Goal: Transaction & Acquisition: Purchase product/service

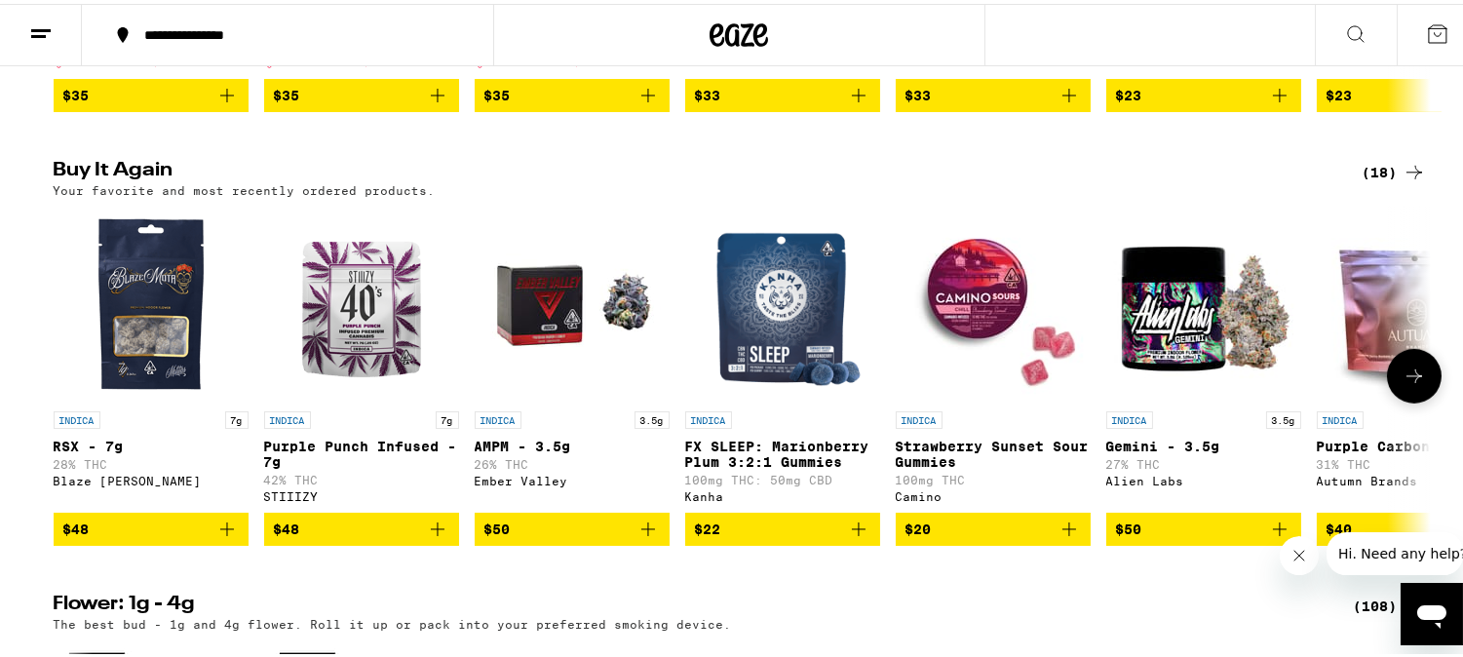
scroll to position [1949, 0]
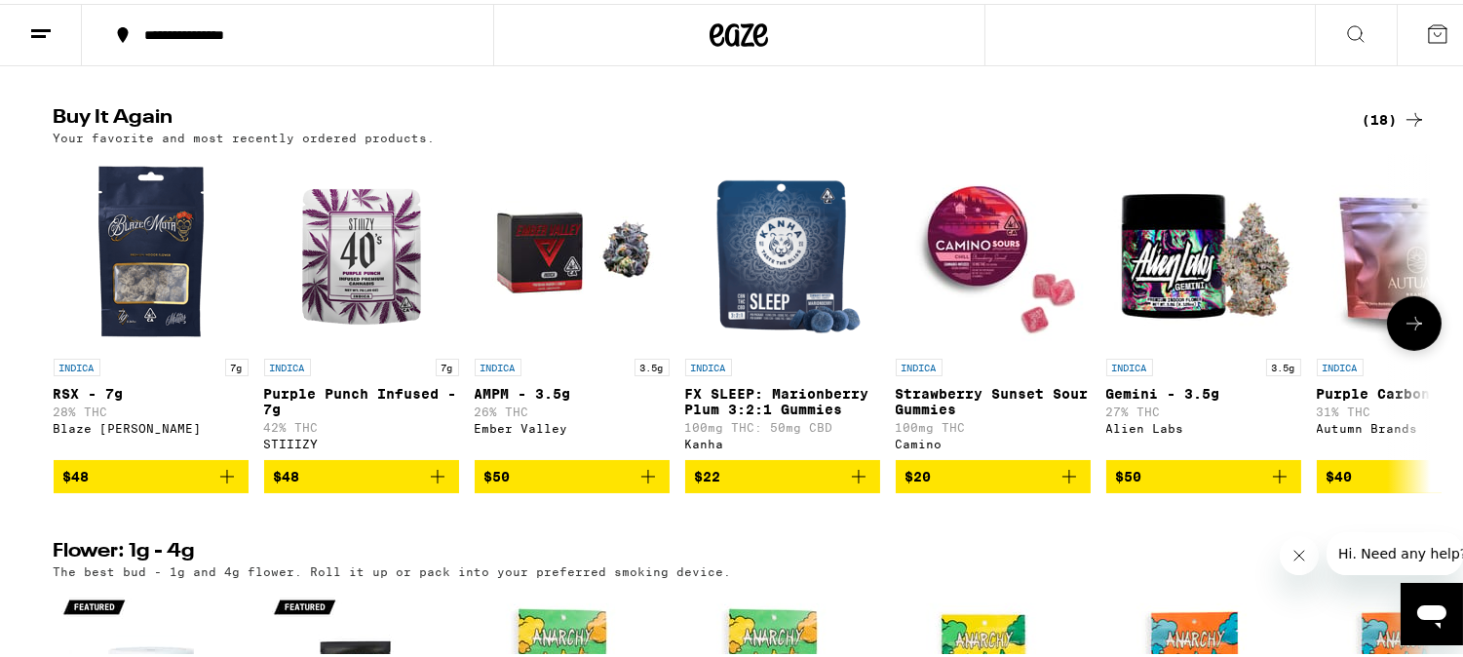
click at [1402, 331] on icon at bounding box center [1413, 319] width 23 height 23
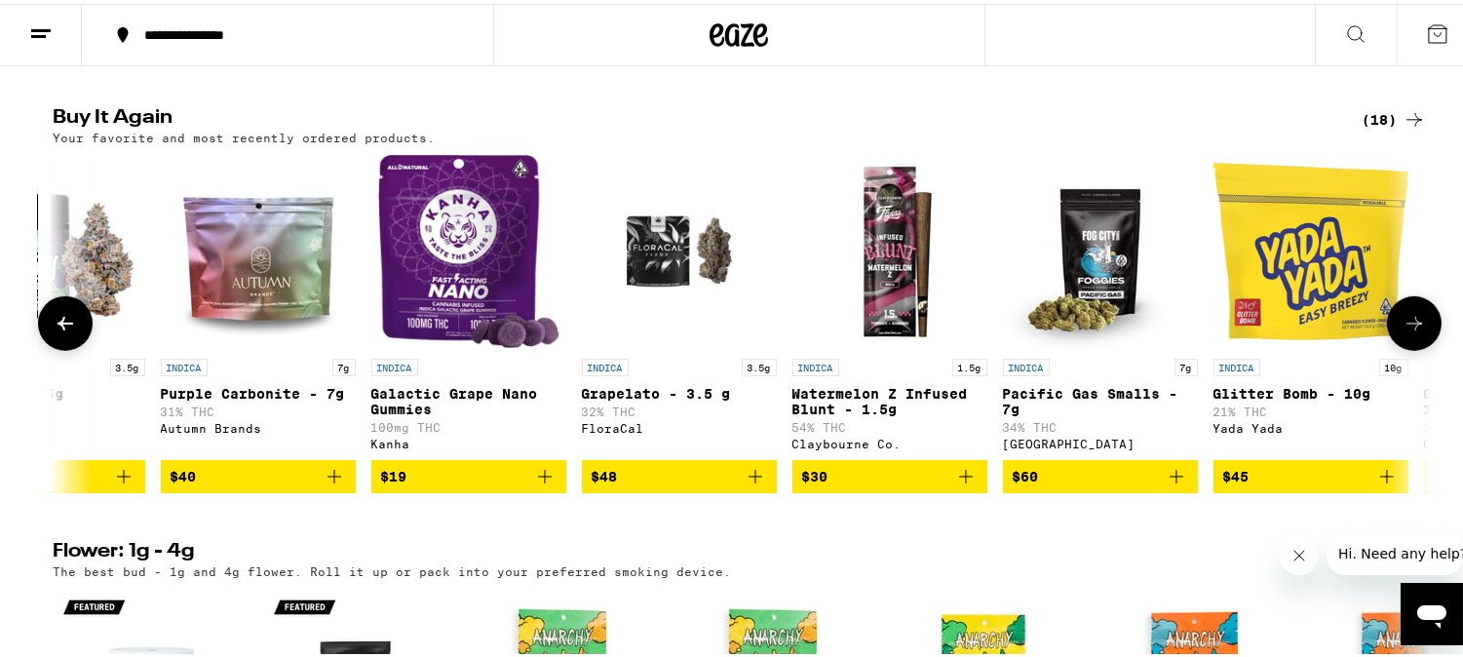
scroll to position [0, 1160]
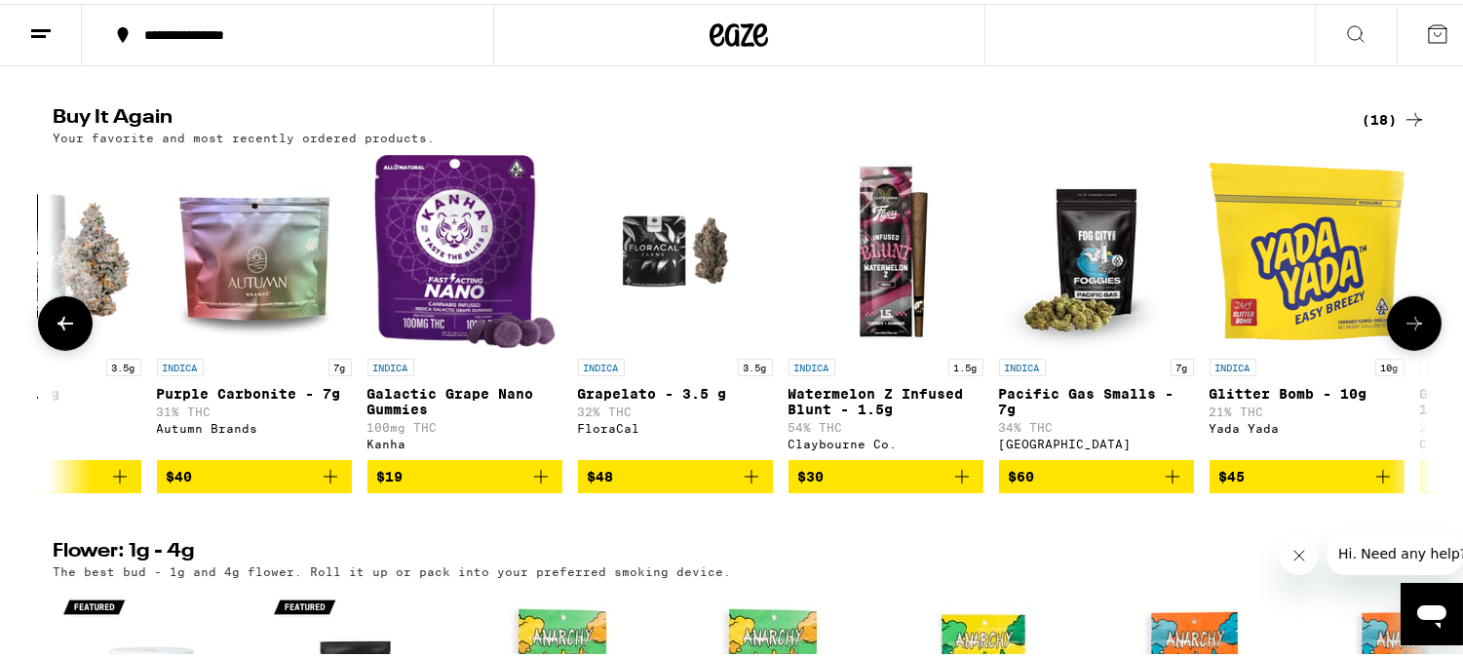
click at [1402, 331] on icon at bounding box center [1413, 319] width 23 height 23
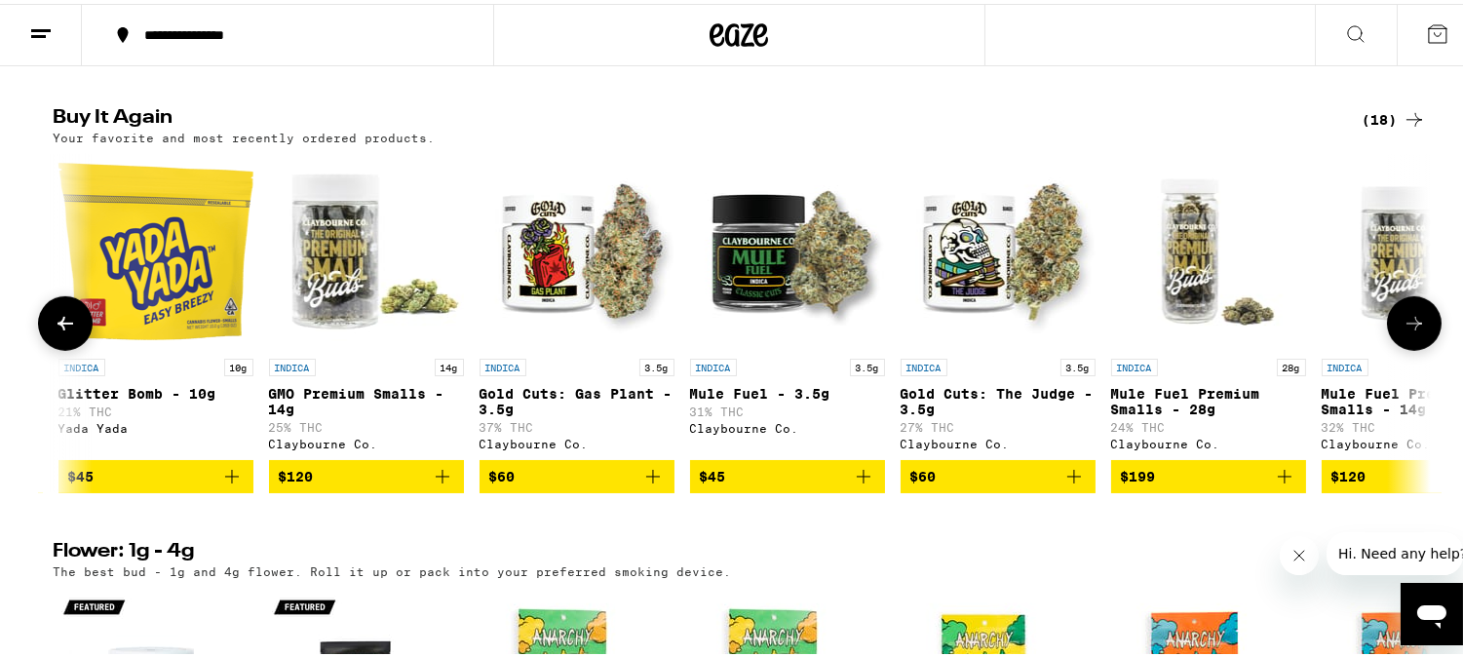
scroll to position [0, 2319]
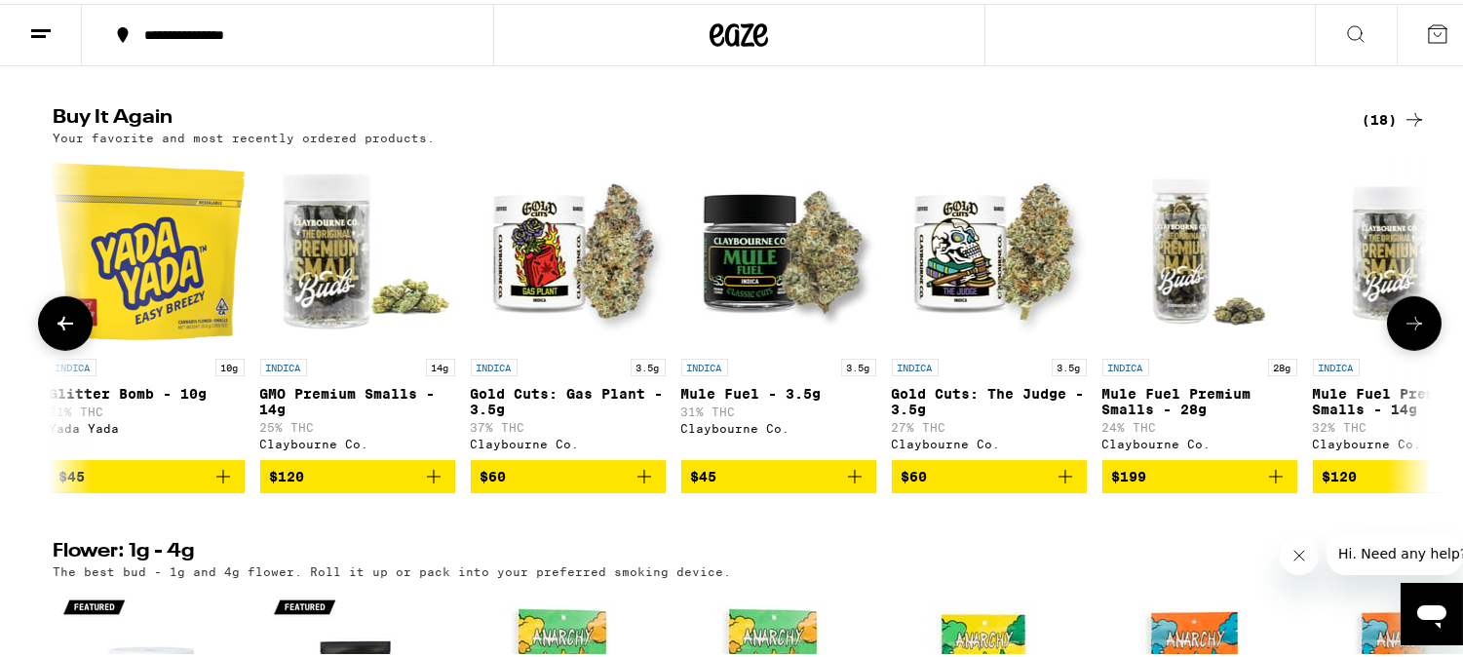
click at [1402, 331] on icon at bounding box center [1413, 319] width 23 height 23
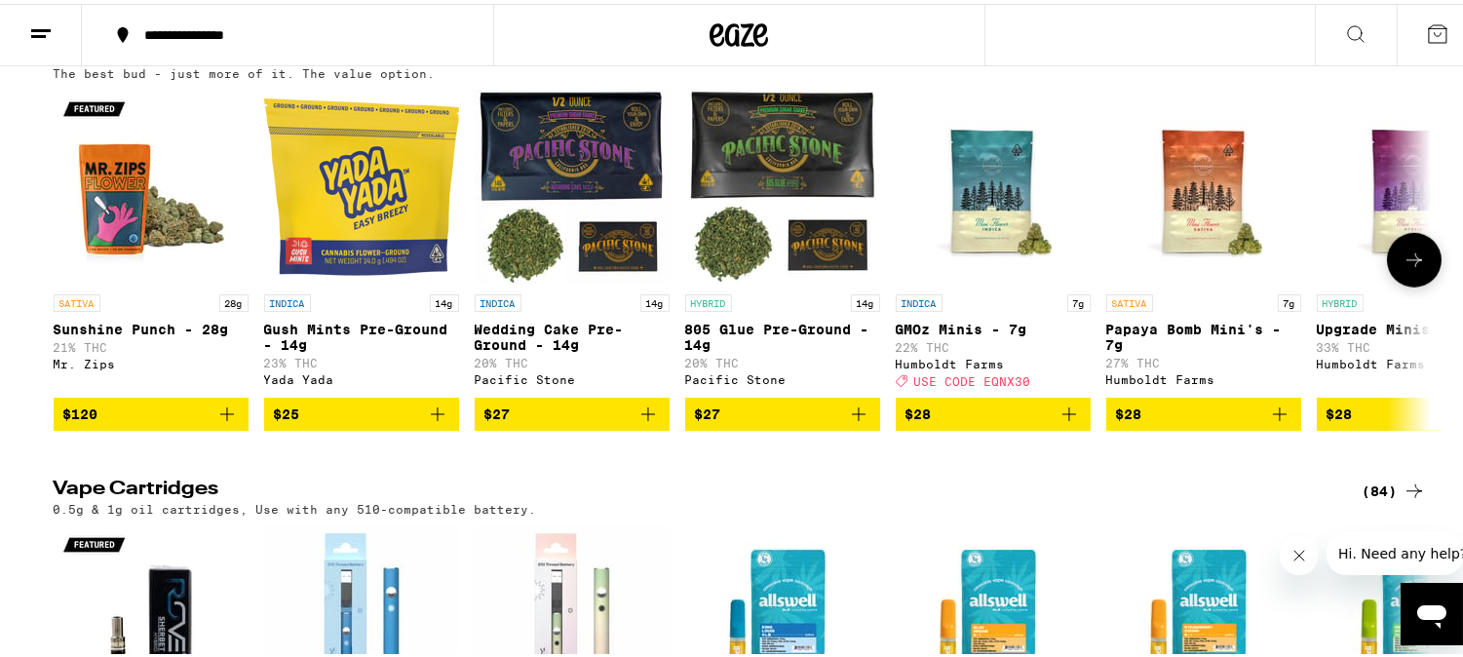
scroll to position [2814, 0]
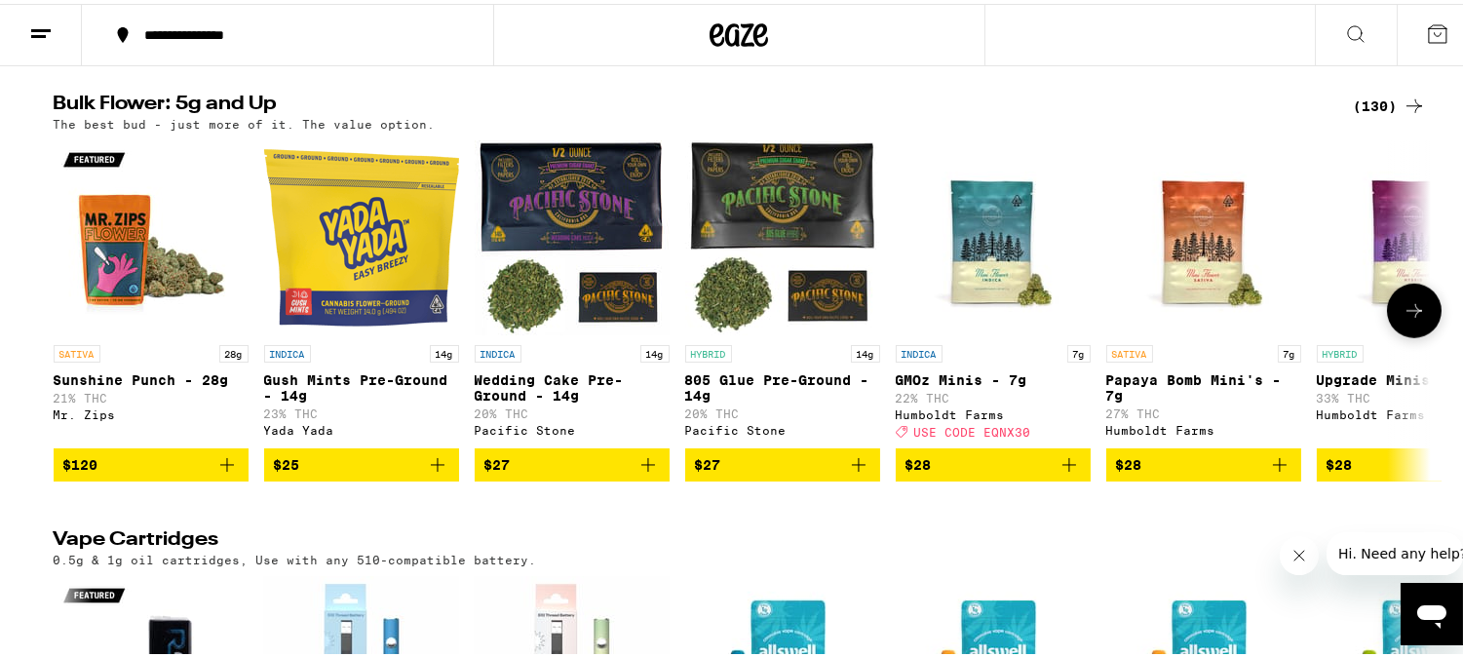
click at [1405, 319] on icon at bounding box center [1413, 306] width 23 height 23
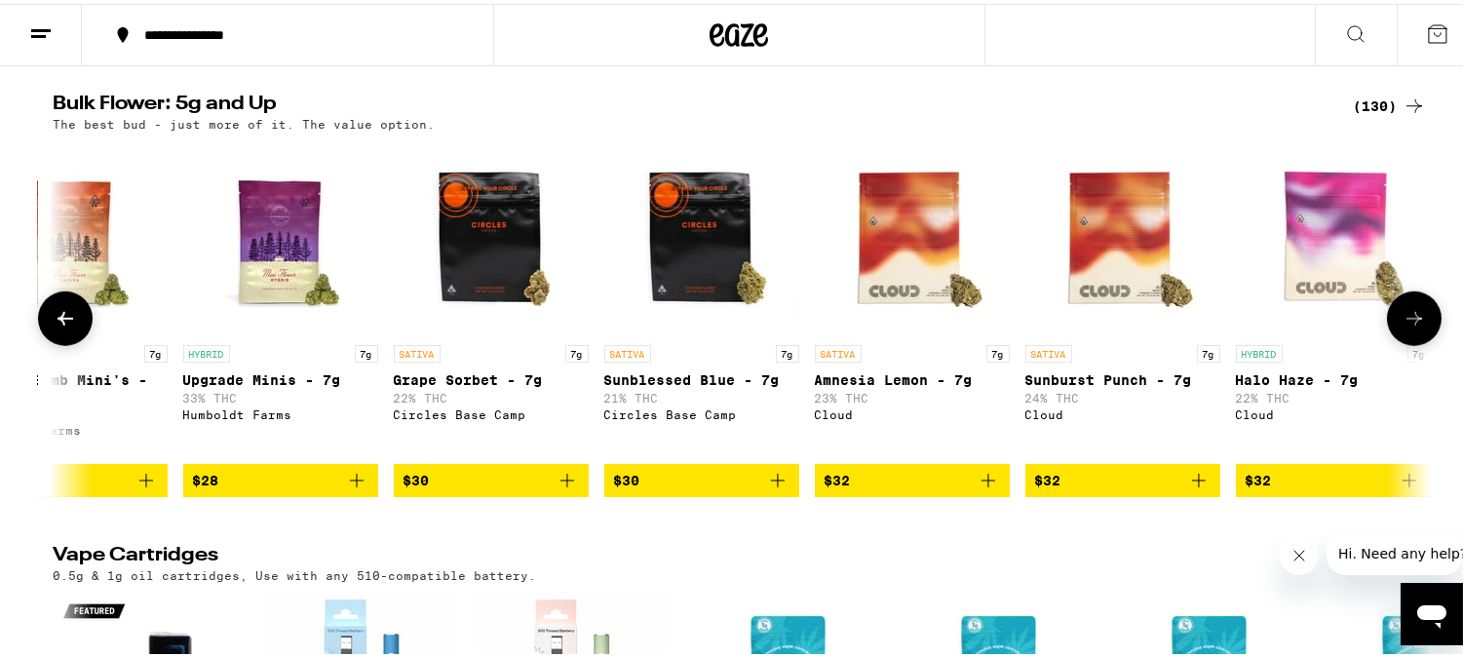
scroll to position [0, 1160]
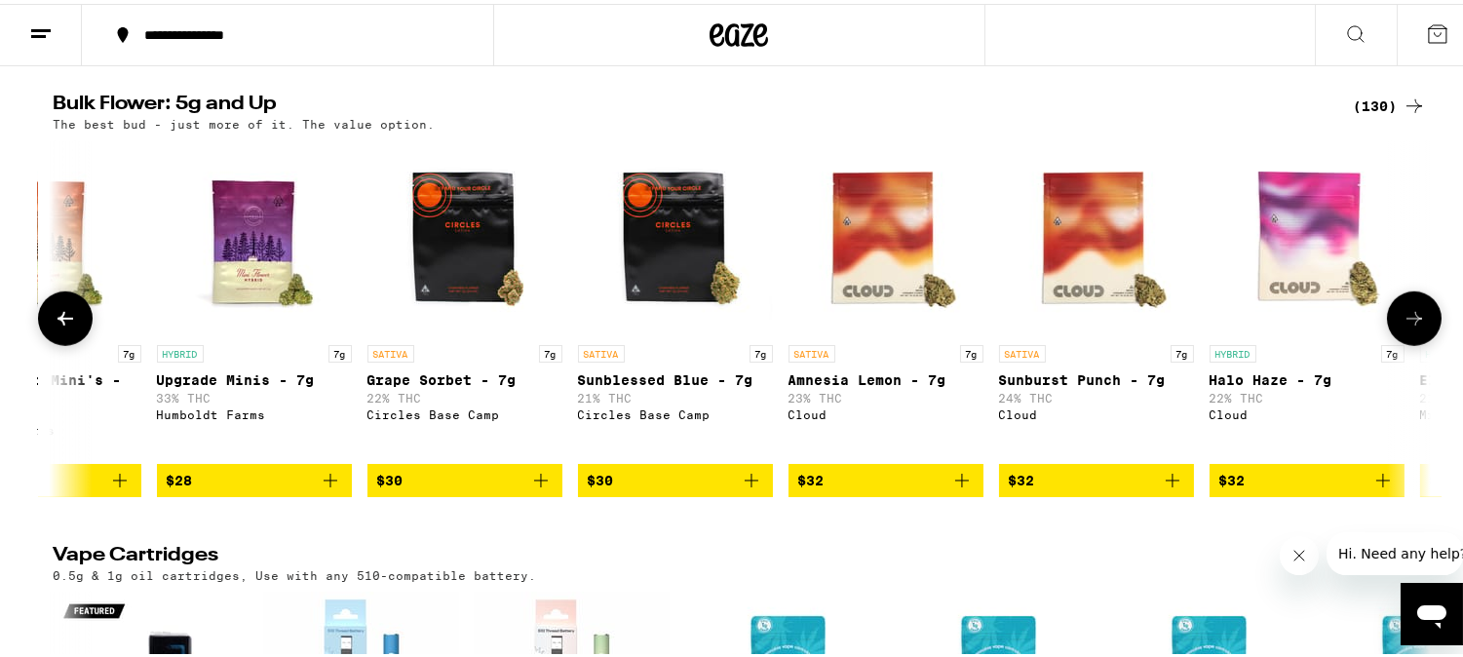
click at [1405, 342] on button at bounding box center [1414, 314] width 55 height 55
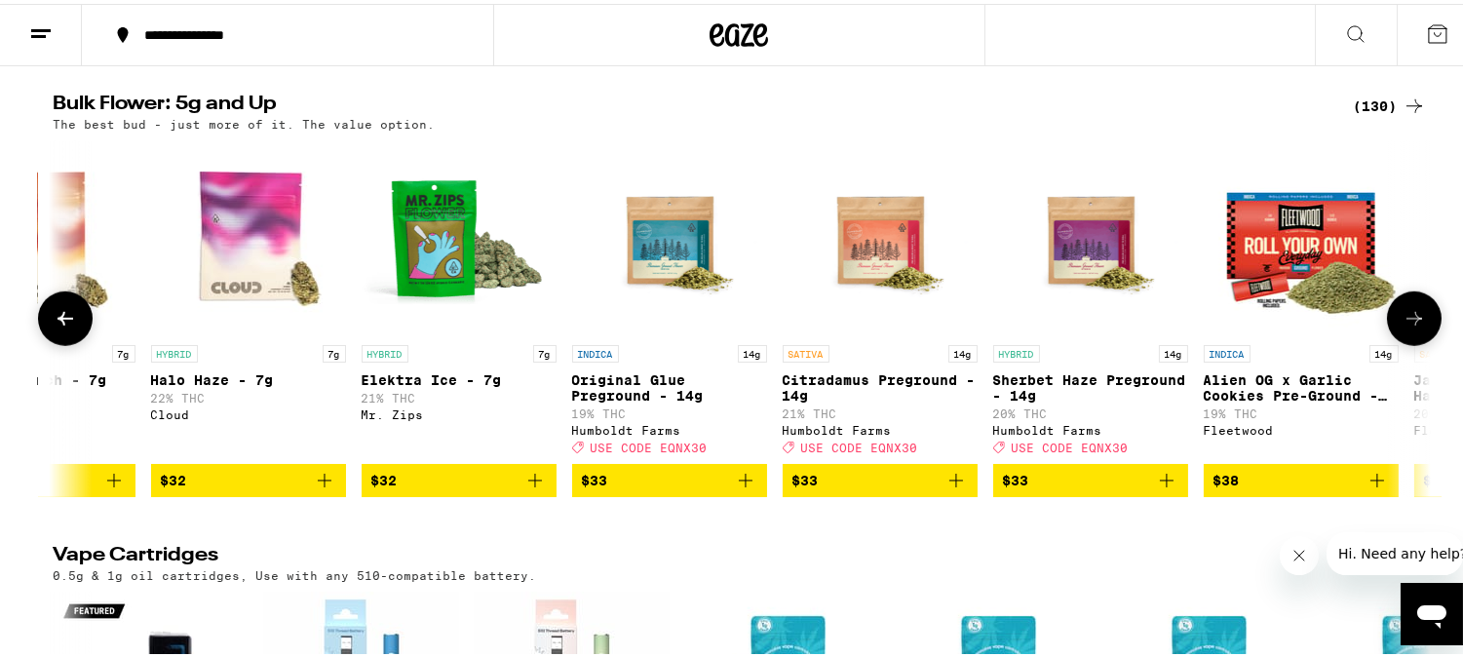
scroll to position [0, 2319]
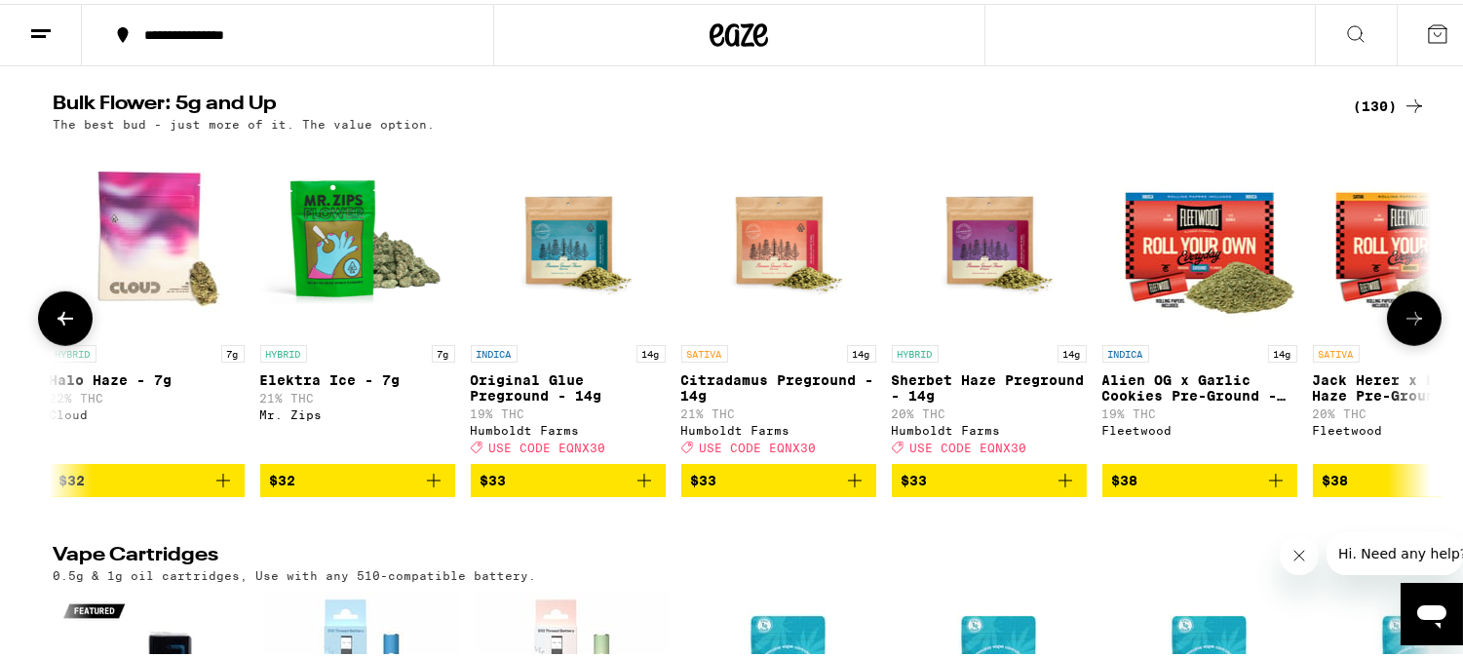
click at [1405, 342] on button at bounding box center [1414, 314] width 55 height 55
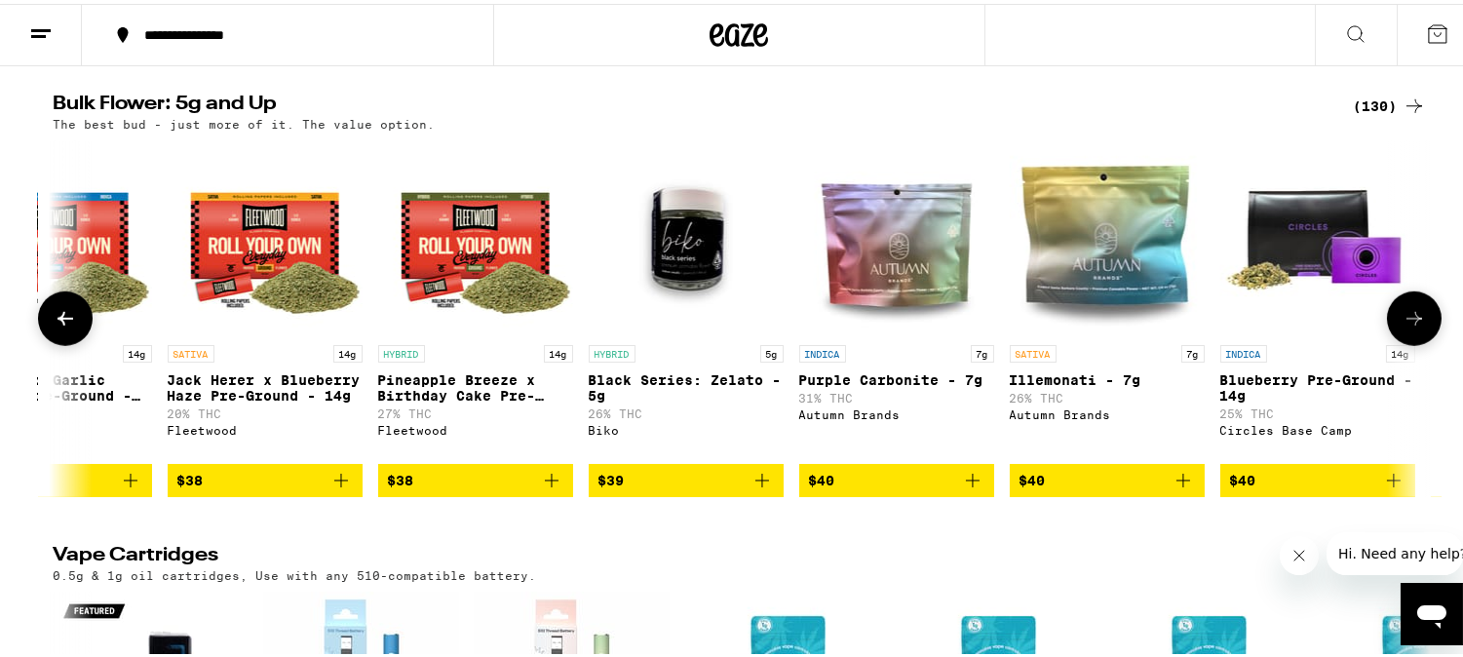
scroll to position [0, 3479]
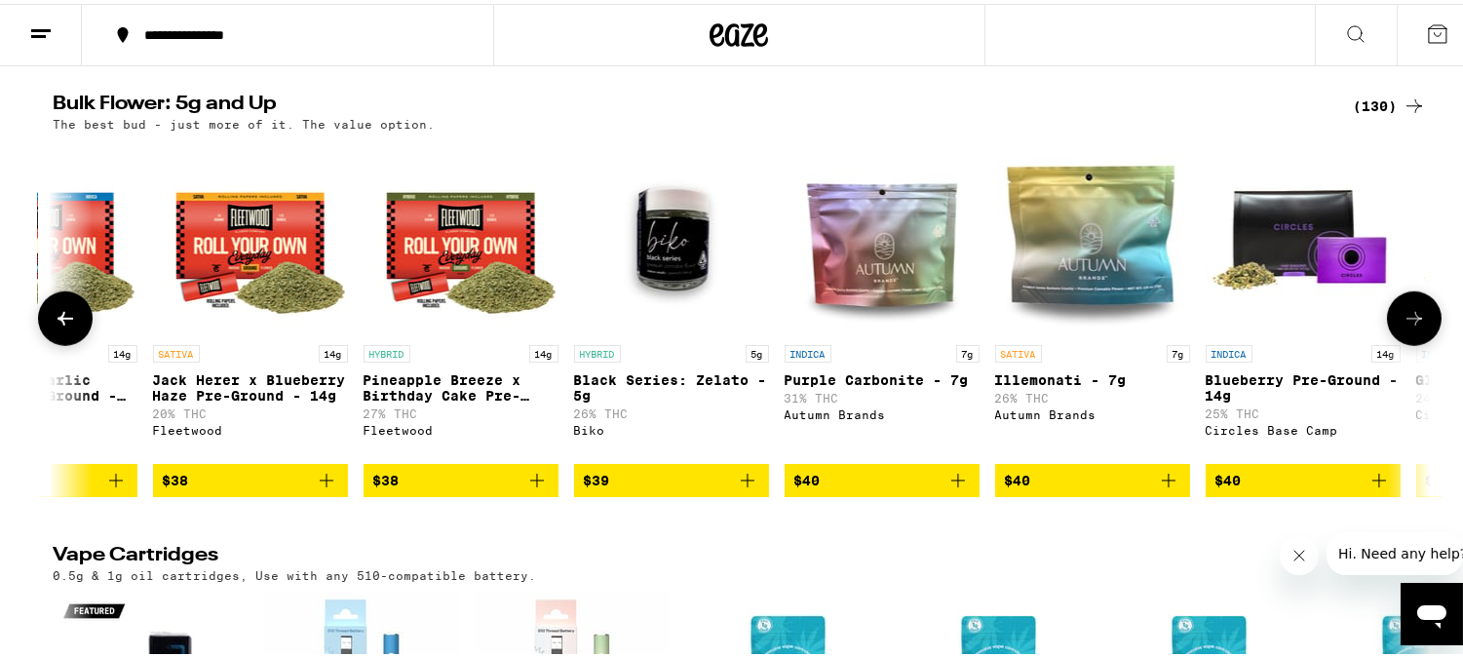
click at [949, 488] on icon "Add to bag" at bounding box center [957, 476] width 23 height 23
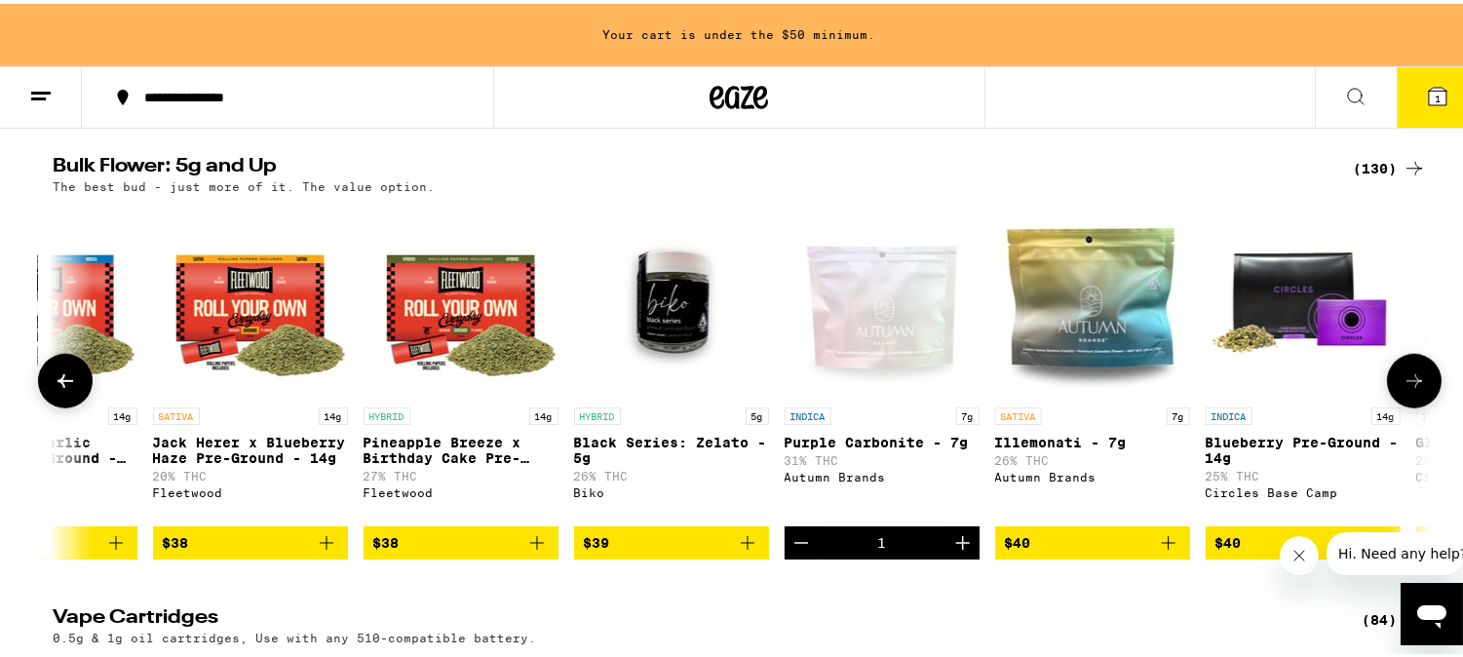
scroll to position [2877, 0]
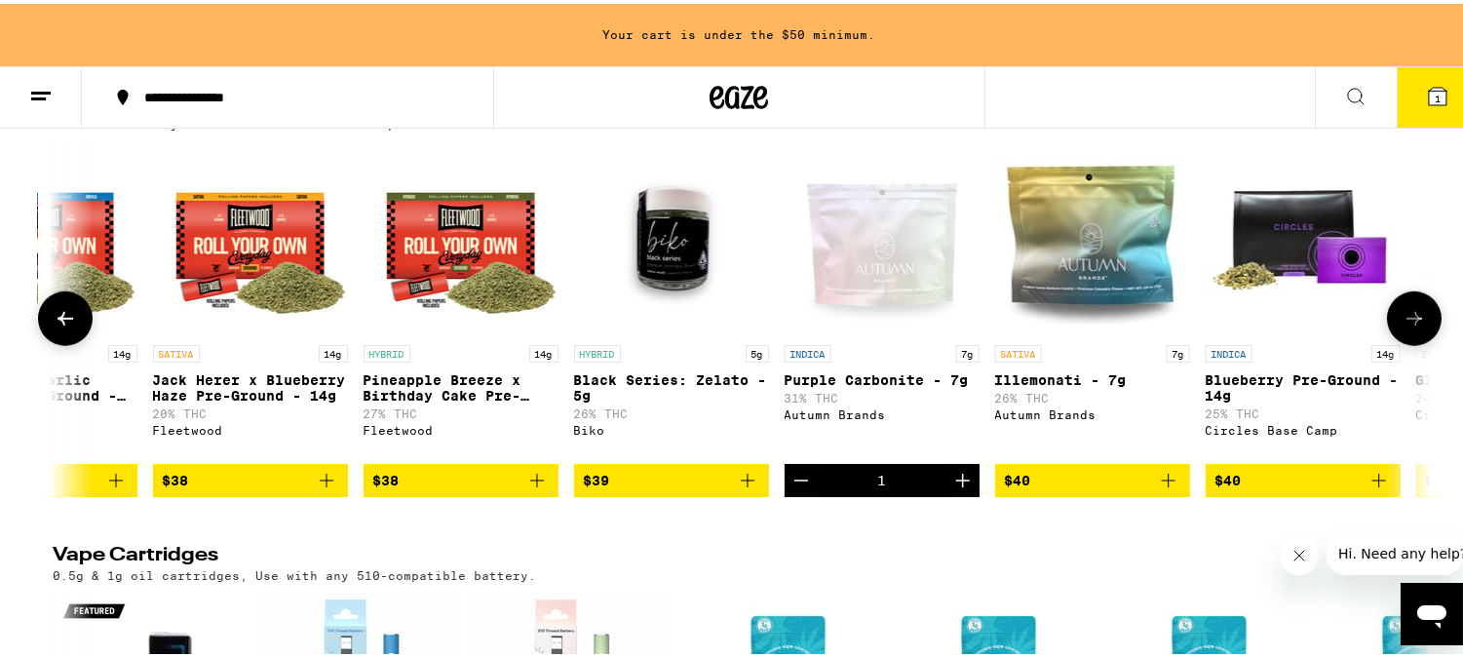
click at [956, 483] on icon "Increment" at bounding box center [963, 477] width 14 height 14
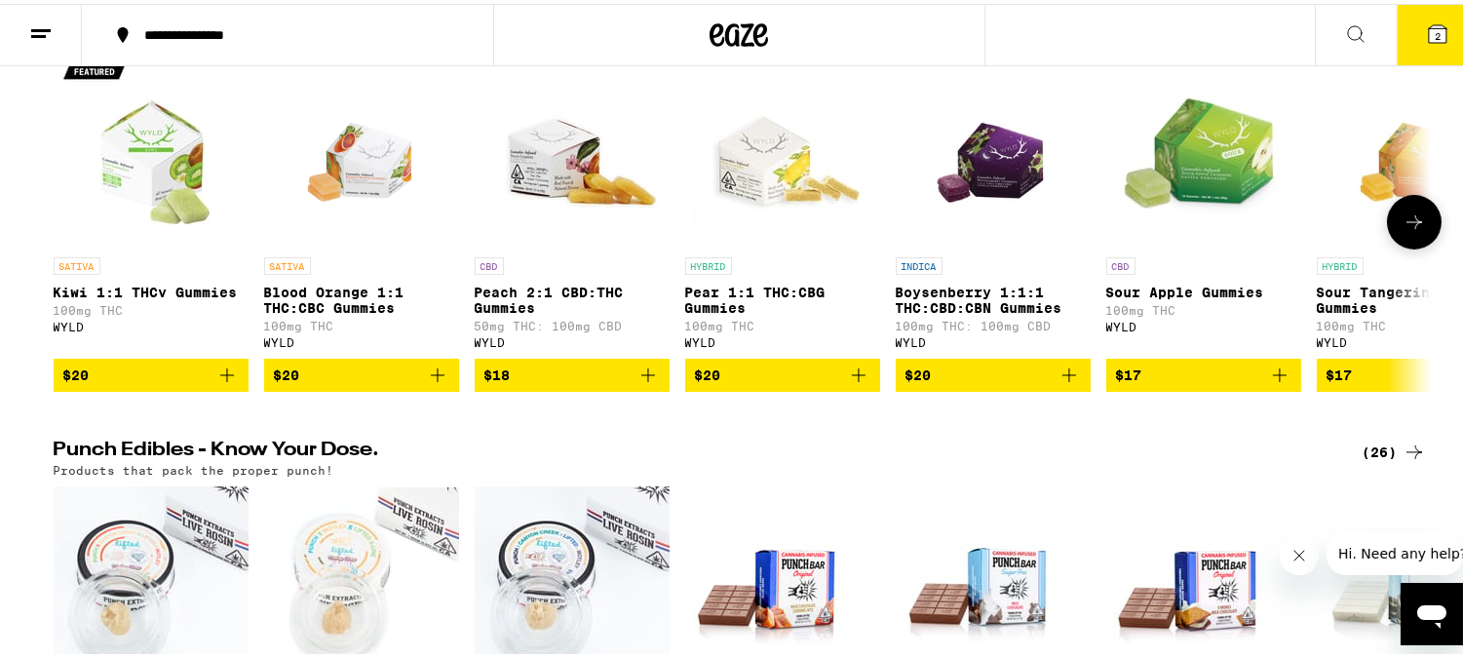
scroll to position [649, 0]
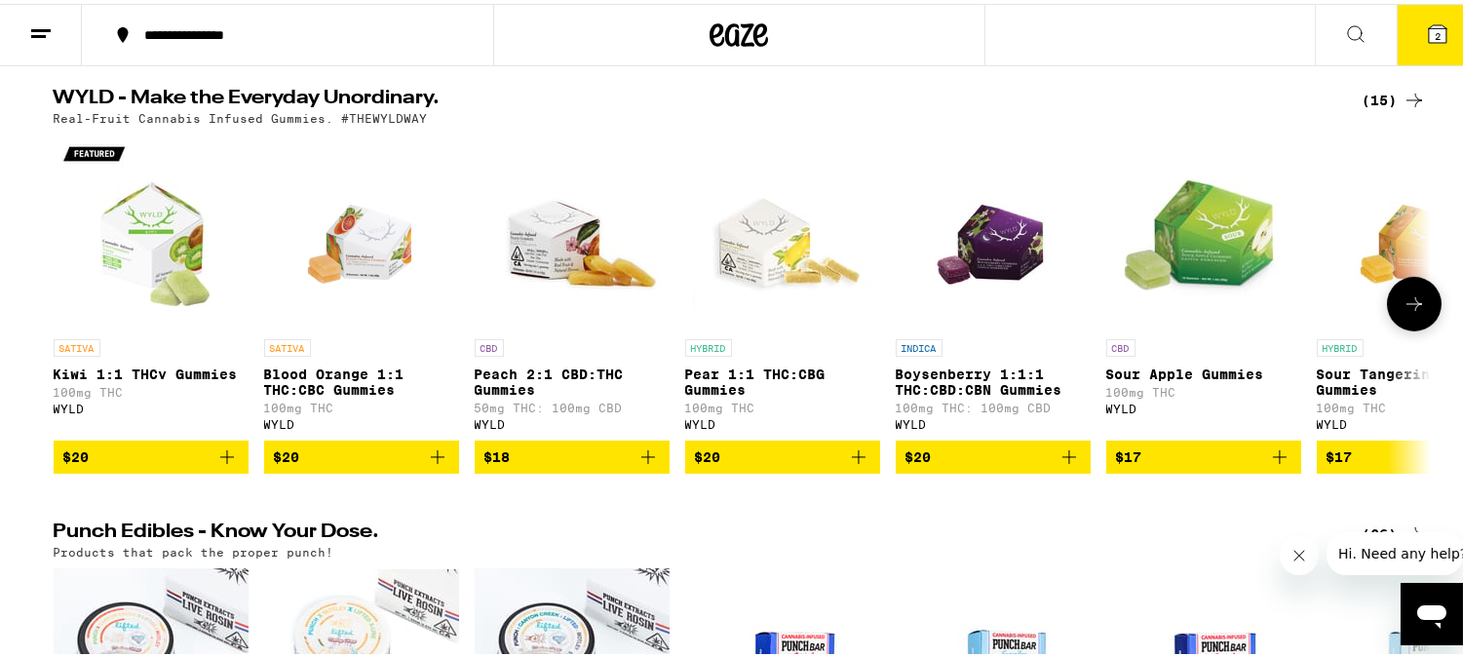
click at [1402, 312] on icon at bounding box center [1413, 299] width 23 height 23
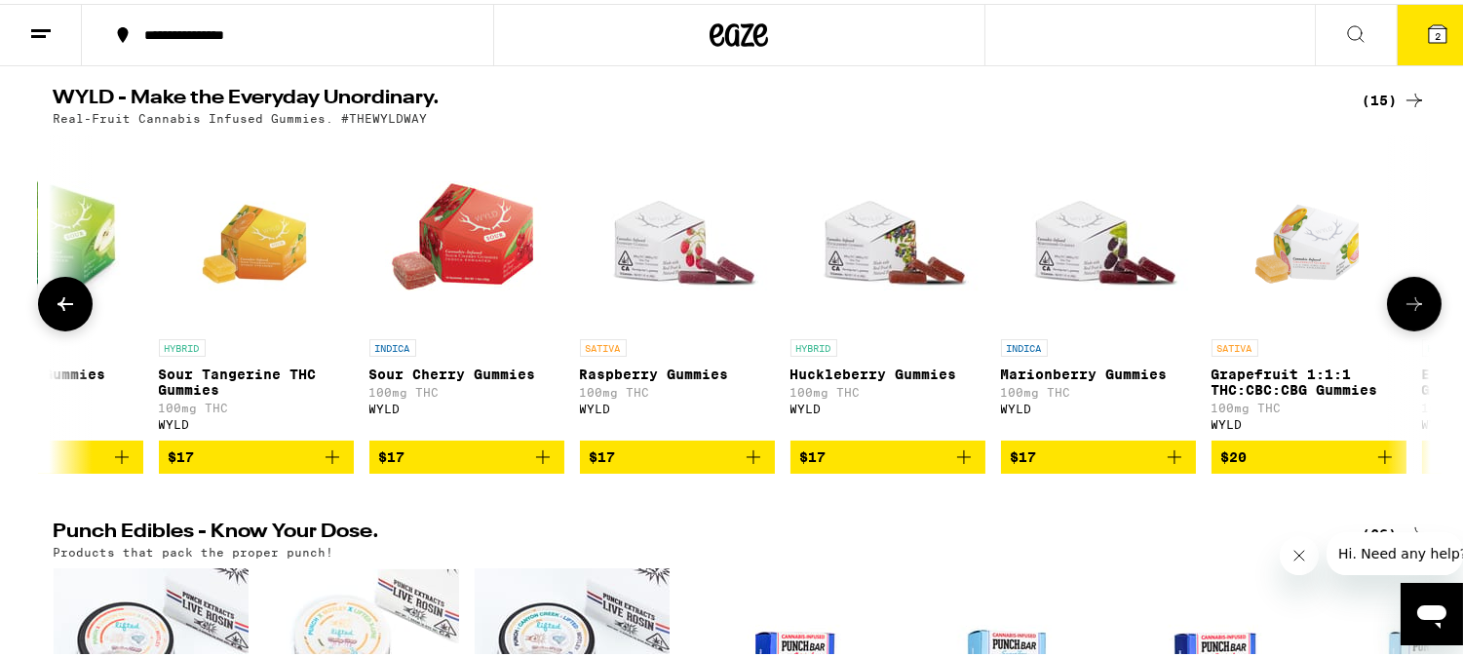
scroll to position [0, 1160]
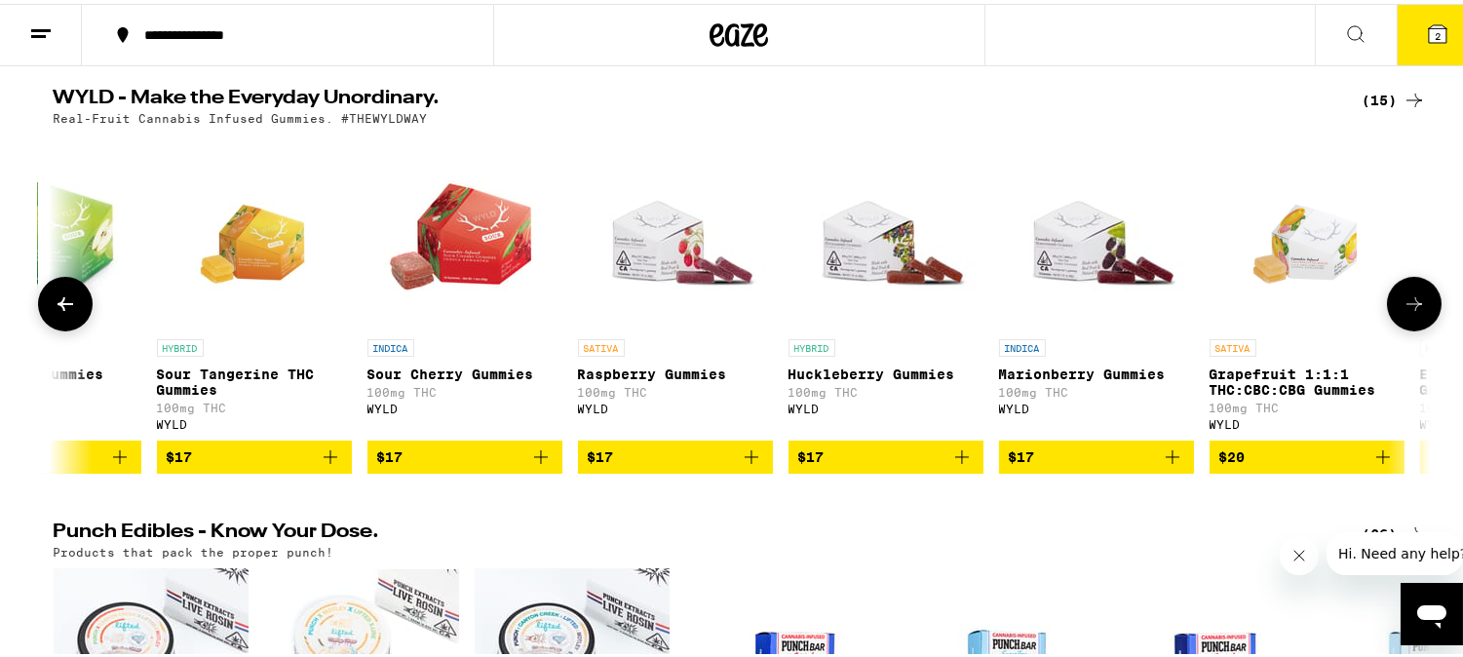
click at [75, 325] on button at bounding box center [65, 300] width 55 height 55
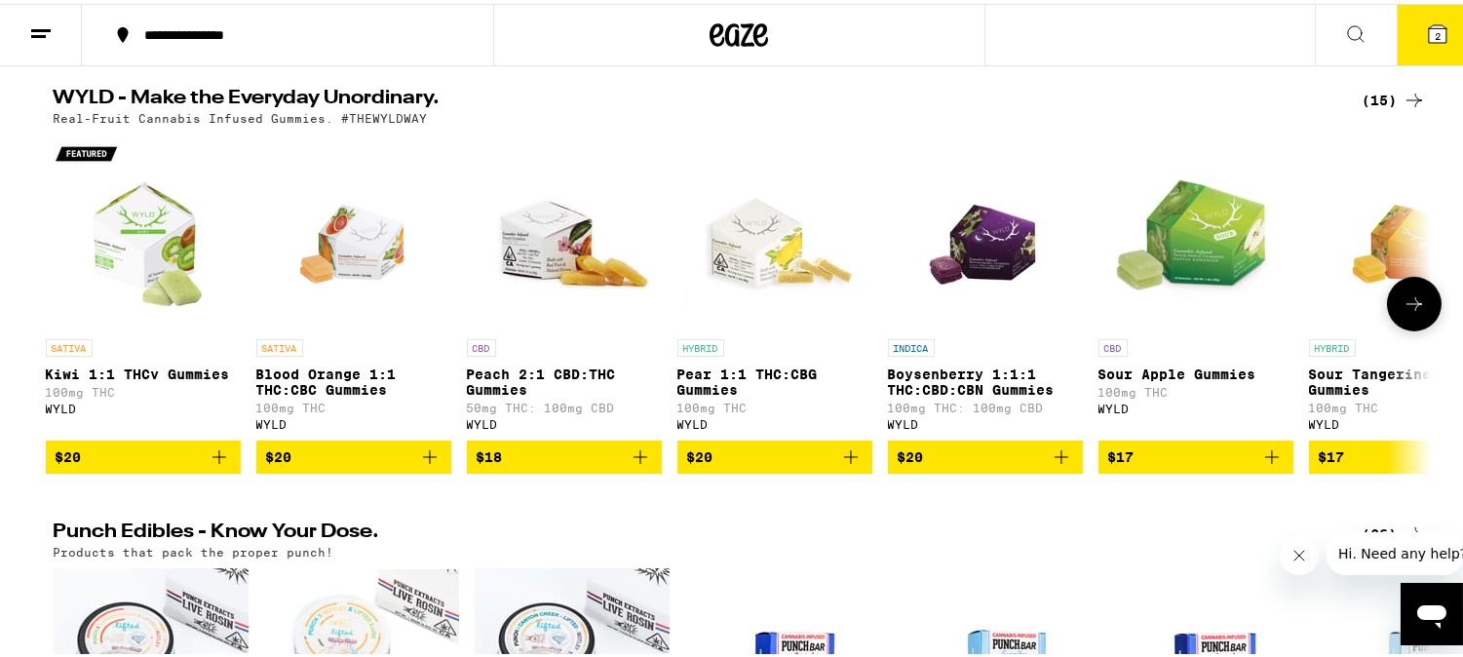
scroll to position [0, 0]
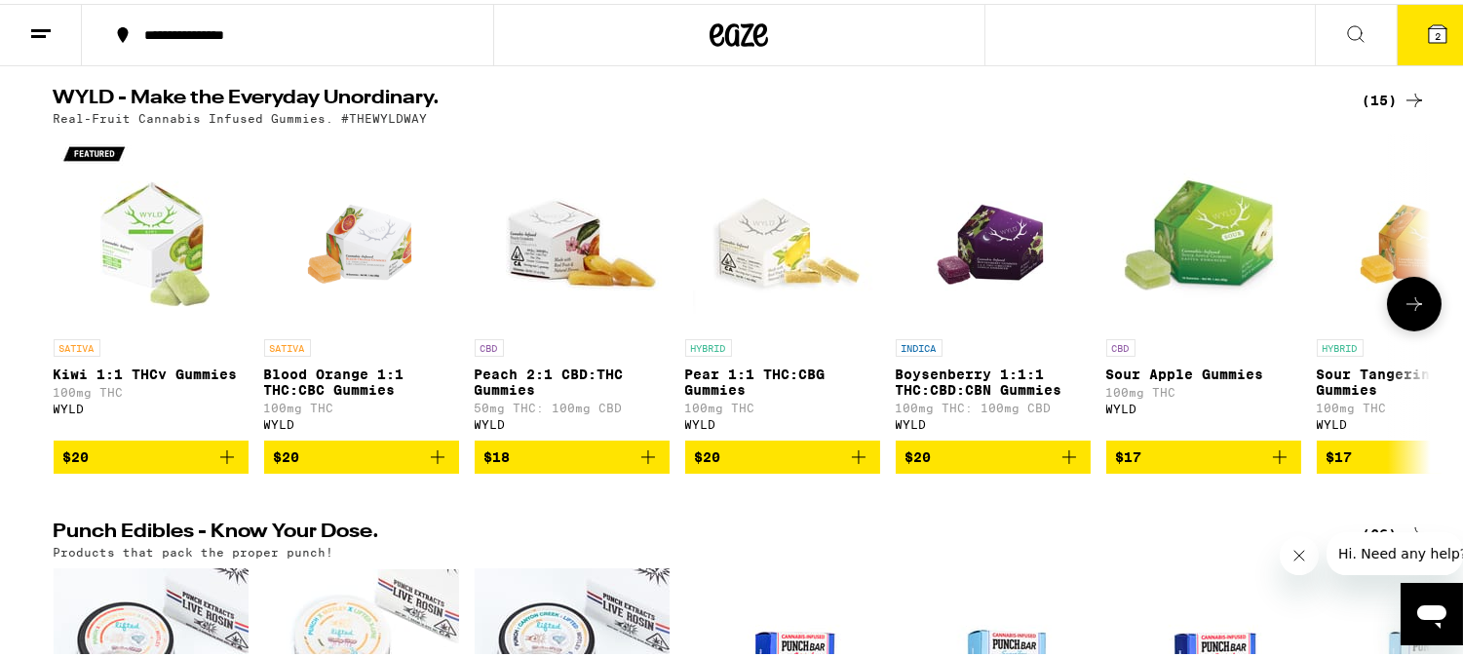
click at [75, 325] on div at bounding box center [65, 300] width 55 height 55
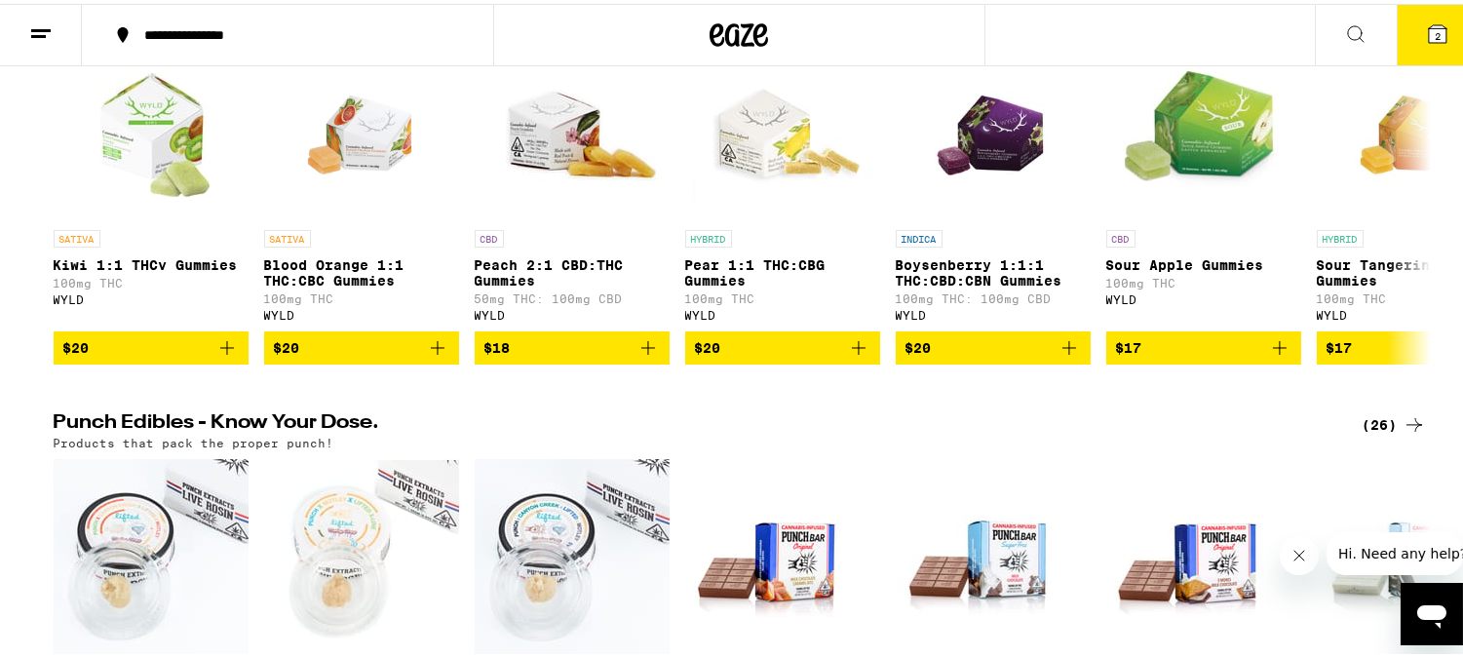
scroll to position [757, 0]
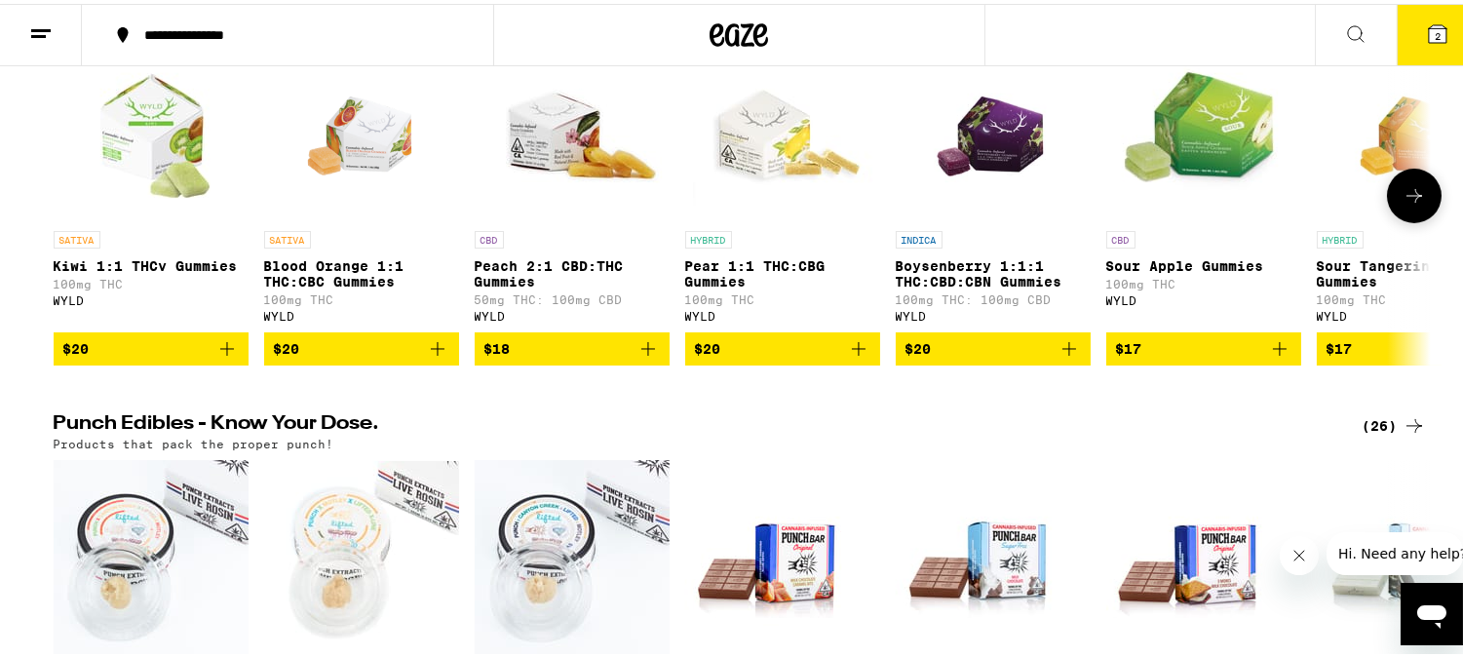
click at [1402, 204] on icon at bounding box center [1413, 191] width 23 height 23
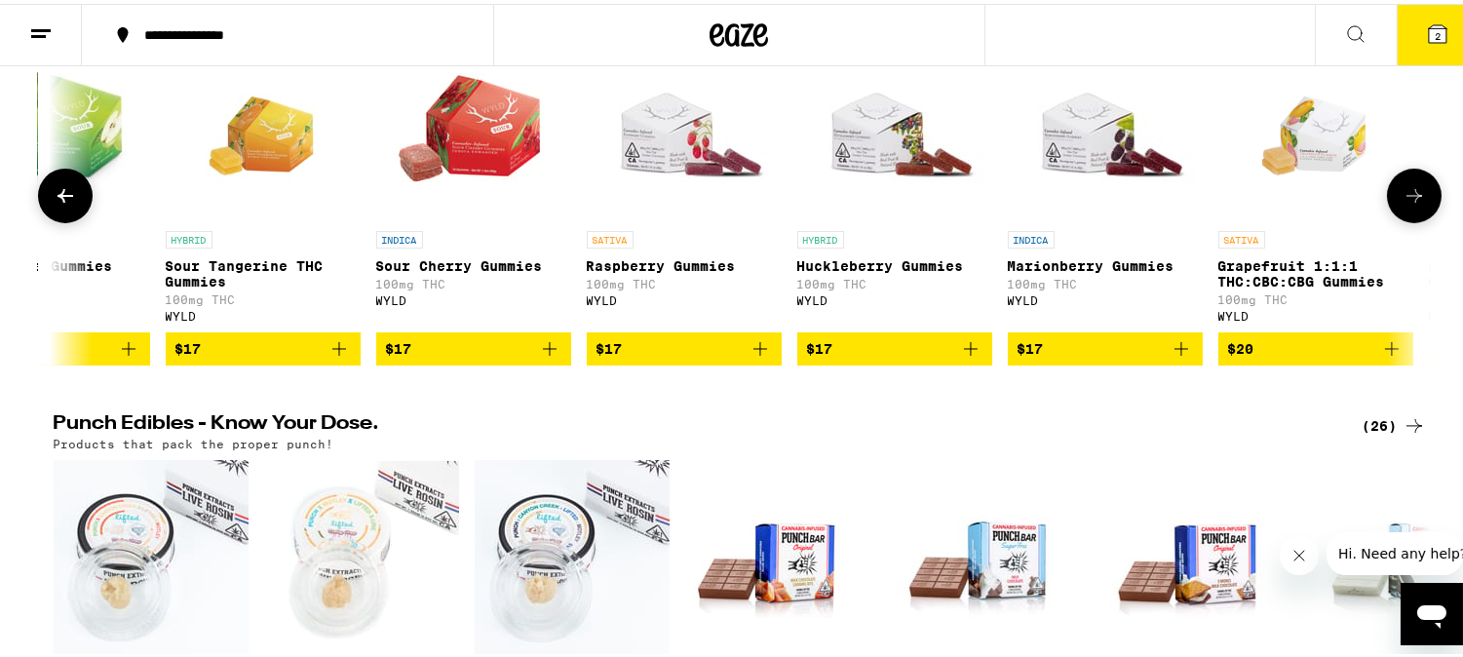
scroll to position [0, 1160]
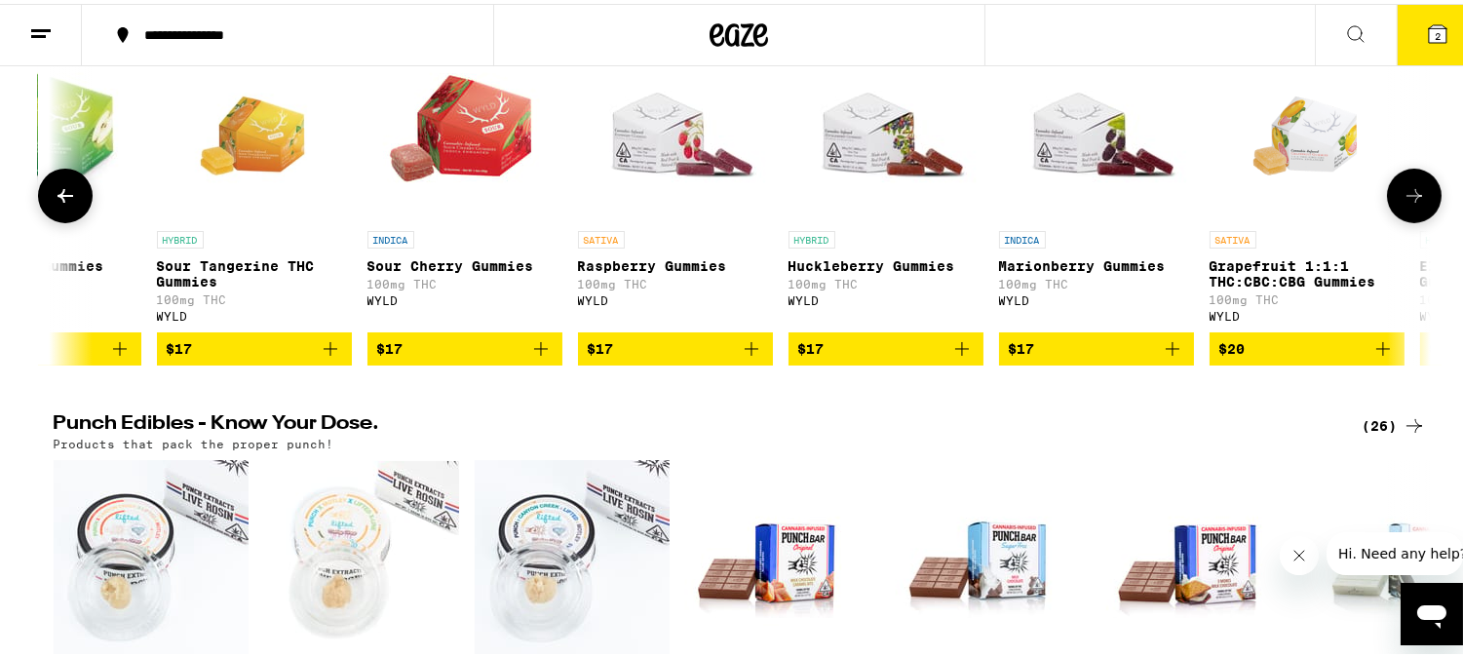
click at [1392, 210] on button at bounding box center [1414, 192] width 55 height 55
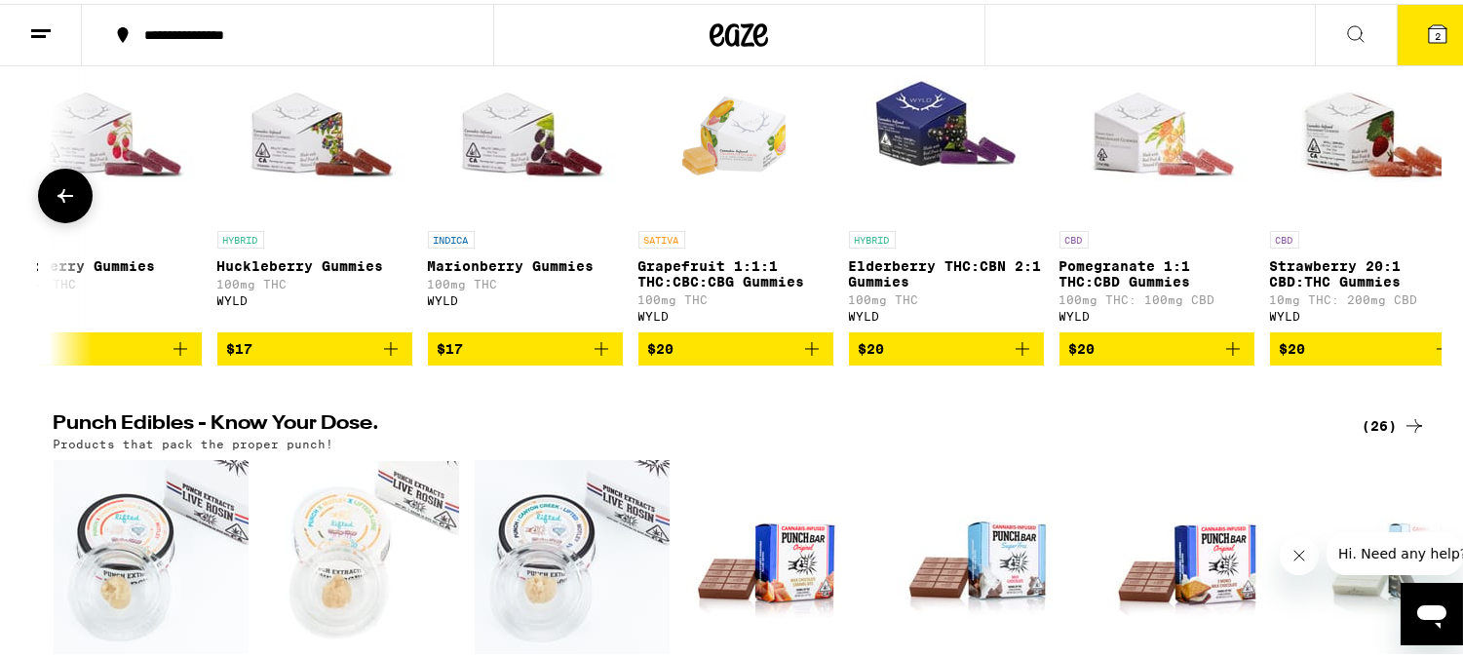
scroll to position [0, 1784]
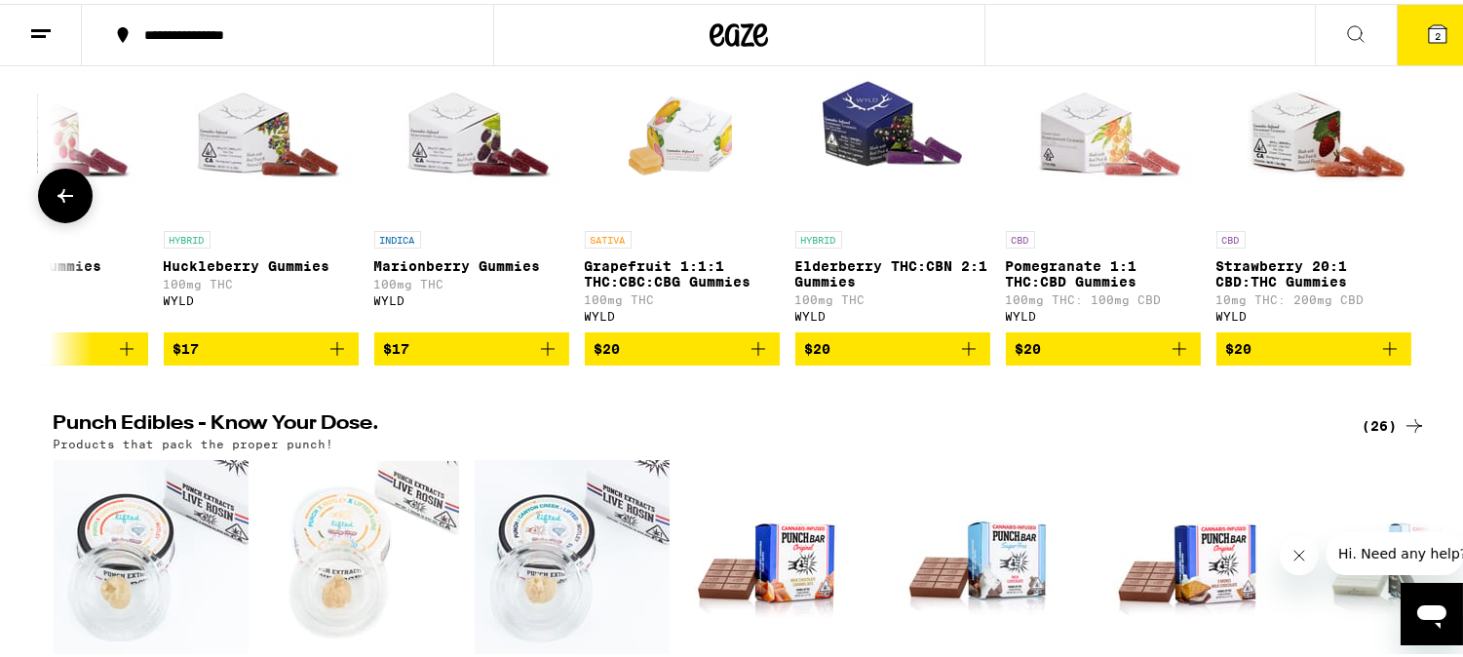
click at [1389, 210] on div at bounding box center [1414, 192] width 55 height 55
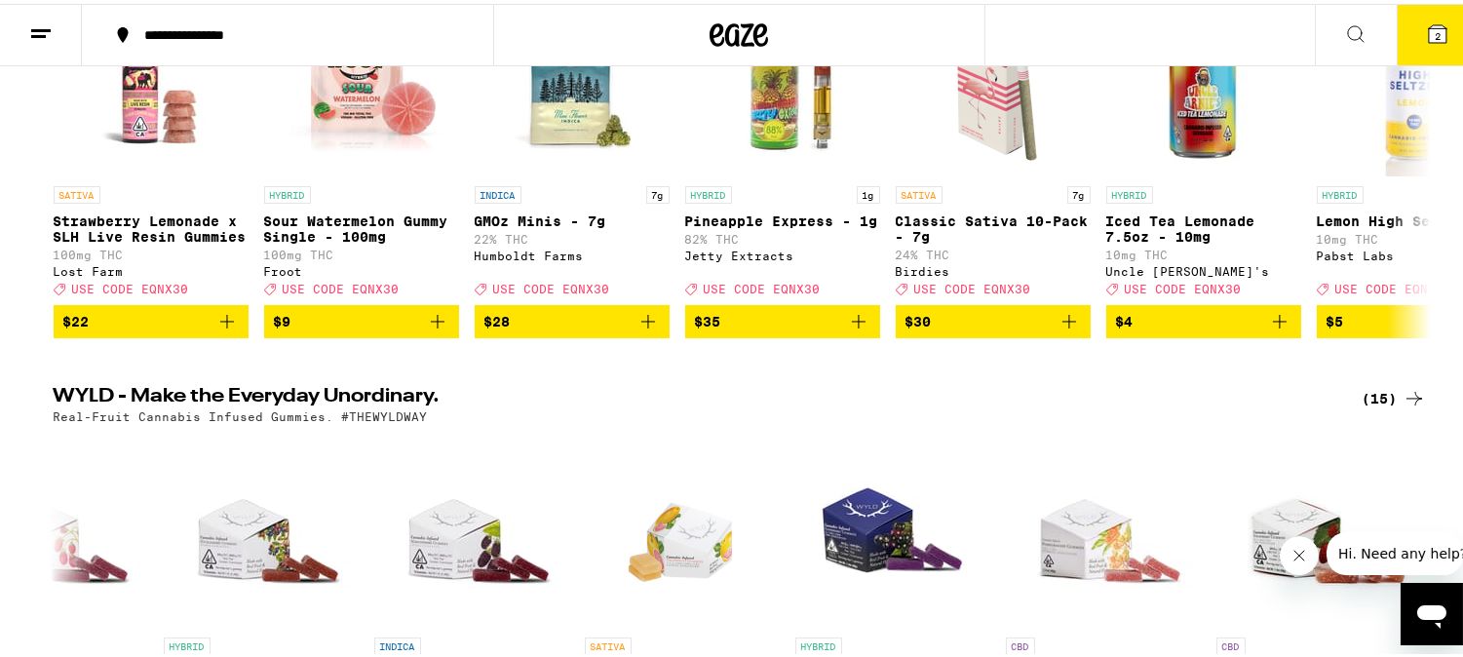
scroll to position [216, 0]
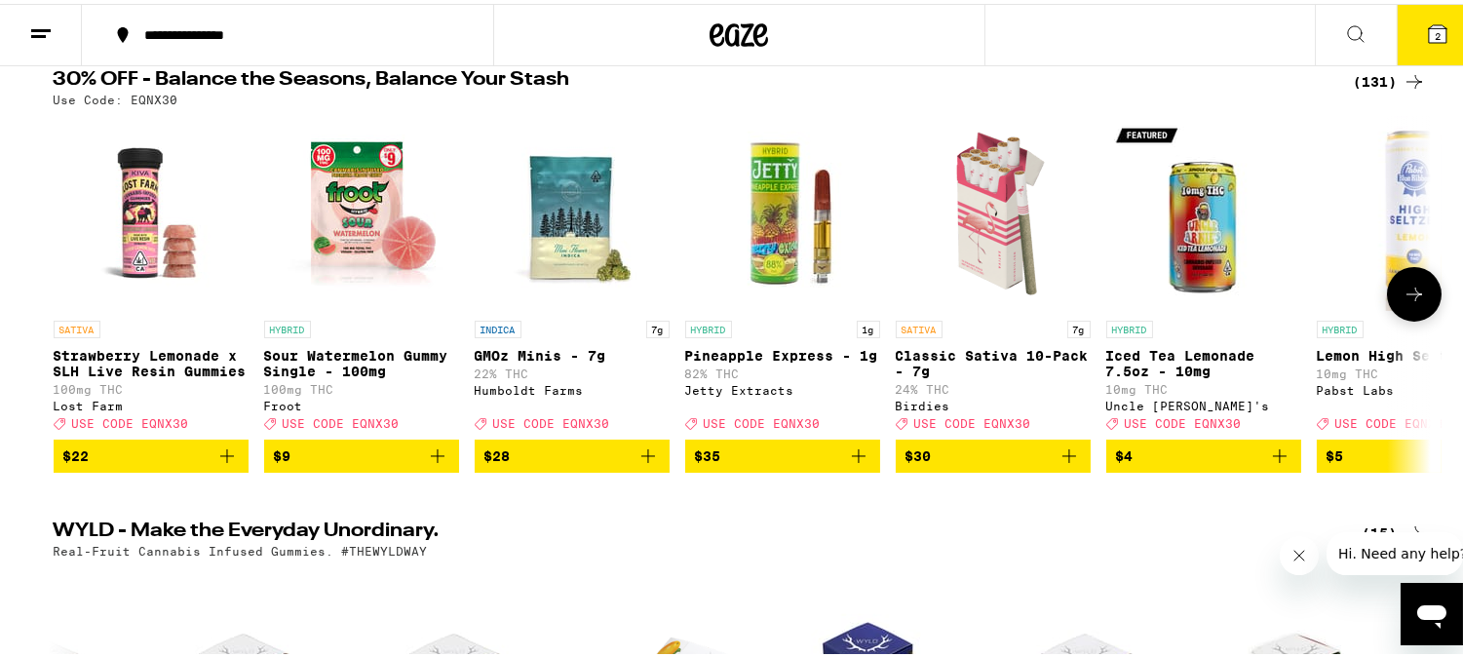
click at [1402, 302] on icon at bounding box center [1413, 290] width 23 height 23
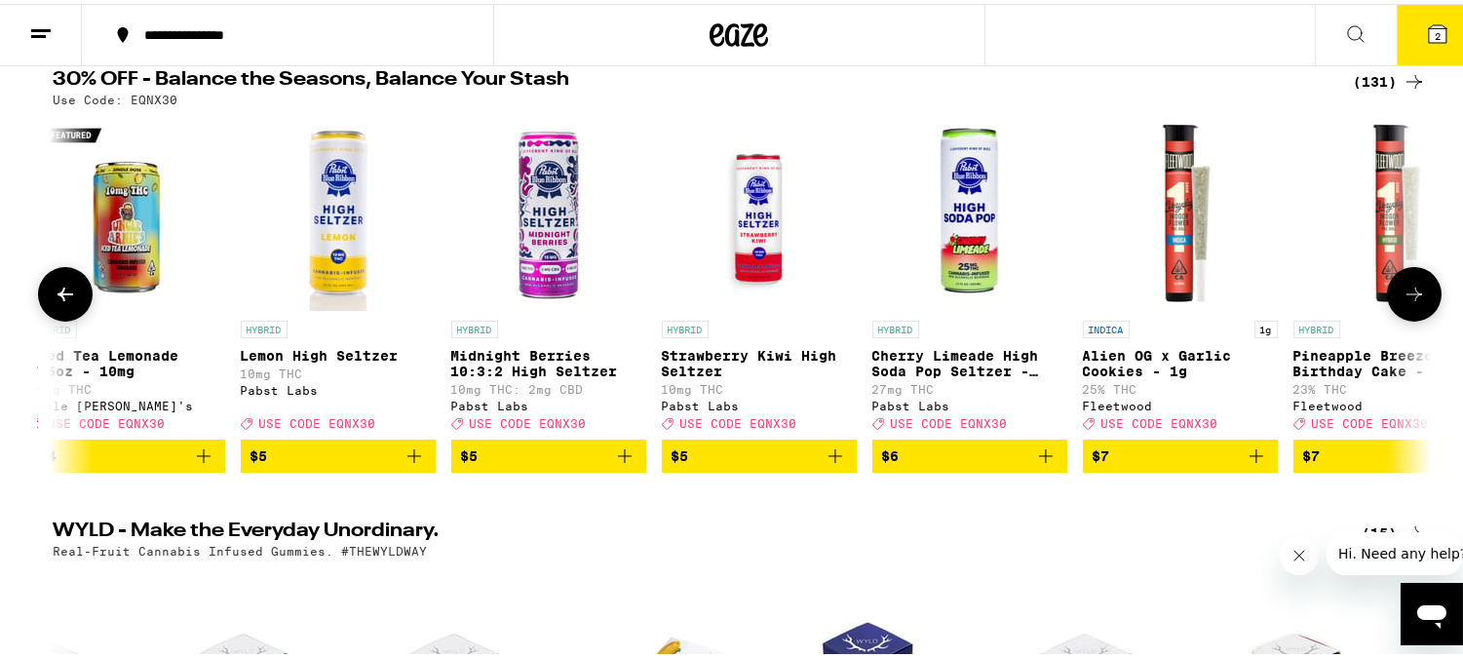
scroll to position [0, 1160]
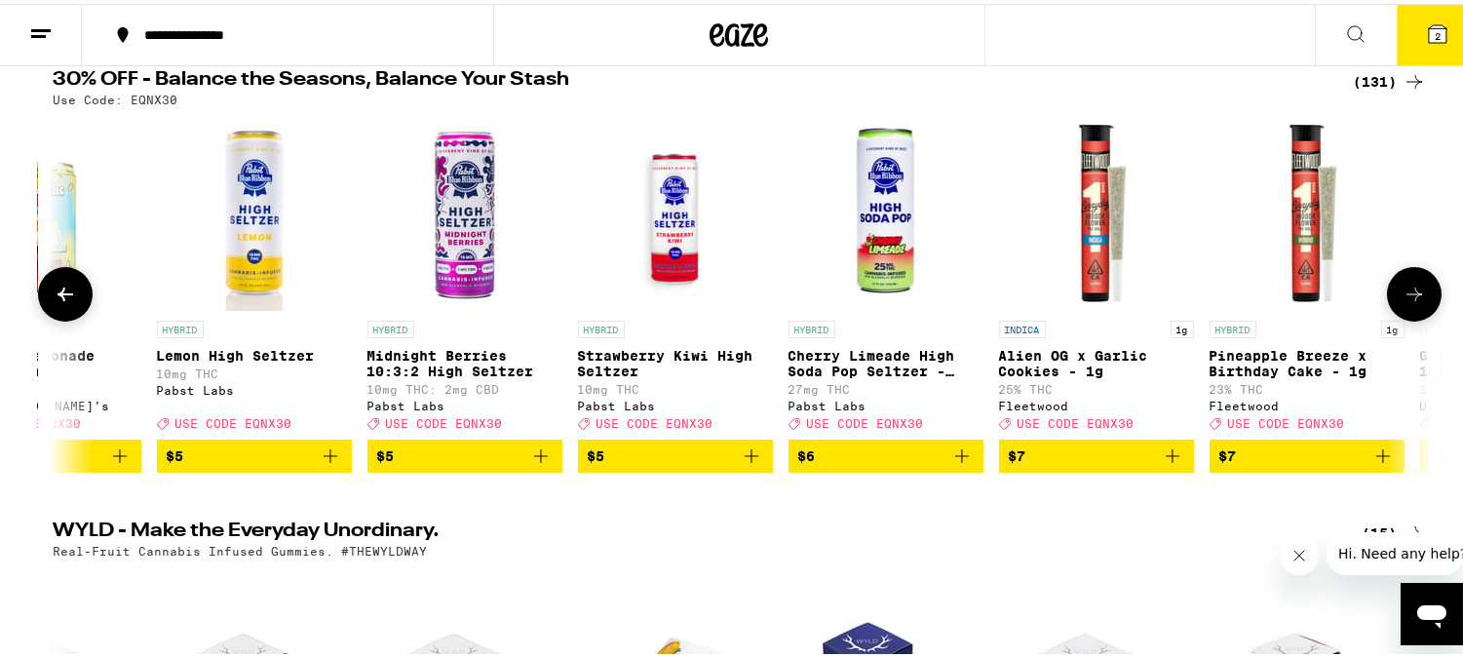
click at [1402, 299] on icon at bounding box center [1413, 290] width 23 height 23
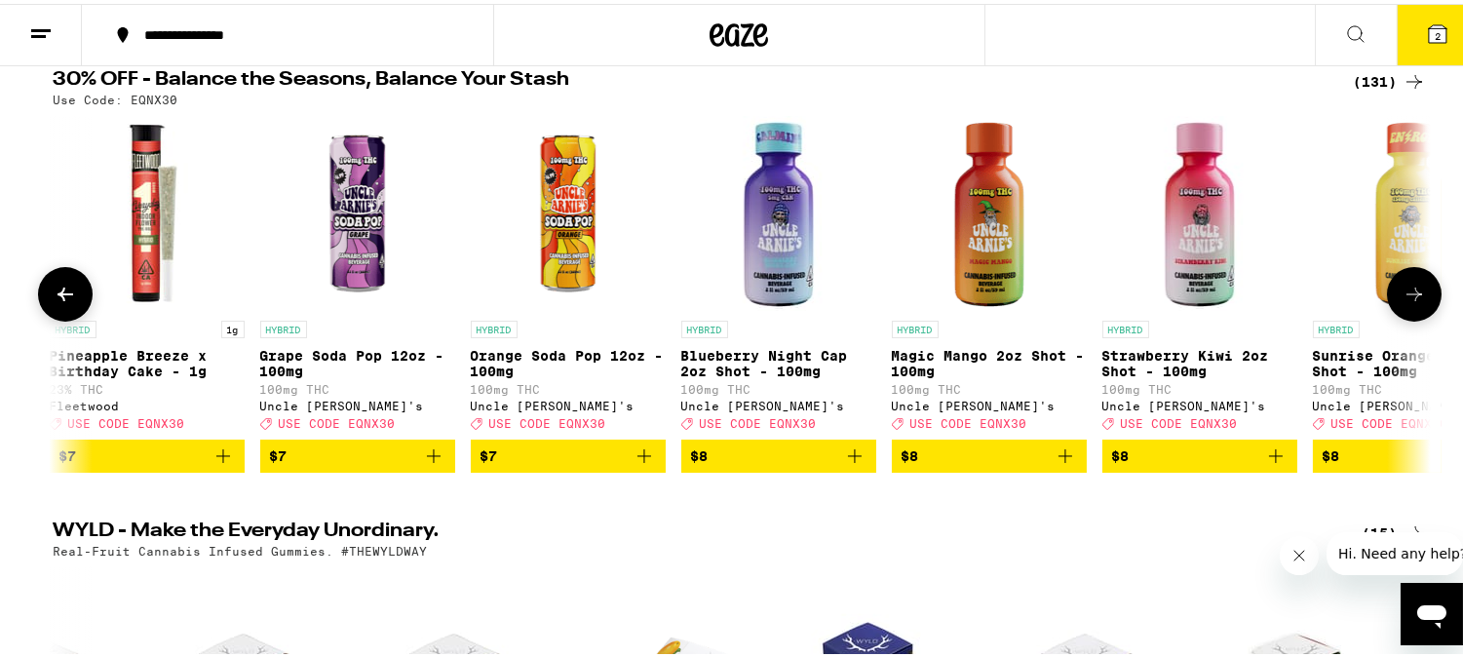
click at [1402, 297] on icon at bounding box center [1413, 290] width 23 height 23
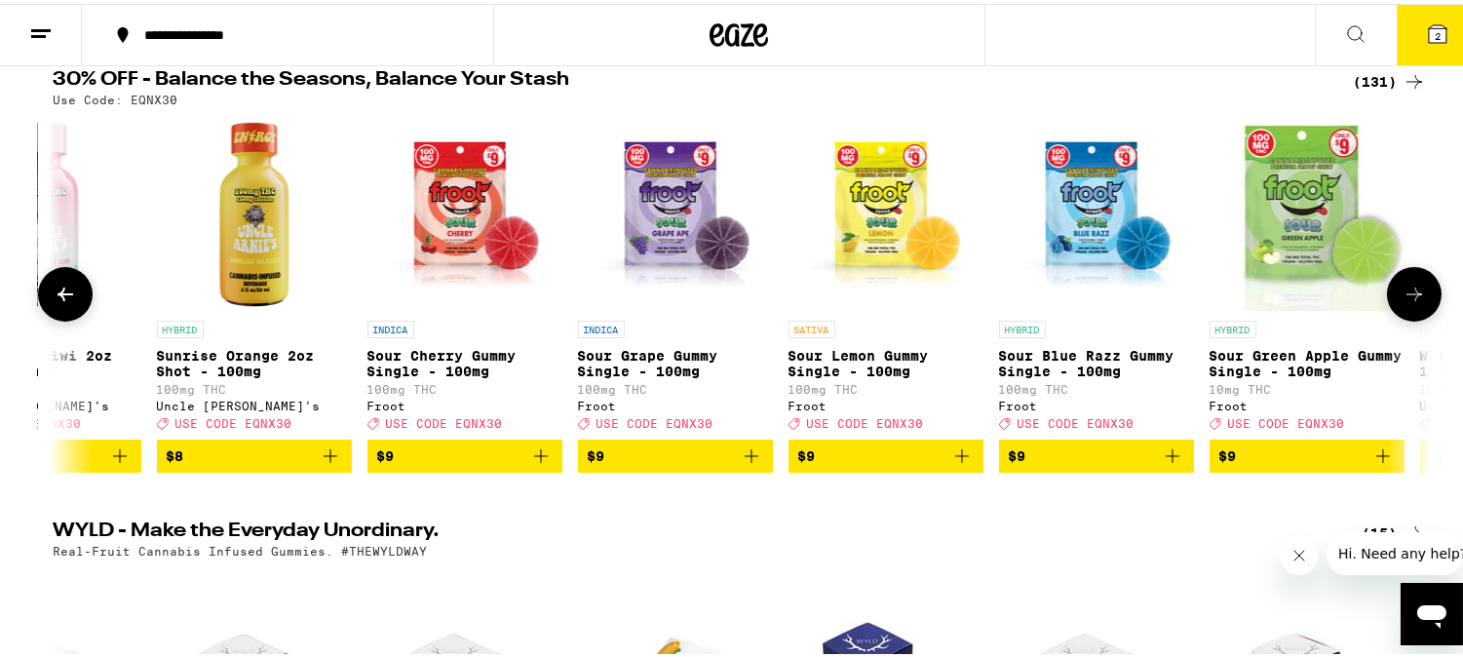
scroll to position [0, 3479]
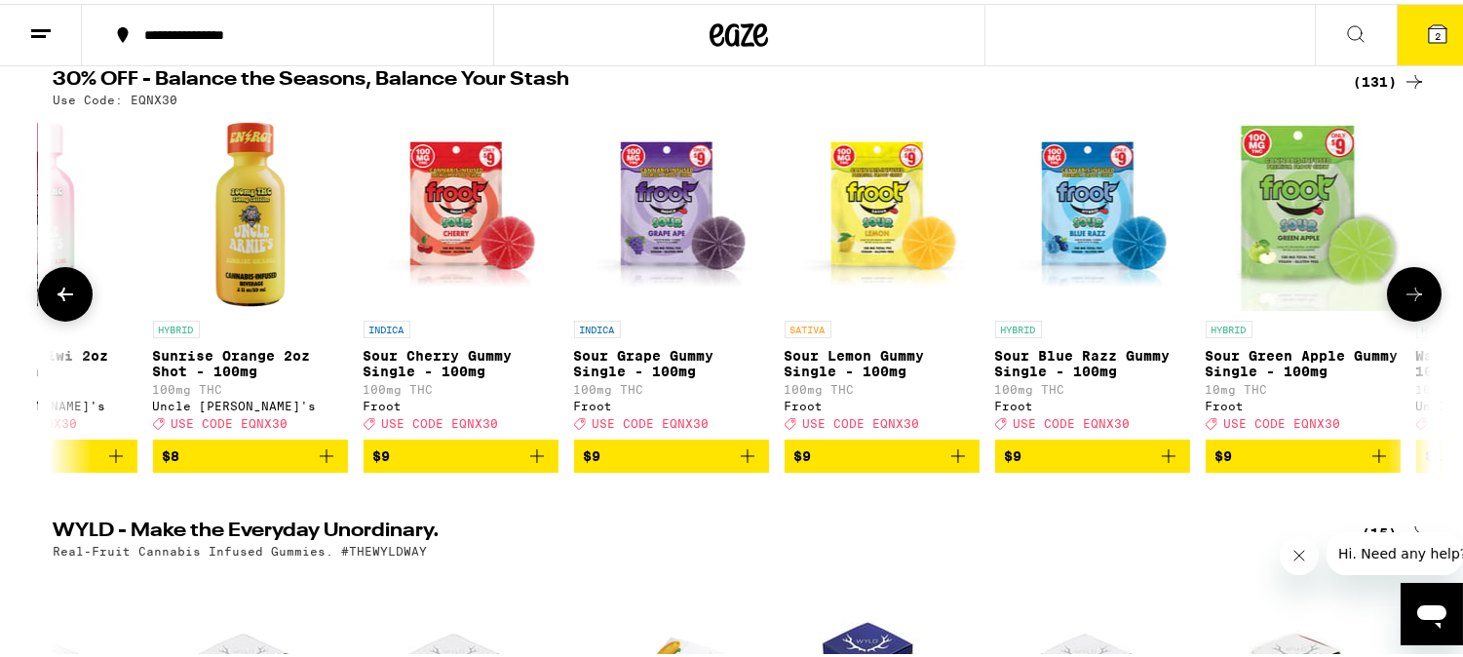
click at [1402, 297] on icon at bounding box center [1413, 290] width 23 height 23
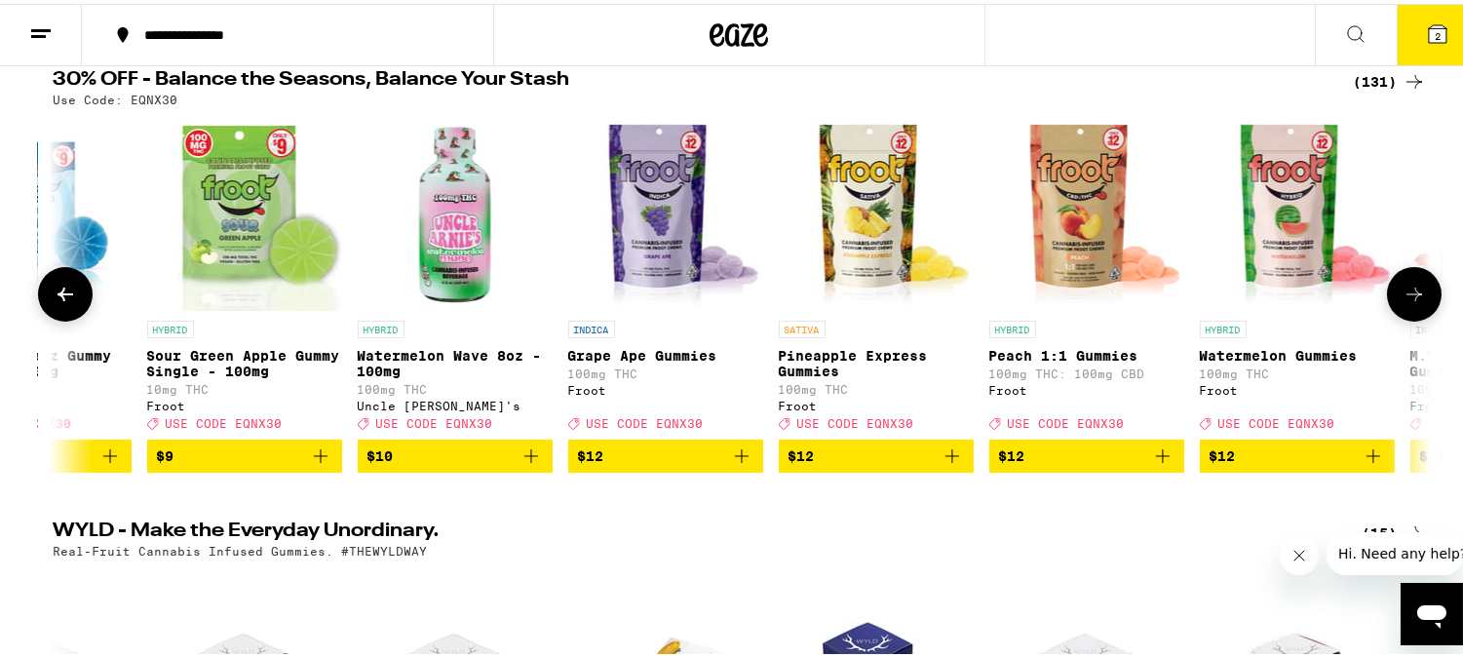
scroll to position [0, 4639]
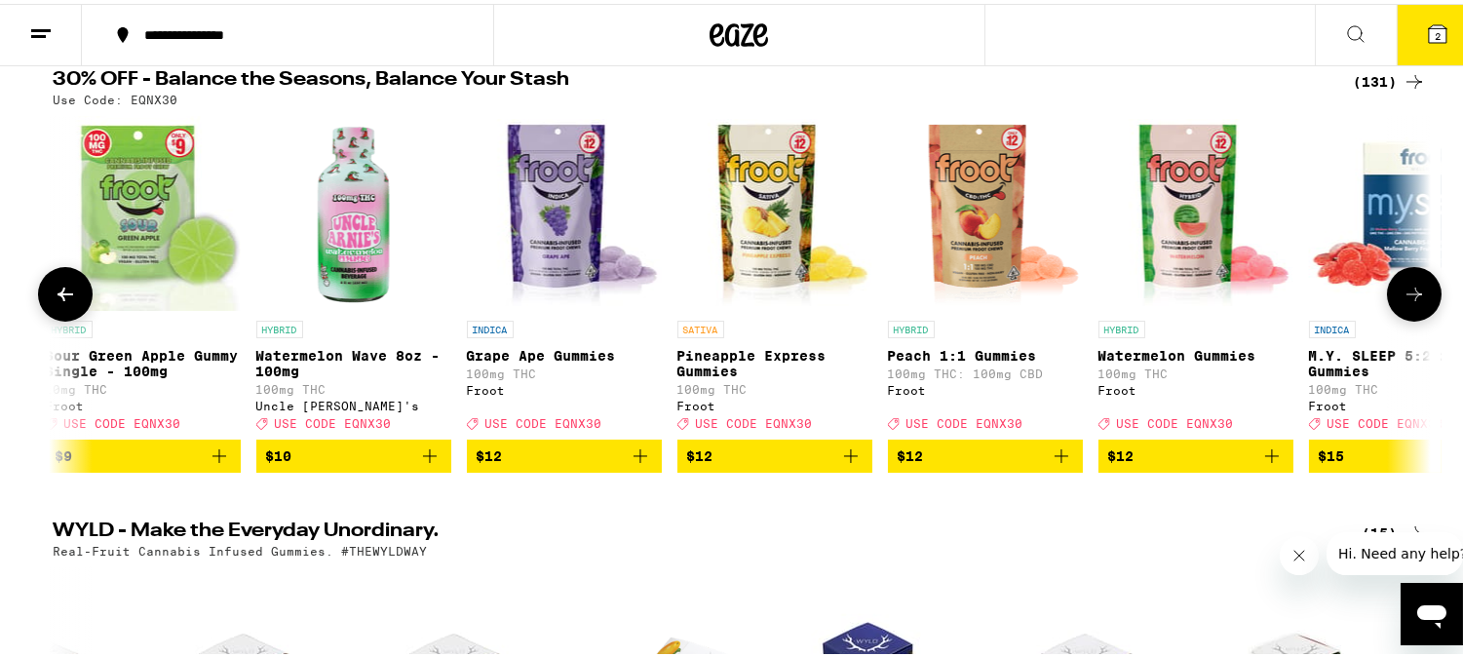
click at [1402, 296] on icon at bounding box center [1413, 290] width 23 height 23
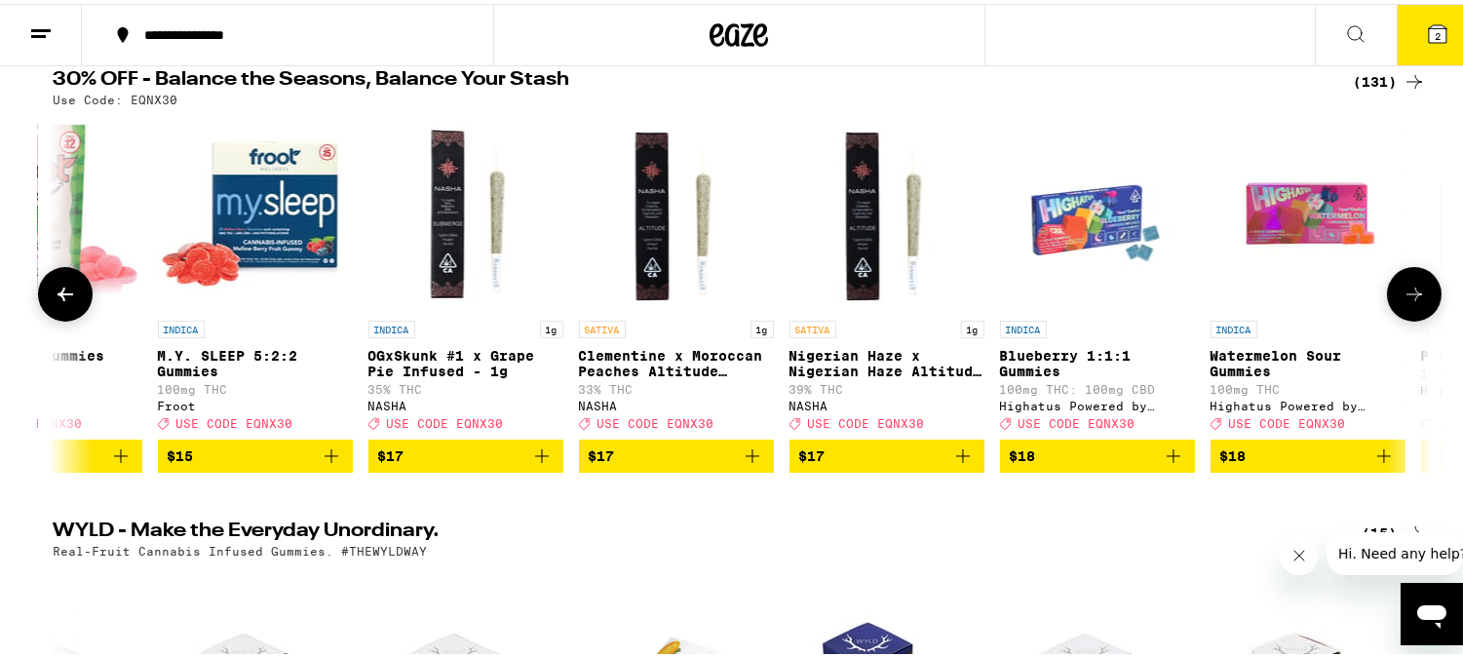
scroll to position [0, 5798]
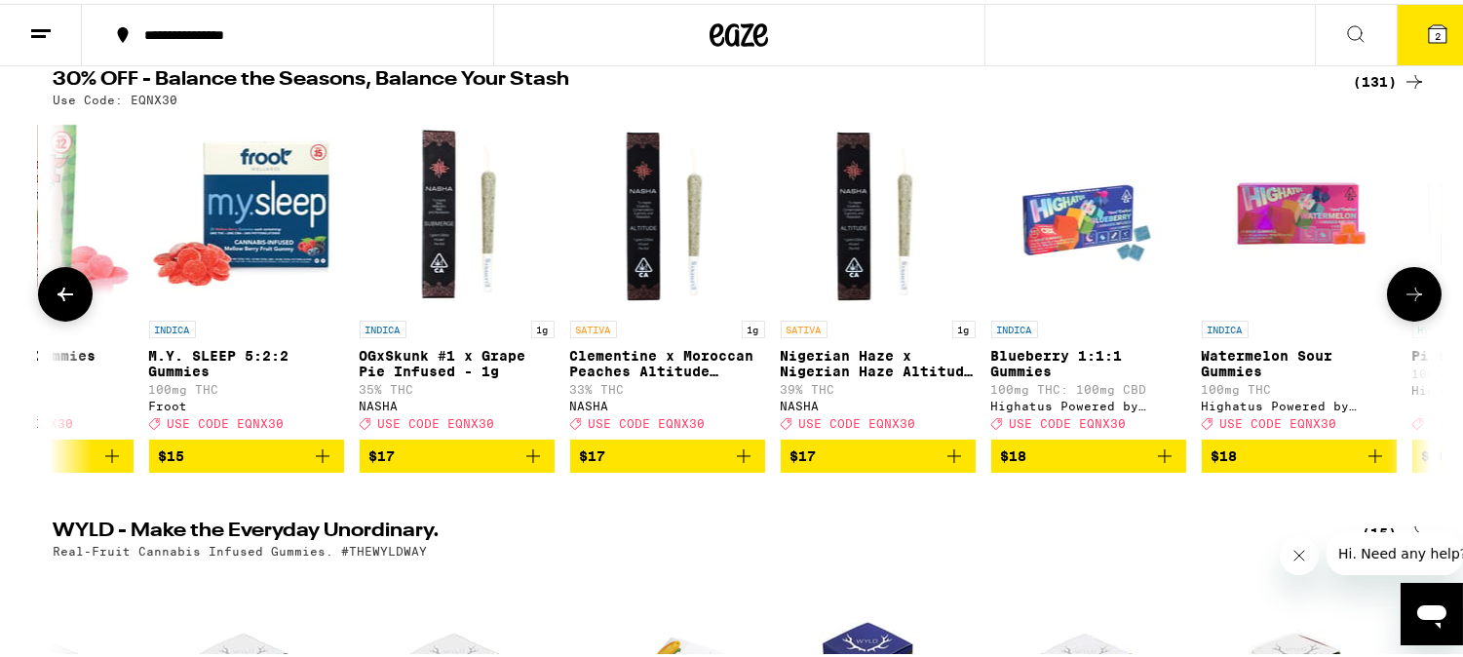
click at [1402, 293] on icon at bounding box center [1413, 290] width 23 height 23
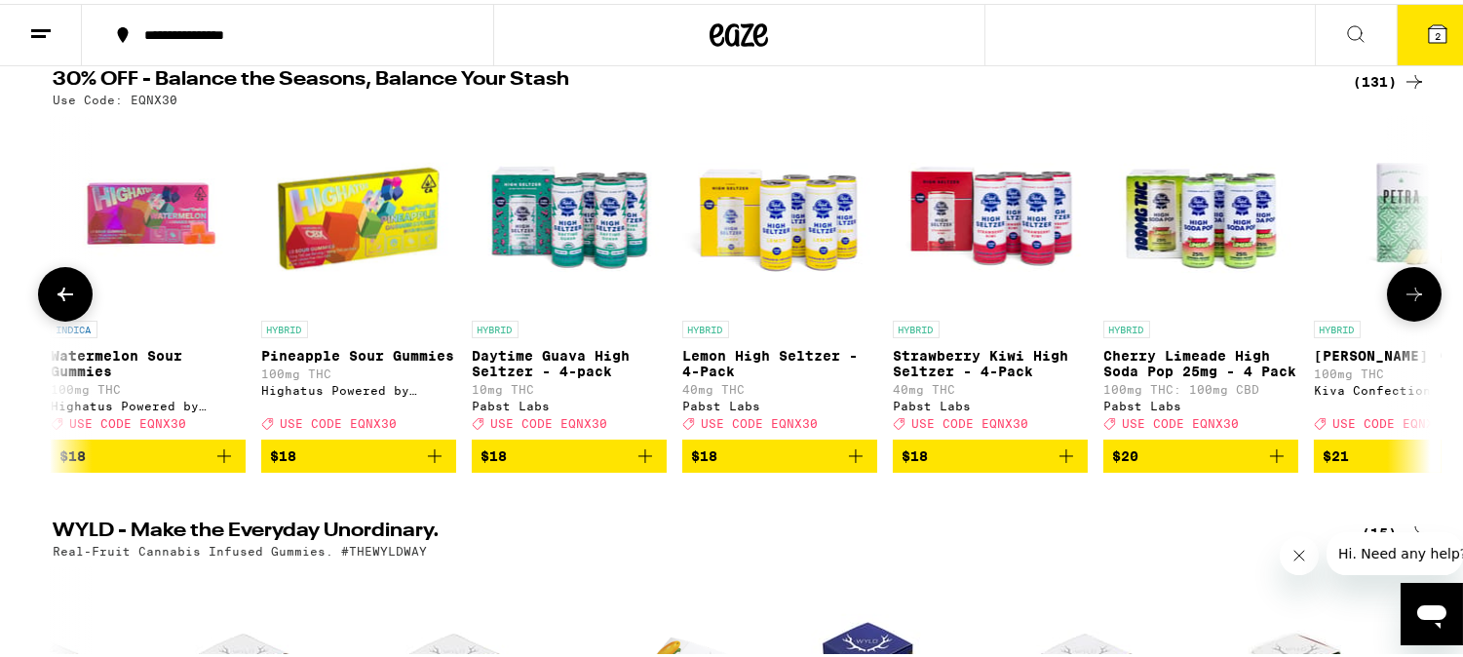
scroll to position [0, 6958]
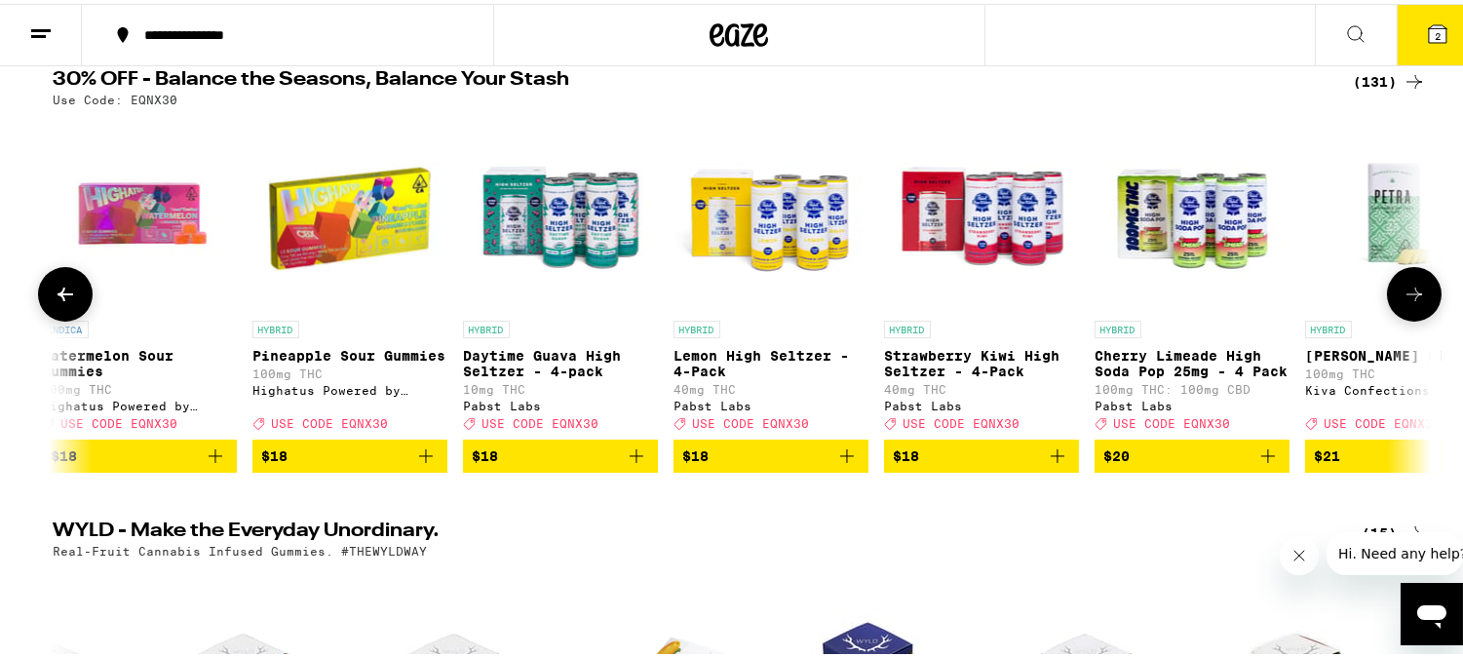
click at [54, 302] on icon at bounding box center [65, 290] width 23 height 23
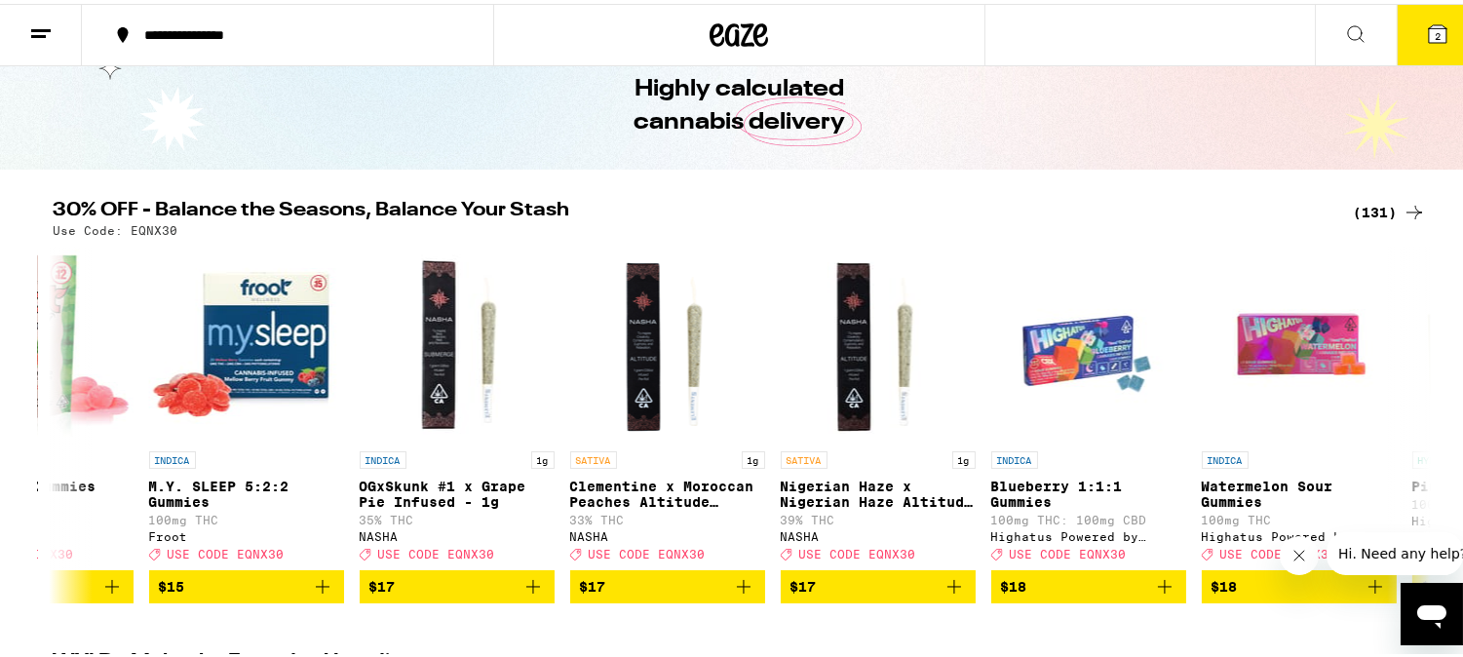
scroll to position [216, 0]
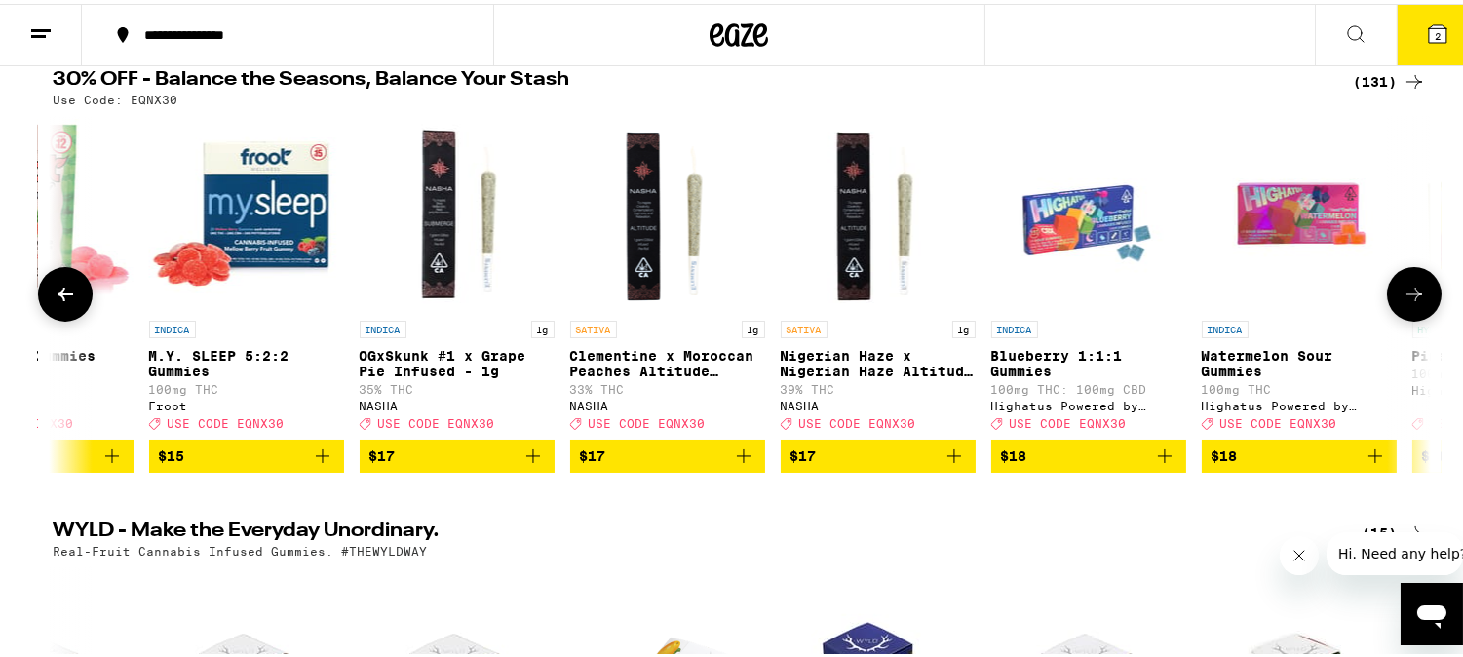
click at [1404, 290] on icon at bounding box center [1413, 290] width 23 height 23
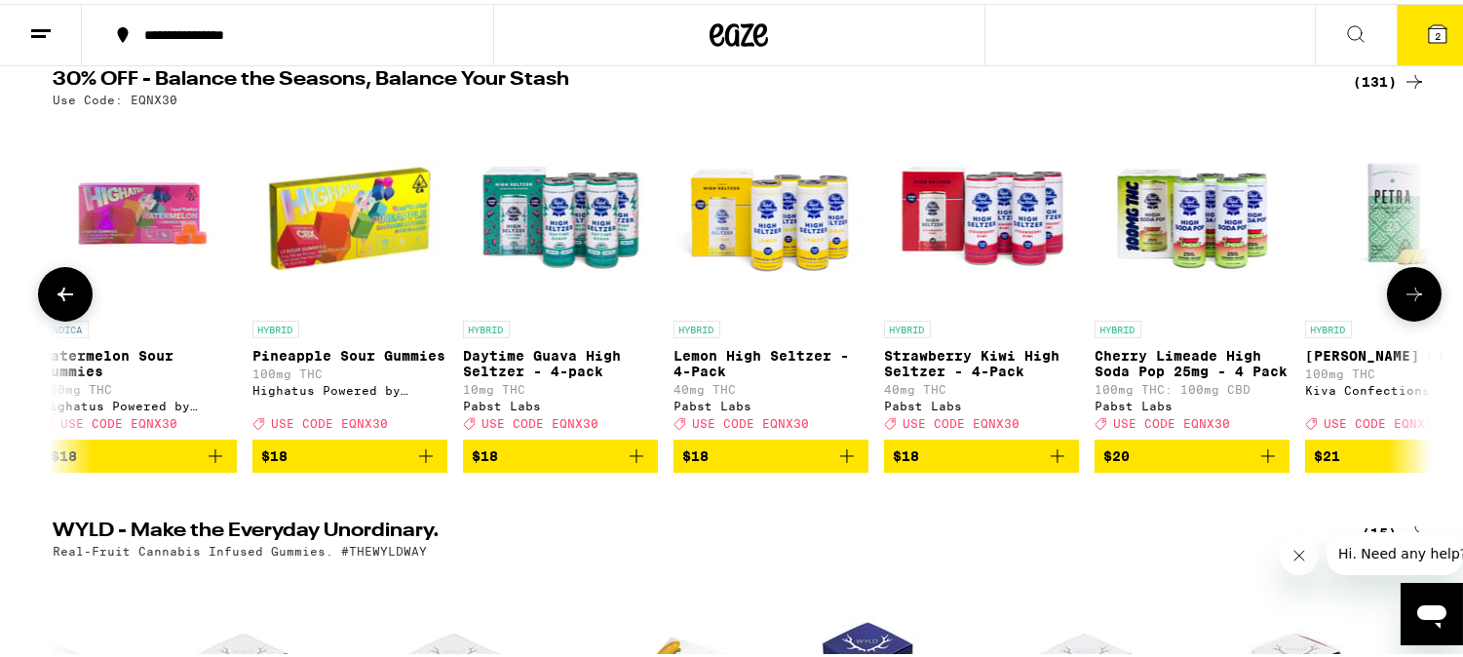
click at [1404, 289] on icon at bounding box center [1413, 290] width 23 height 23
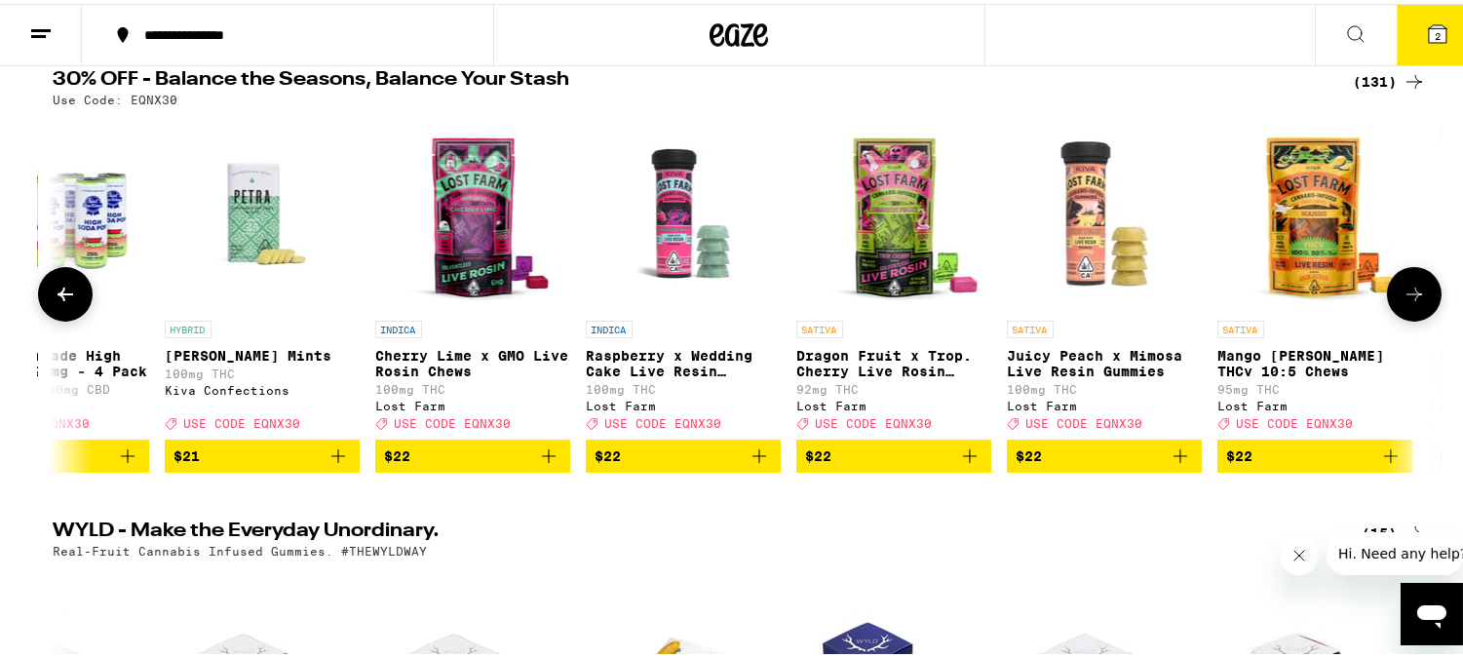
scroll to position [0, 8118]
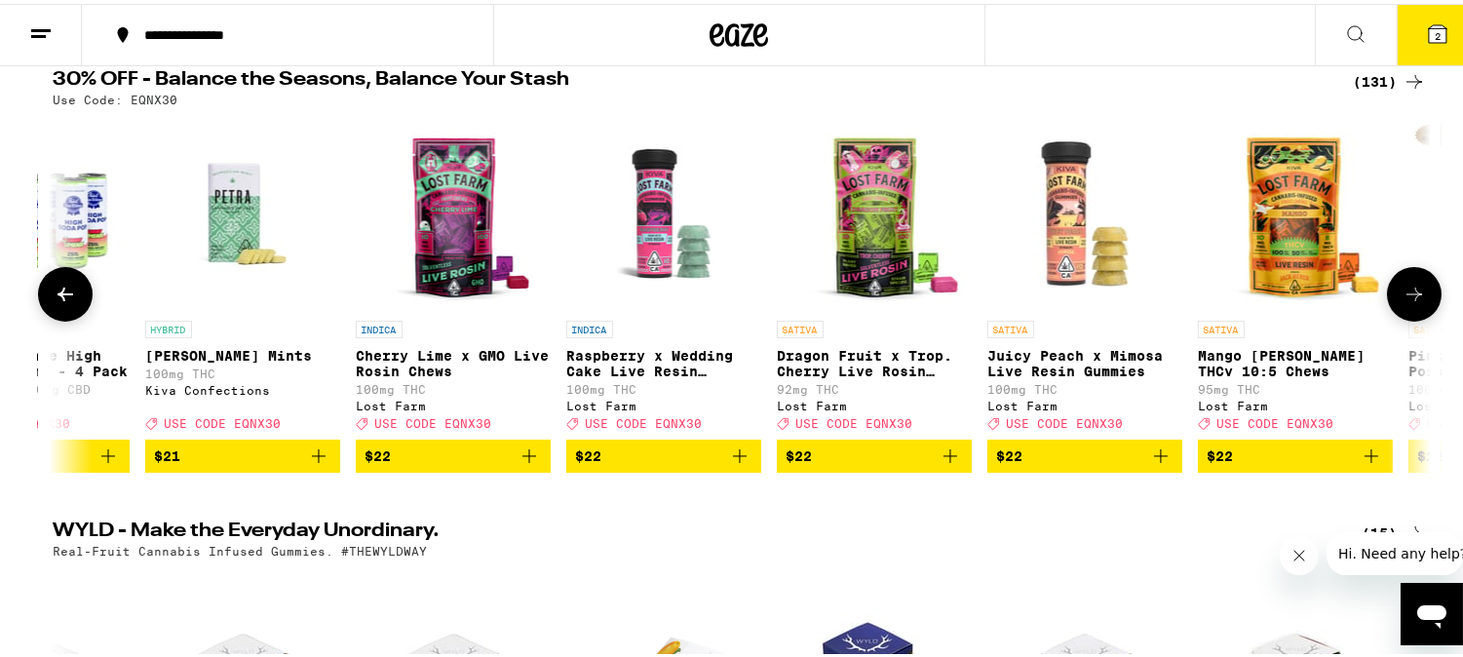
click at [437, 254] on img "Open page for Cherry Lime x GMO Live Rosin Chews from Lost Farm" at bounding box center [453, 209] width 195 height 195
click at [1402, 295] on icon at bounding box center [1413, 290] width 23 height 23
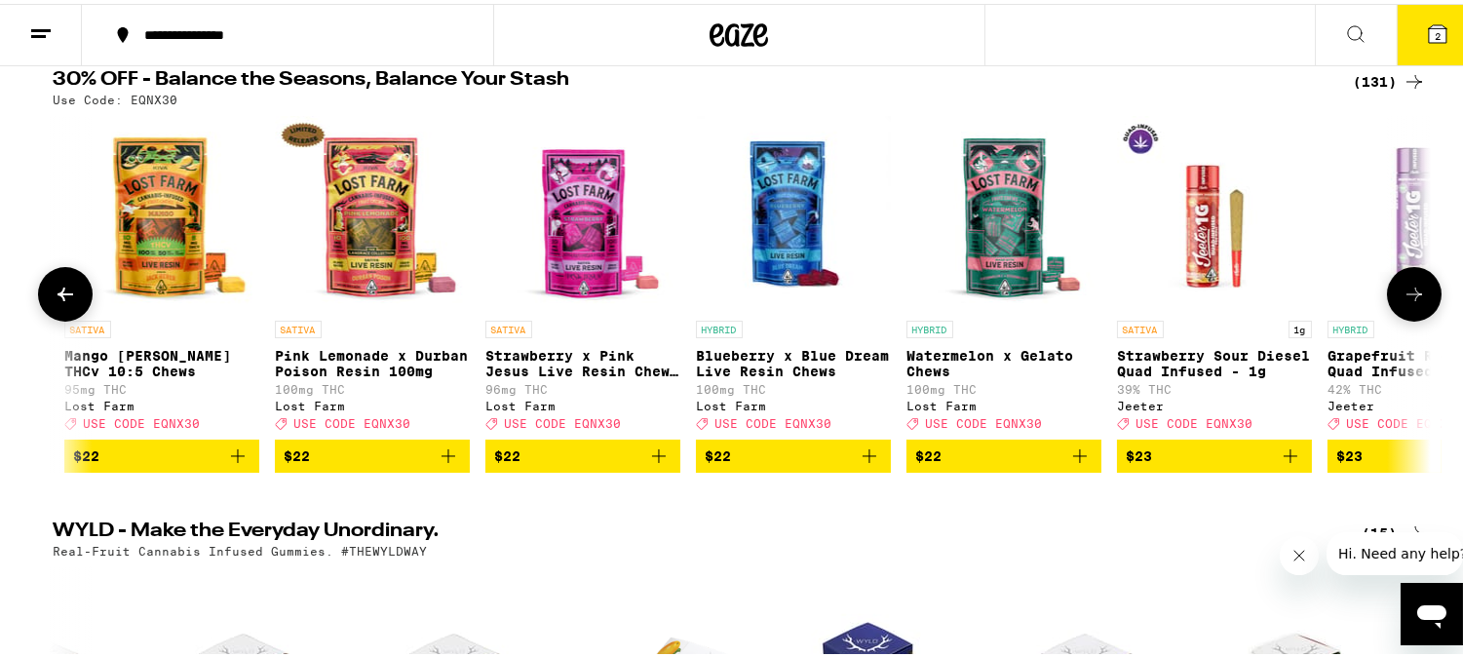
scroll to position [0, 9277]
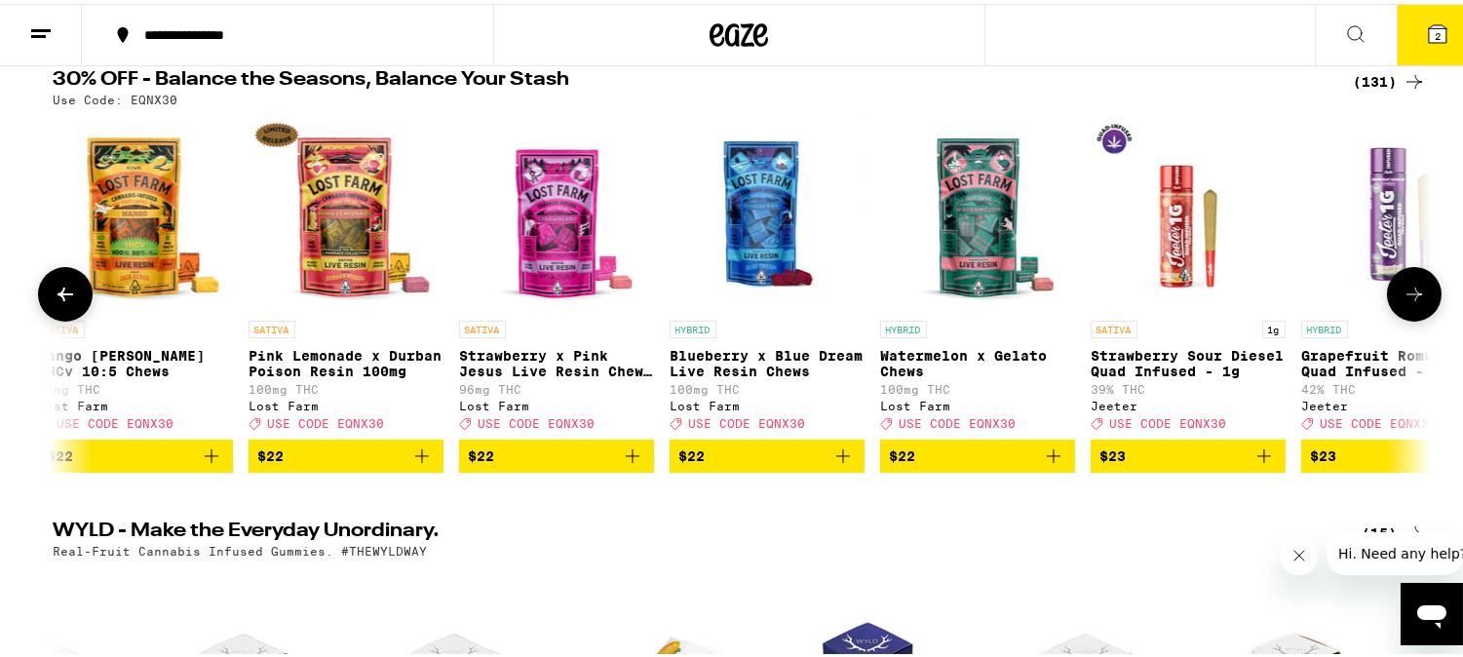
click at [1402, 295] on icon at bounding box center [1413, 290] width 23 height 23
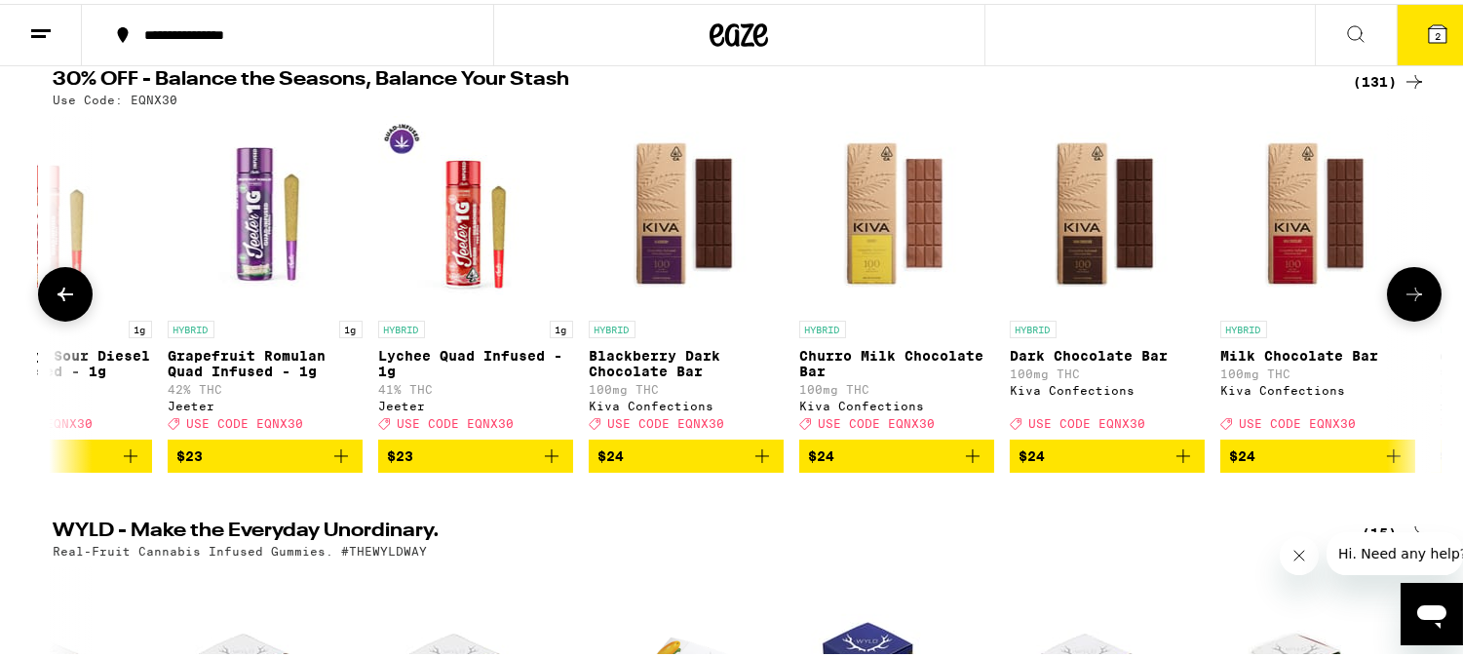
scroll to position [0, 10437]
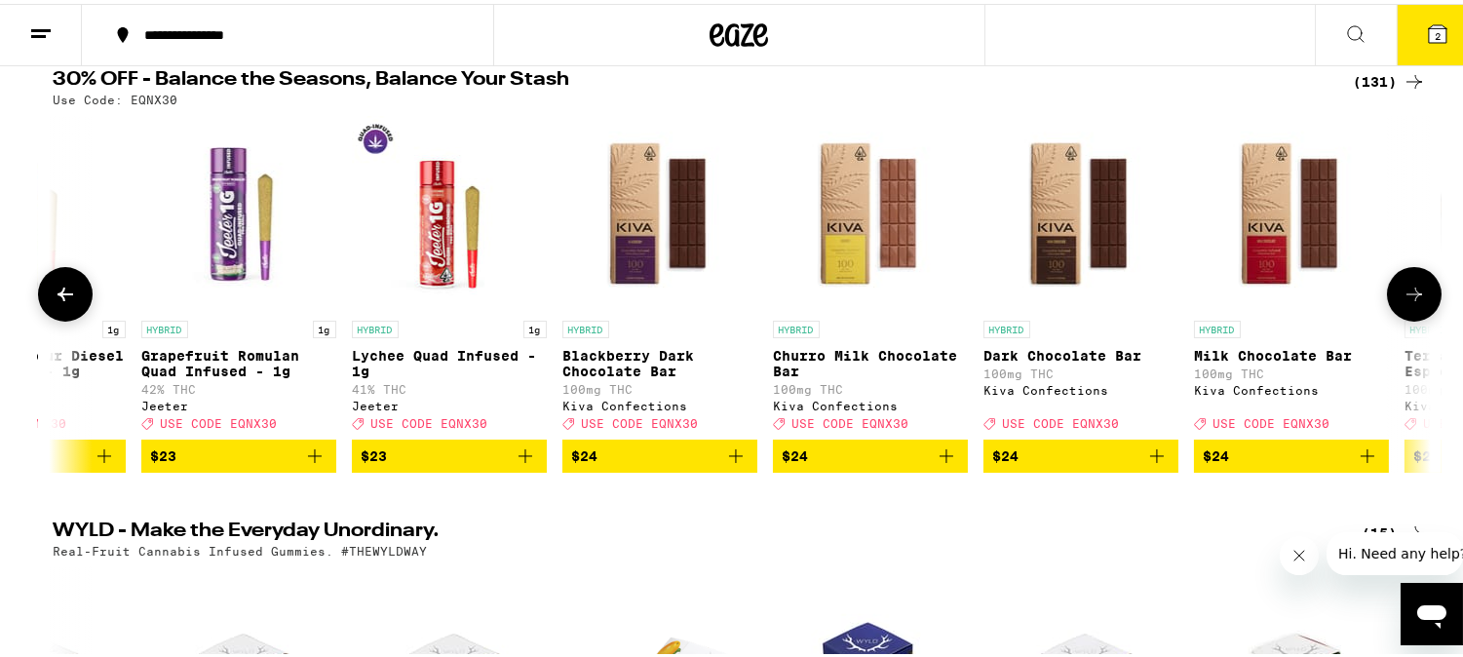
click at [1402, 295] on icon at bounding box center [1413, 290] width 23 height 23
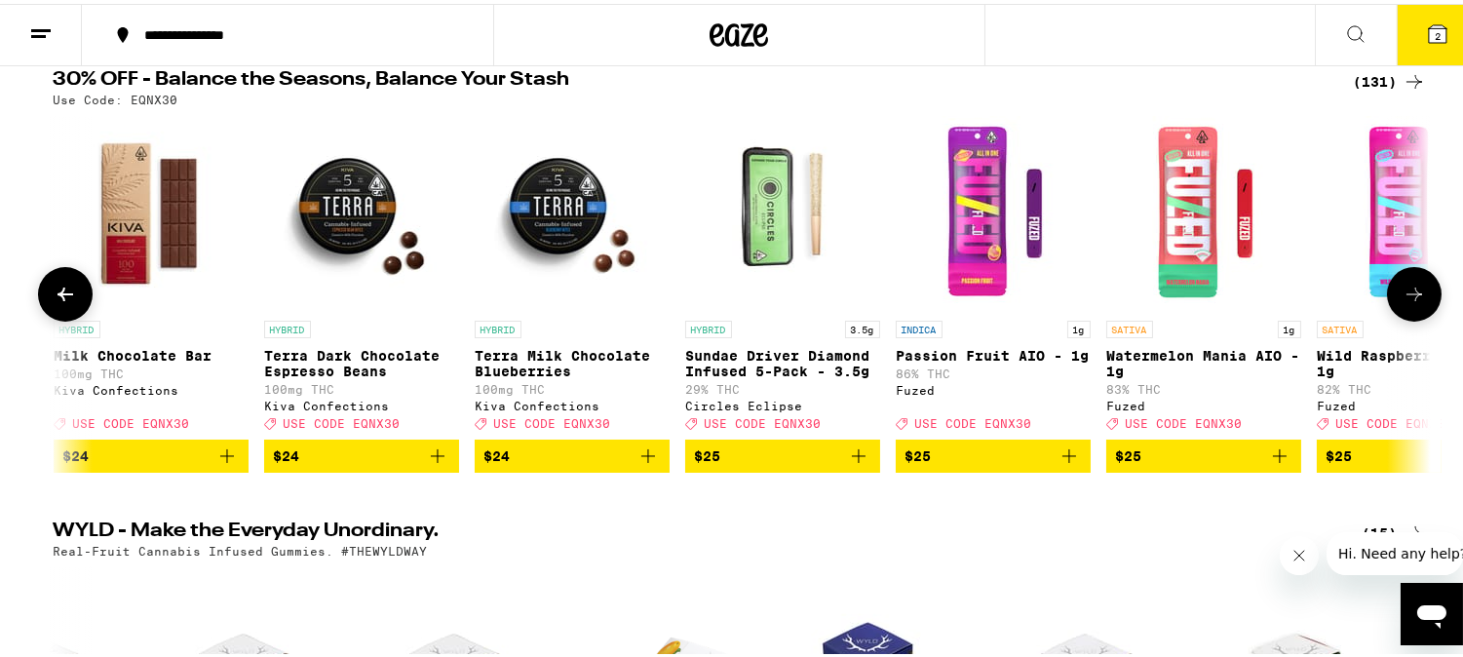
scroll to position [0, 11597]
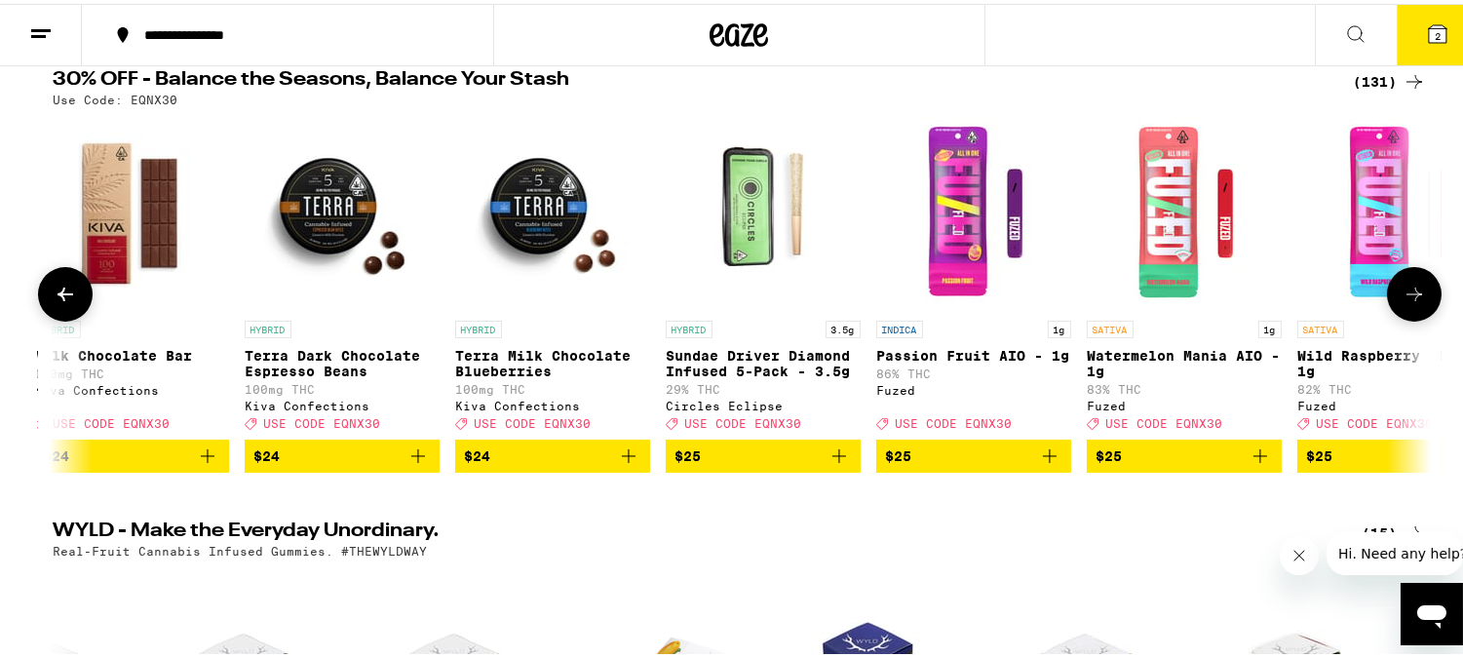
click at [1402, 295] on icon at bounding box center [1413, 290] width 23 height 23
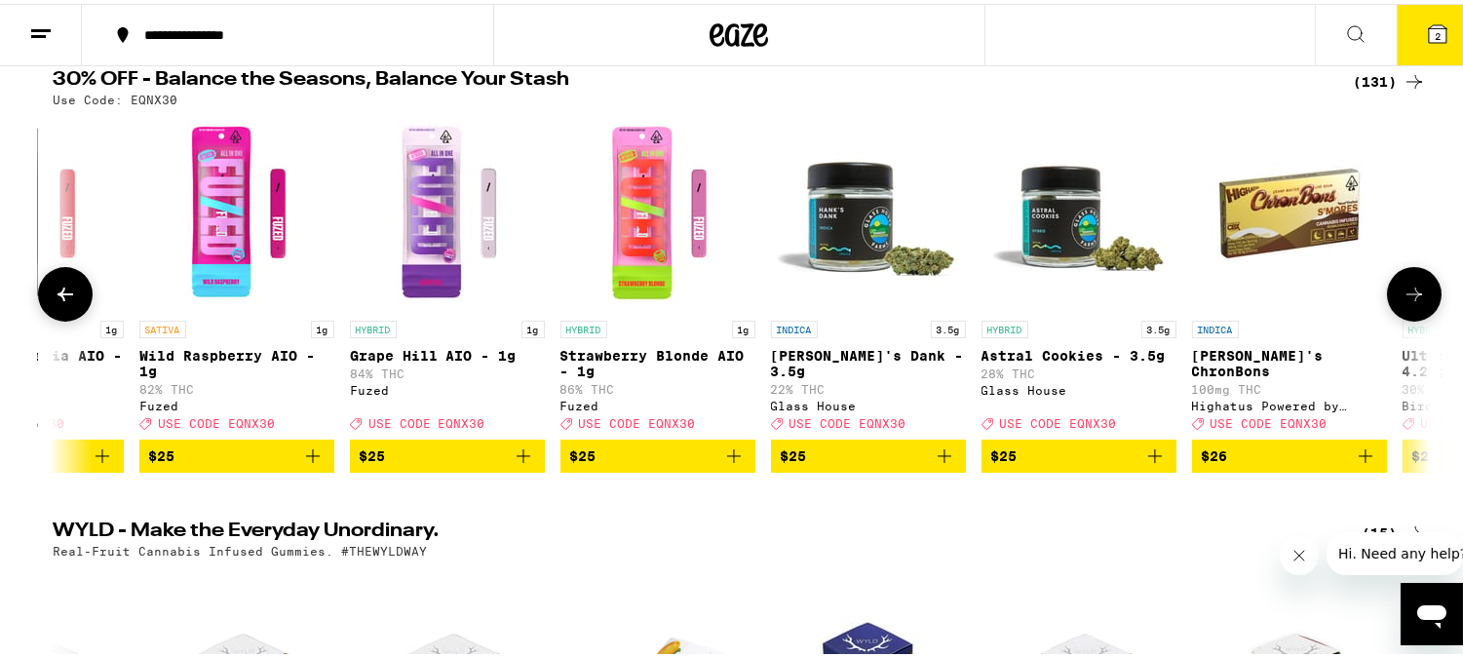
scroll to position [0, 12756]
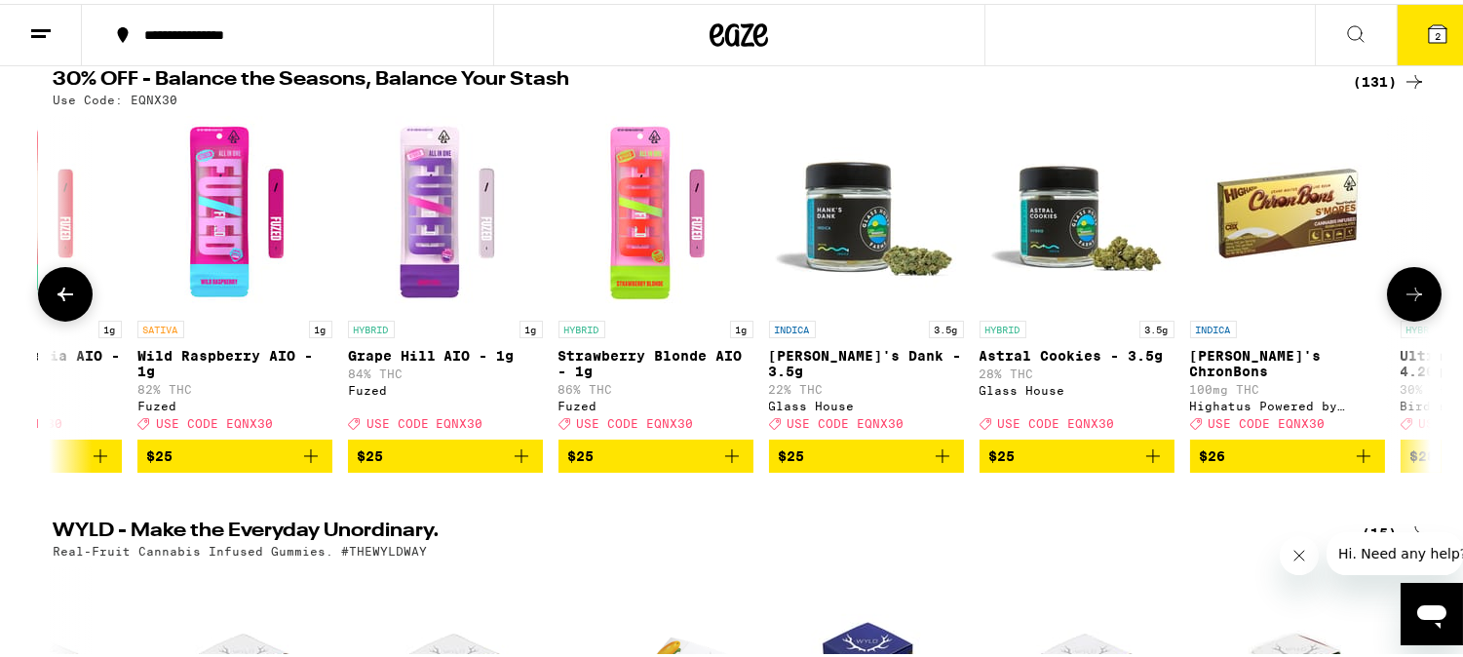
click at [1402, 295] on icon at bounding box center [1413, 290] width 23 height 23
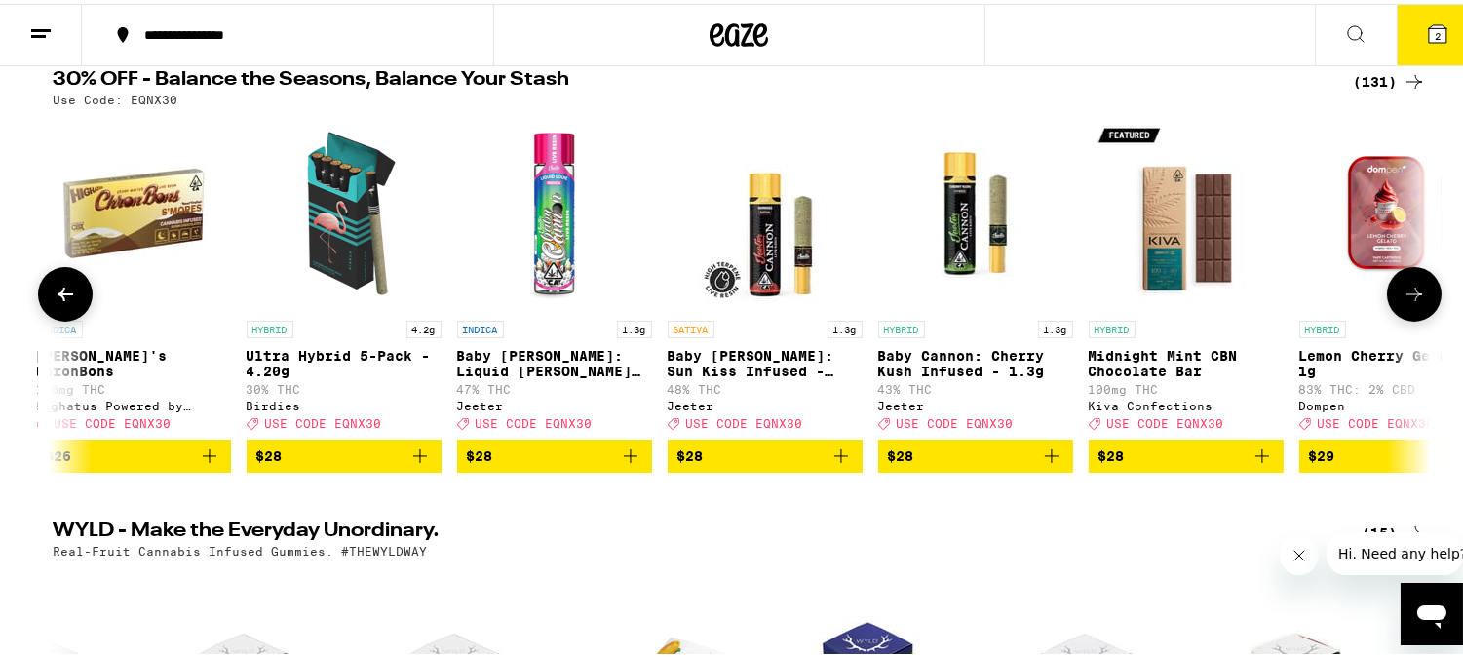
scroll to position [0, 13916]
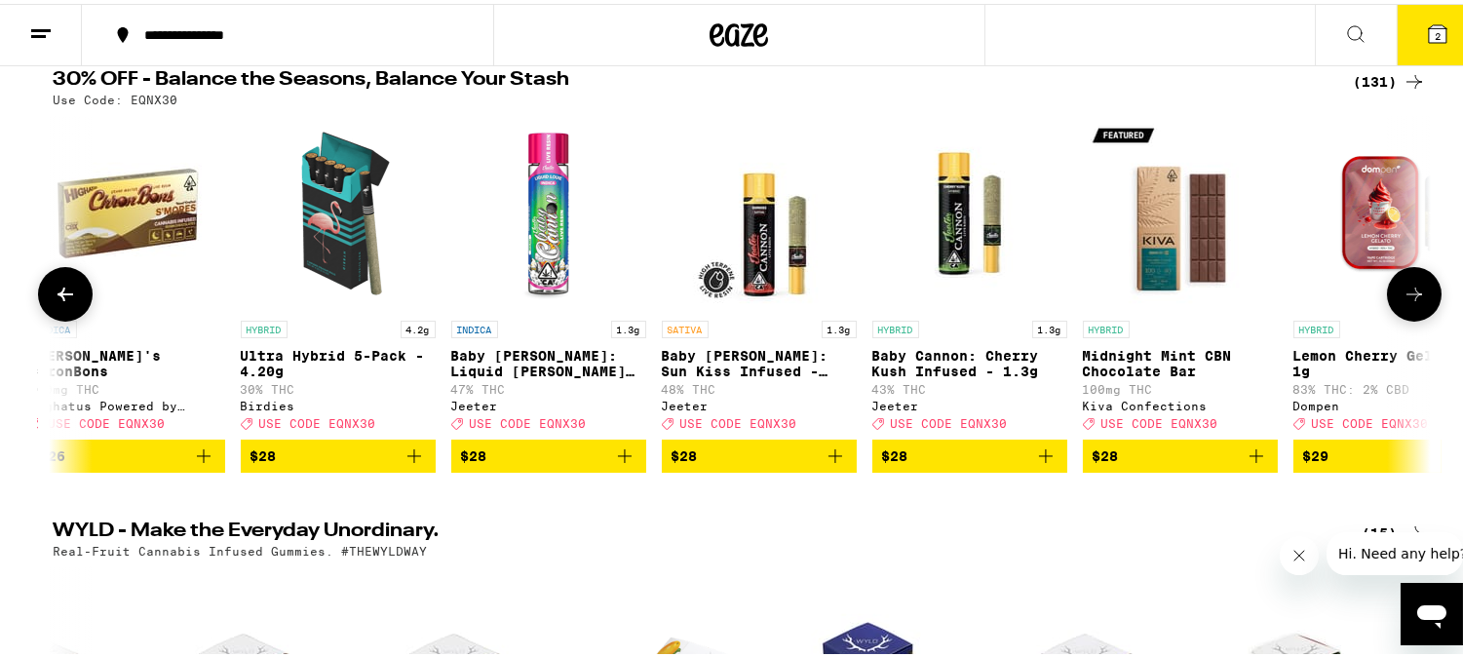
click at [1402, 295] on icon at bounding box center [1413, 290] width 23 height 23
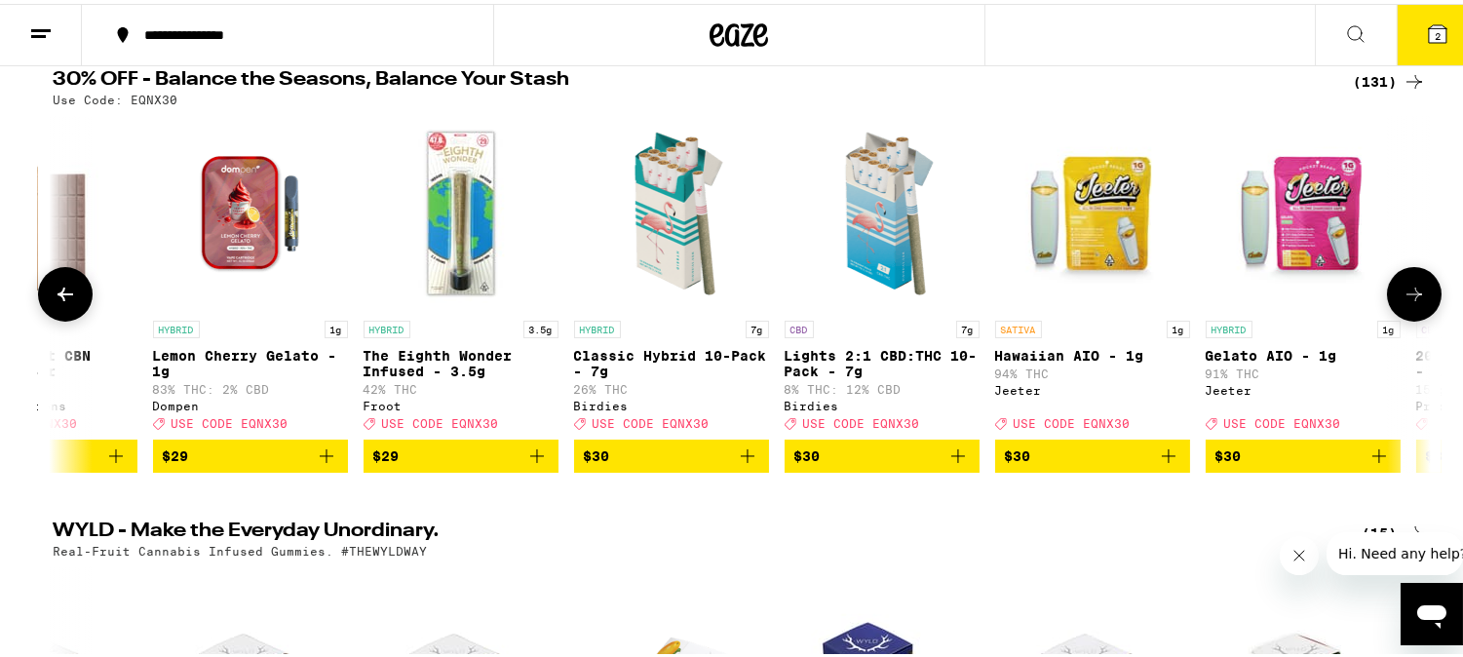
scroll to position [0, 15076]
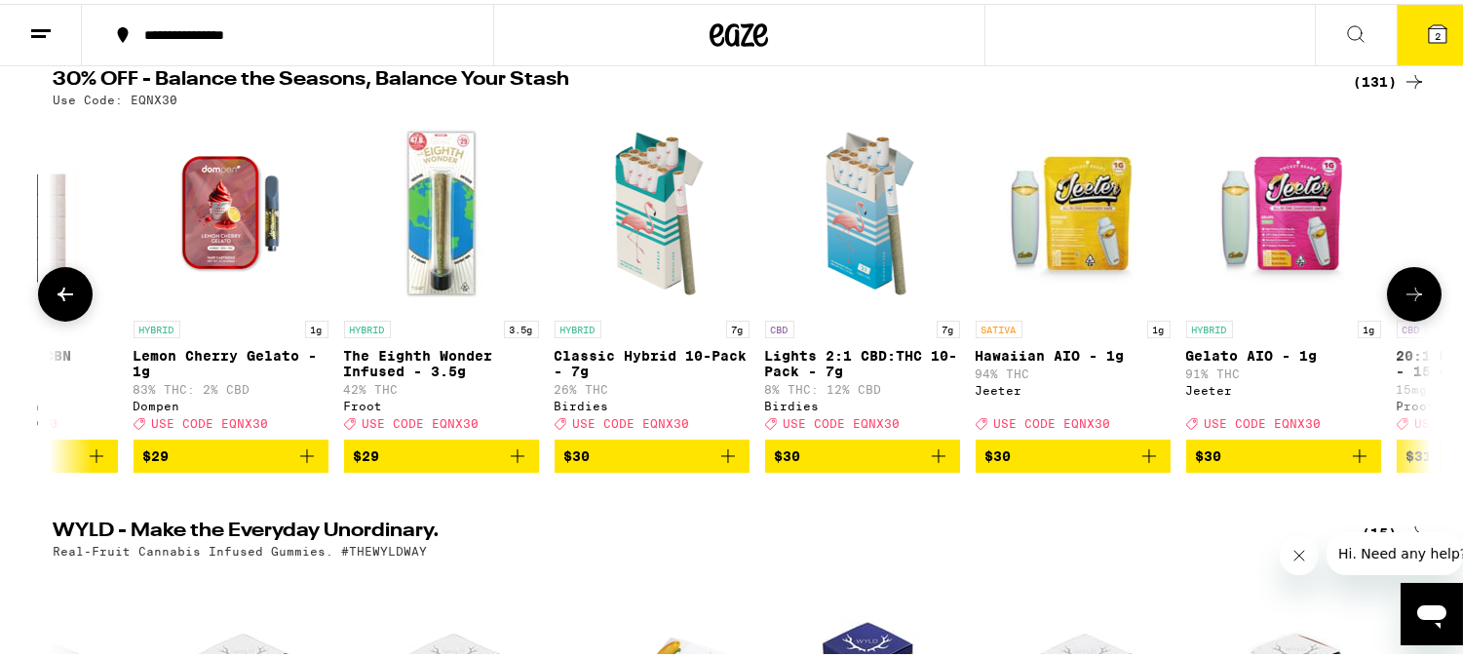
click at [1402, 295] on icon at bounding box center [1413, 290] width 23 height 23
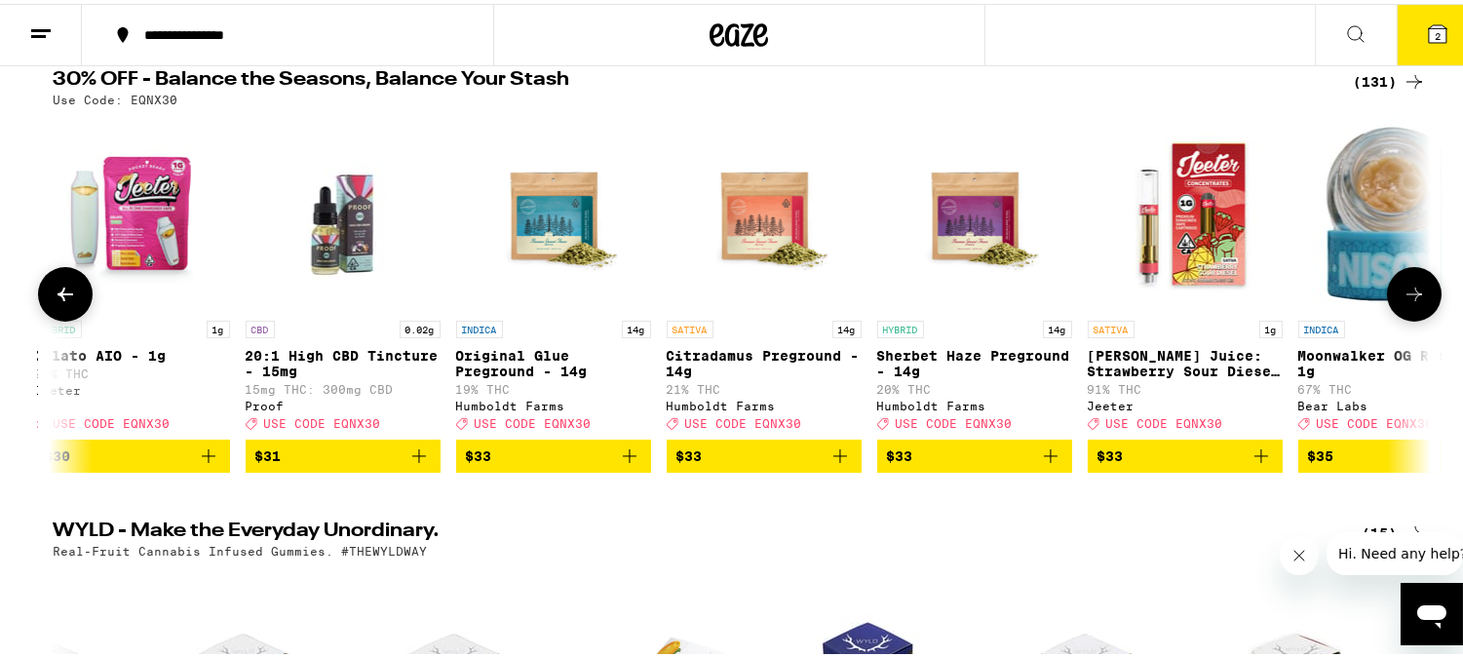
scroll to position [0, 16236]
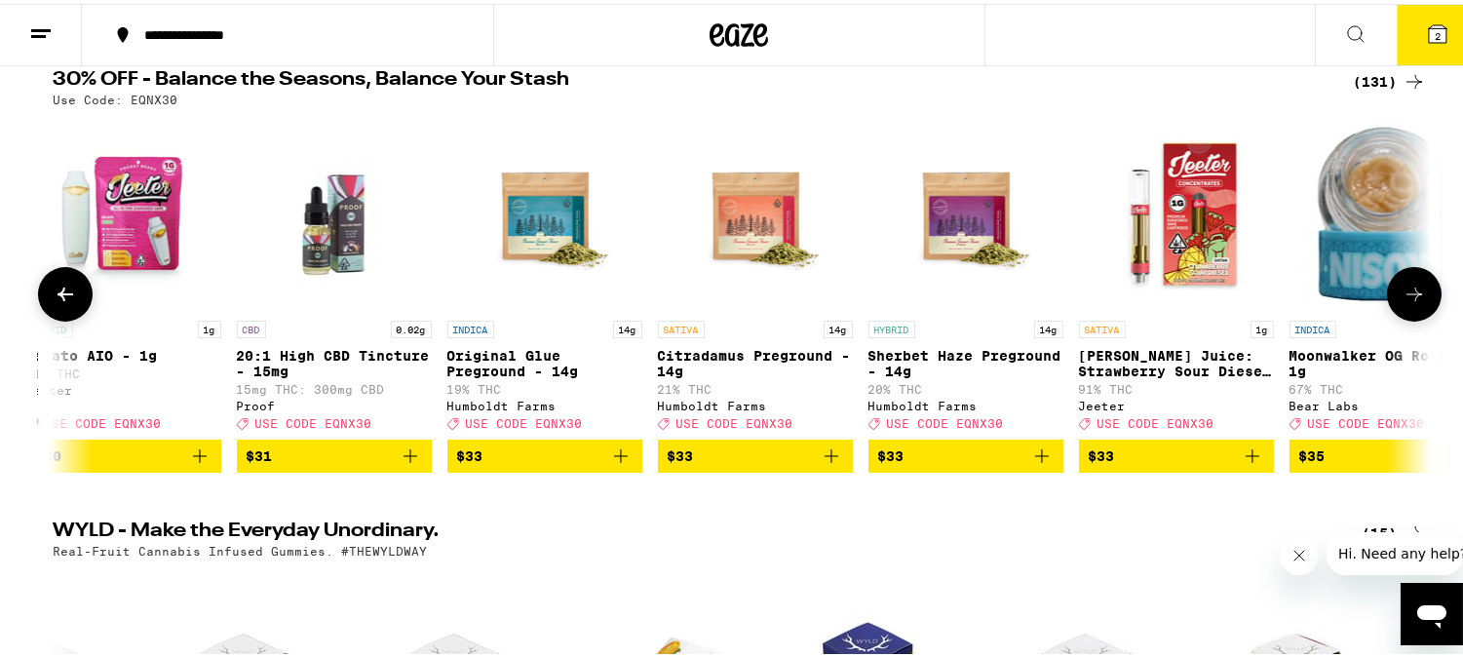
click at [1402, 299] on icon at bounding box center [1413, 290] width 23 height 23
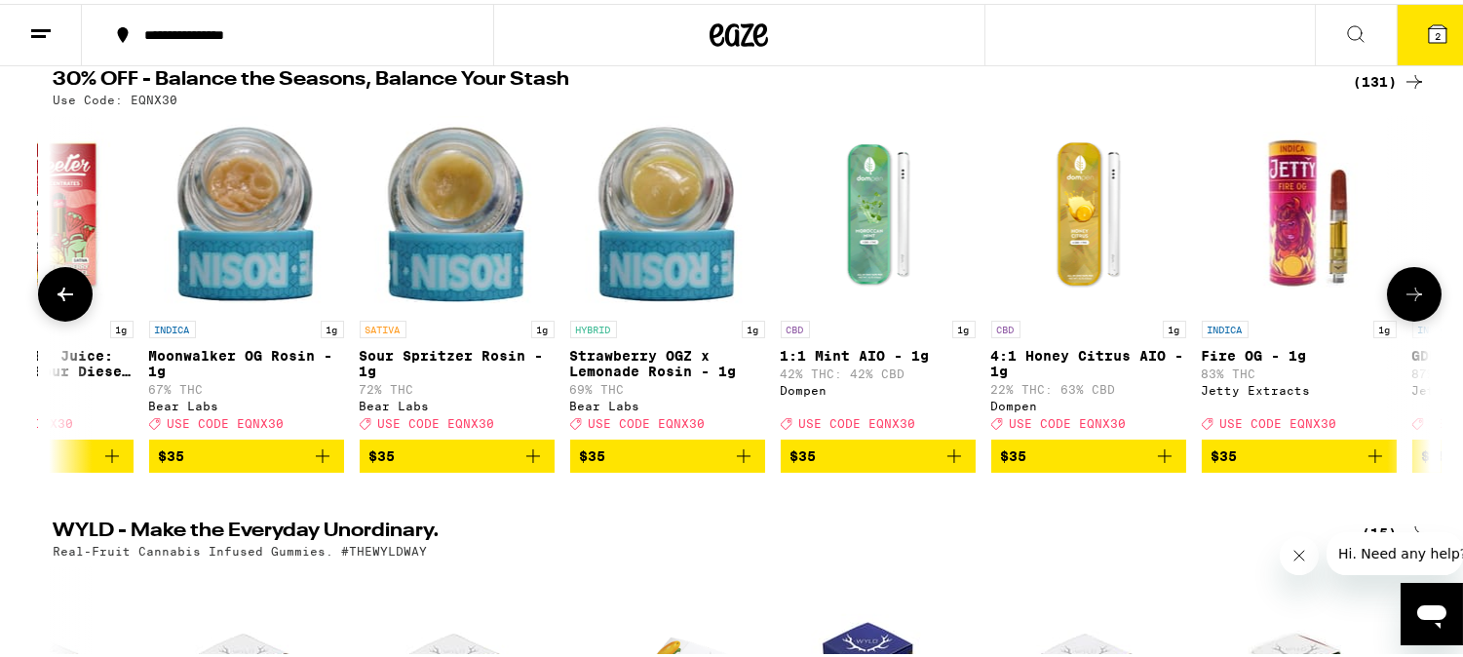
scroll to position [0, 17395]
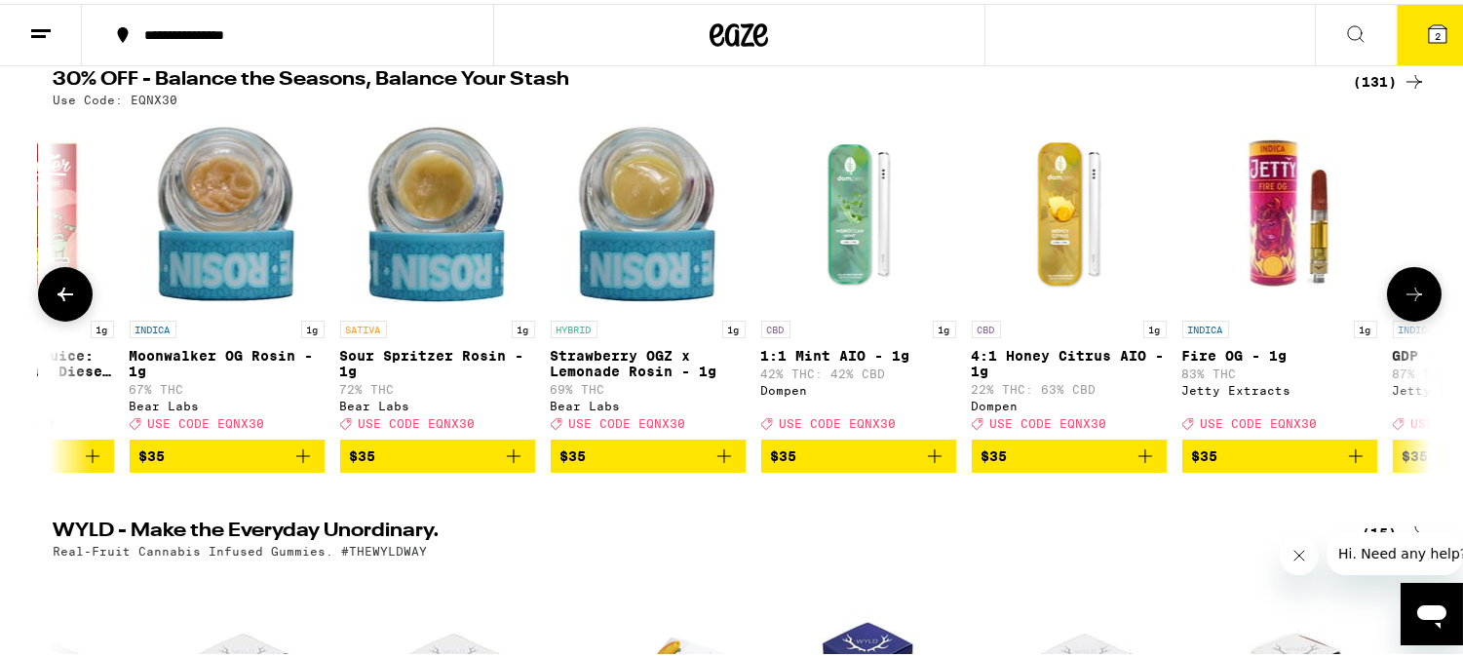
click at [1402, 298] on icon at bounding box center [1413, 290] width 23 height 23
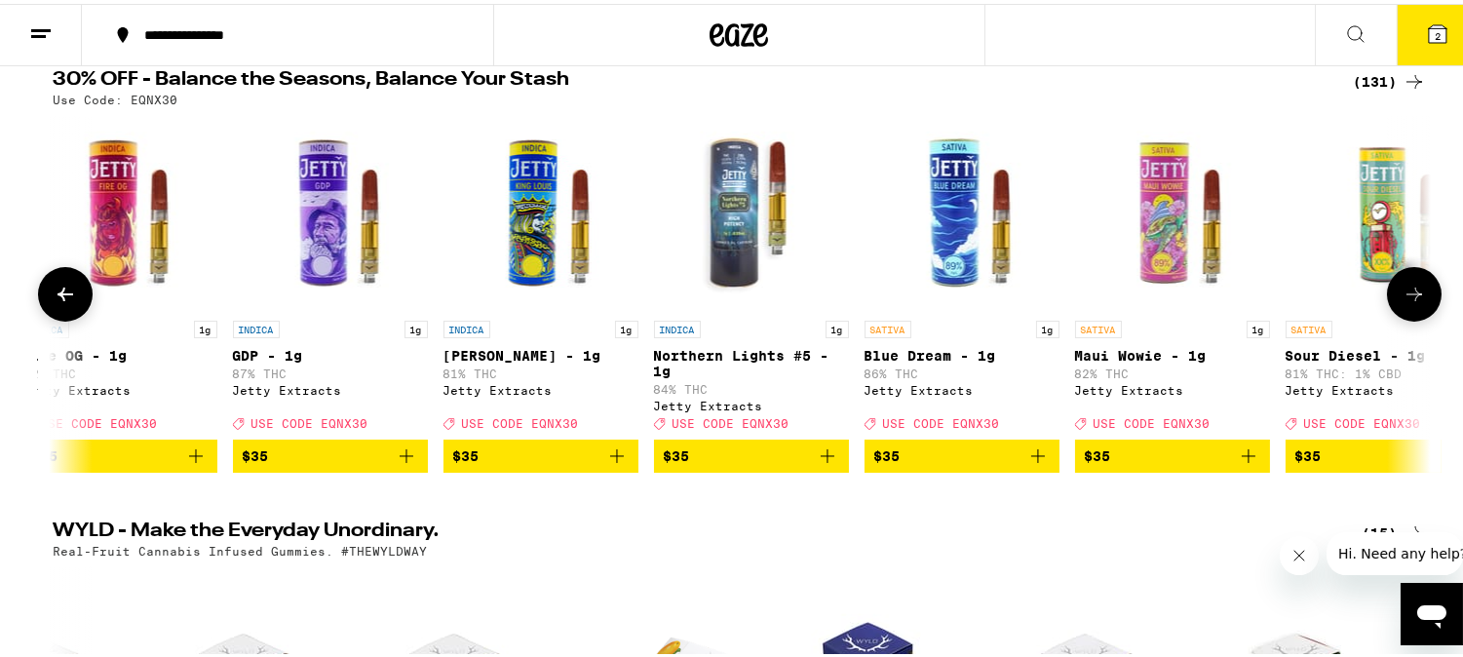
click at [1402, 298] on icon at bounding box center [1413, 290] width 23 height 23
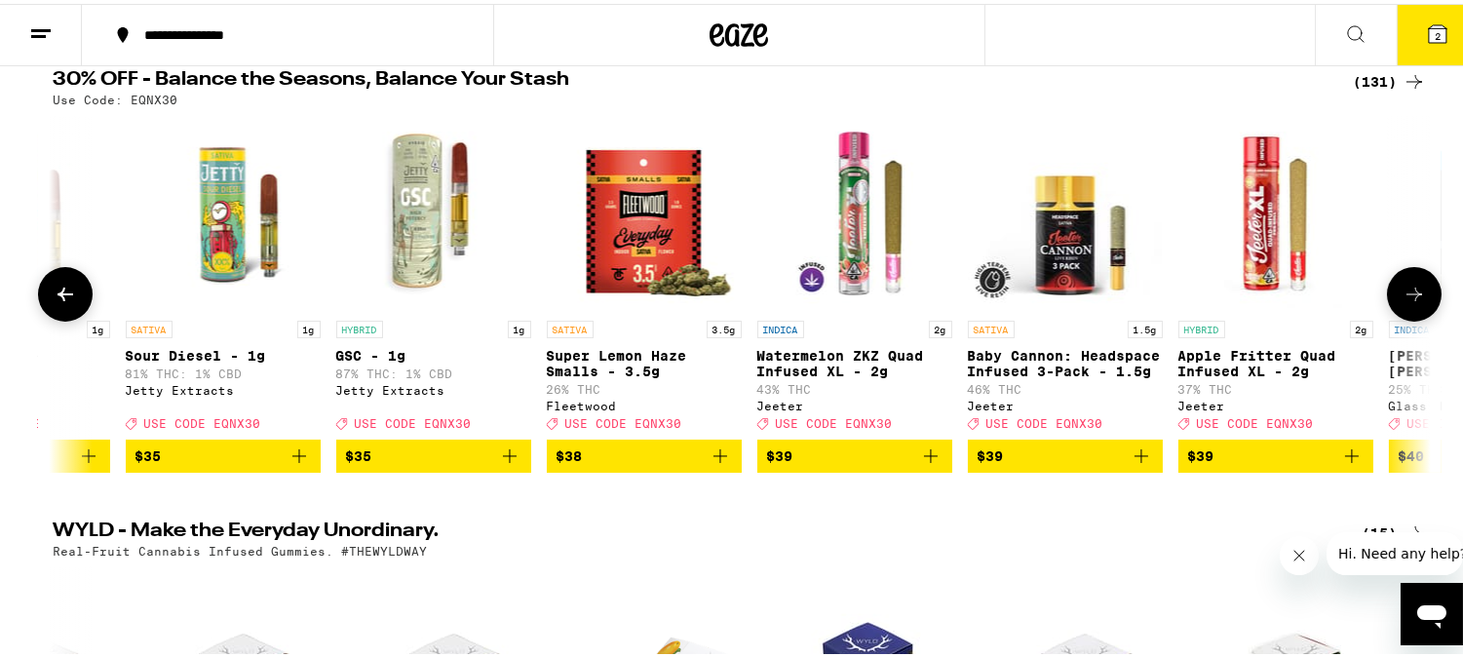
click at [1402, 298] on icon at bounding box center [1413, 290] width 23 height 23
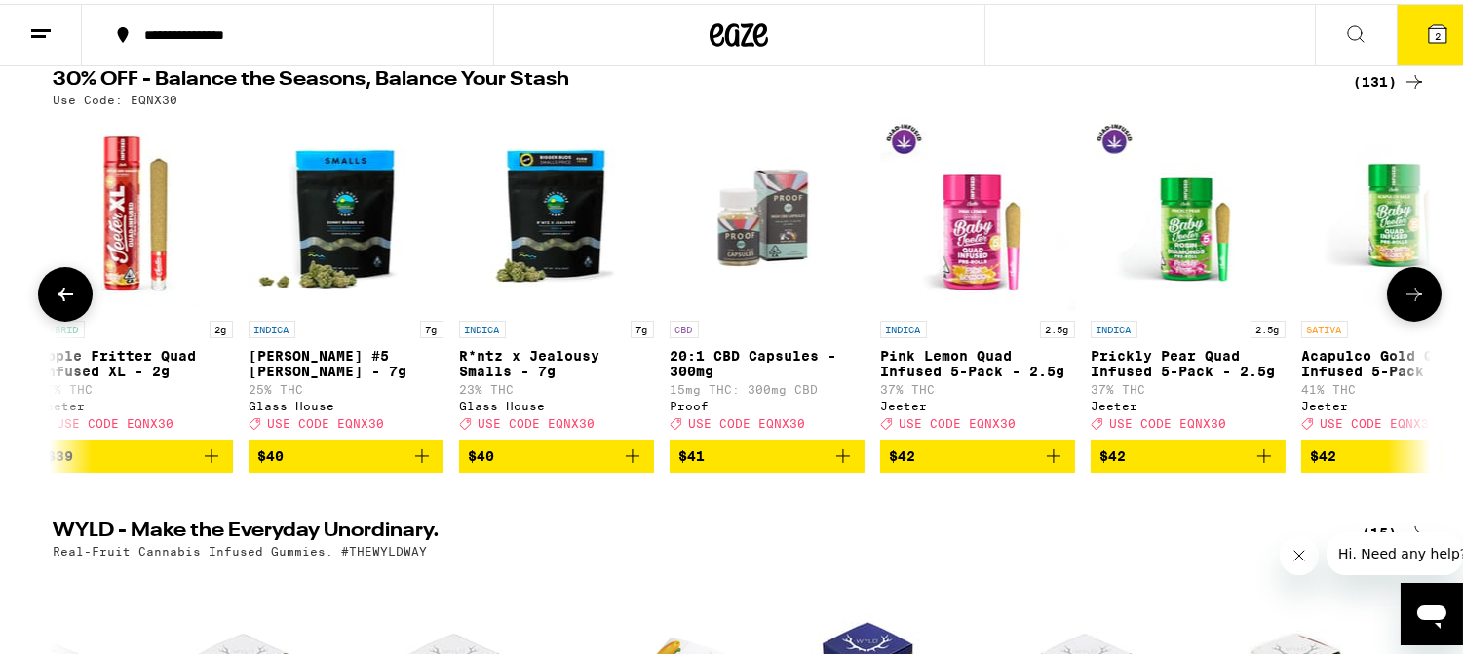
scroll to position [0, 20874]
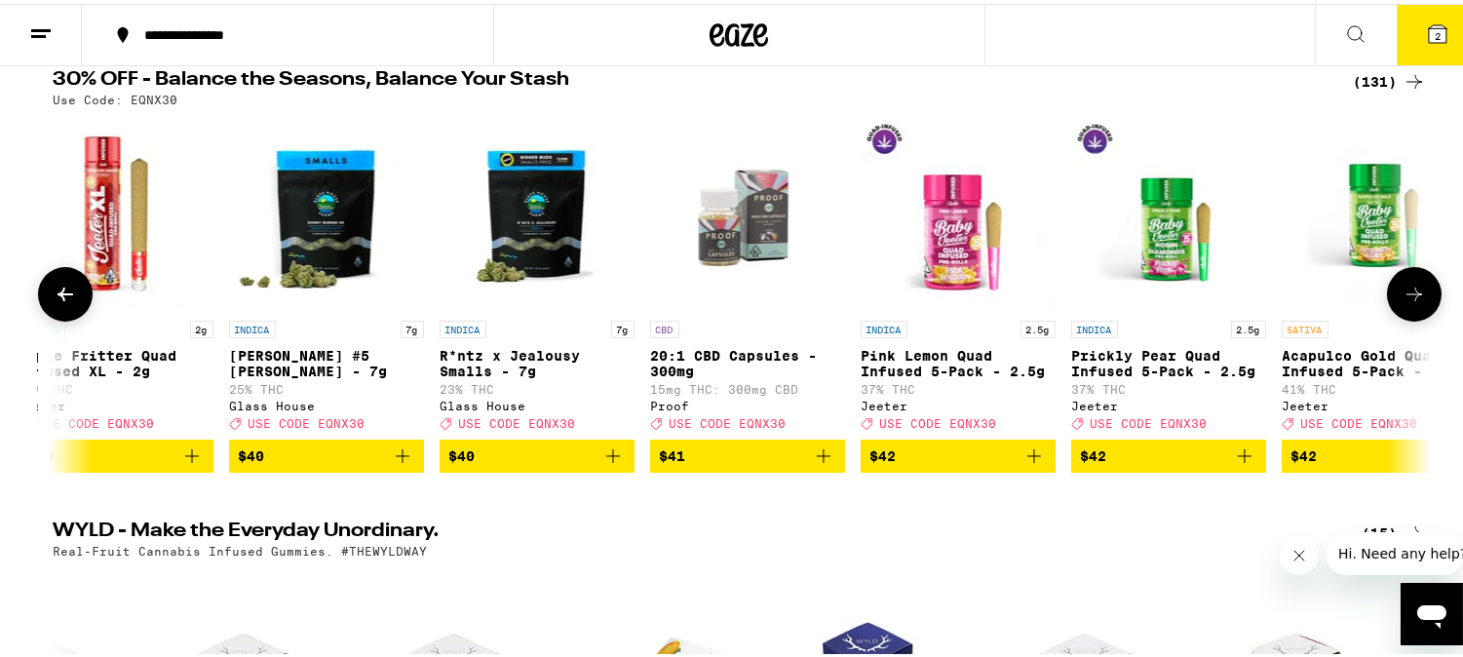
click at [1402, 298] on icon at bounding box center [1413, 290] width 23 height 23
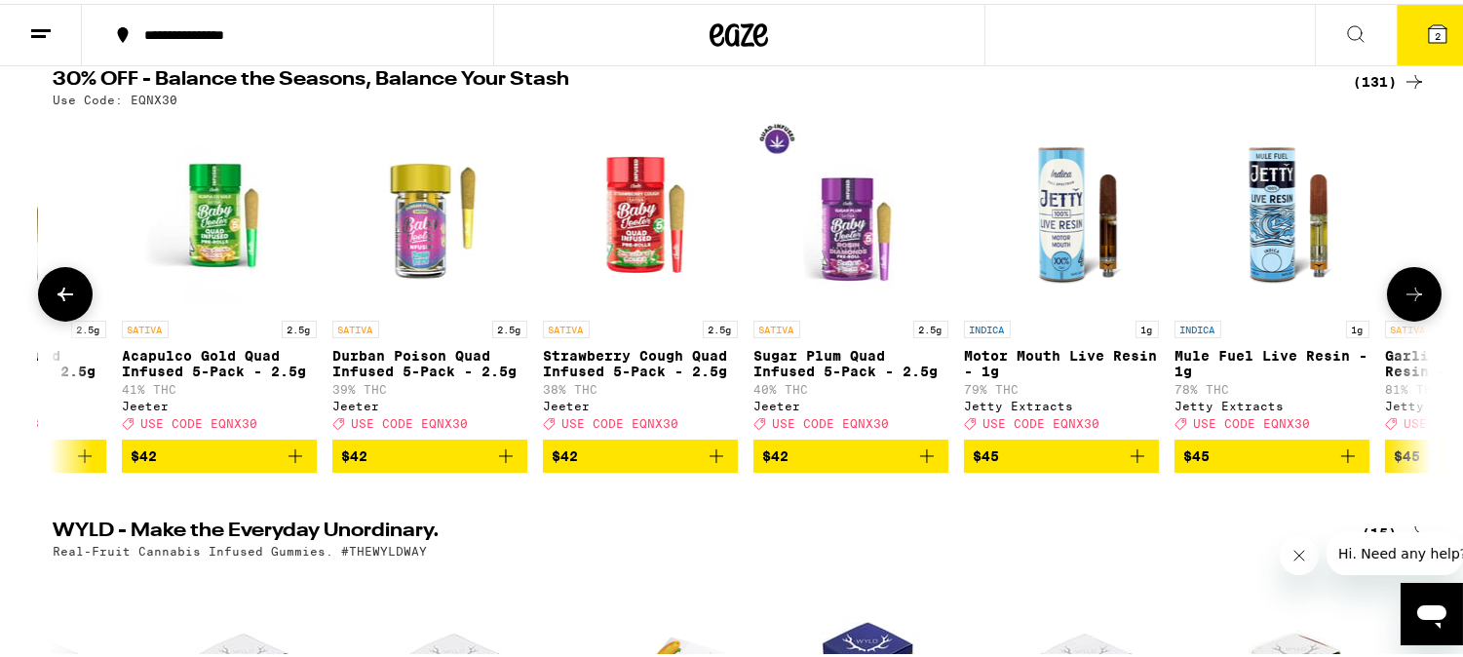
click at [1402, 298] on icon at bounding box center [1413, 290] width 23 height 23
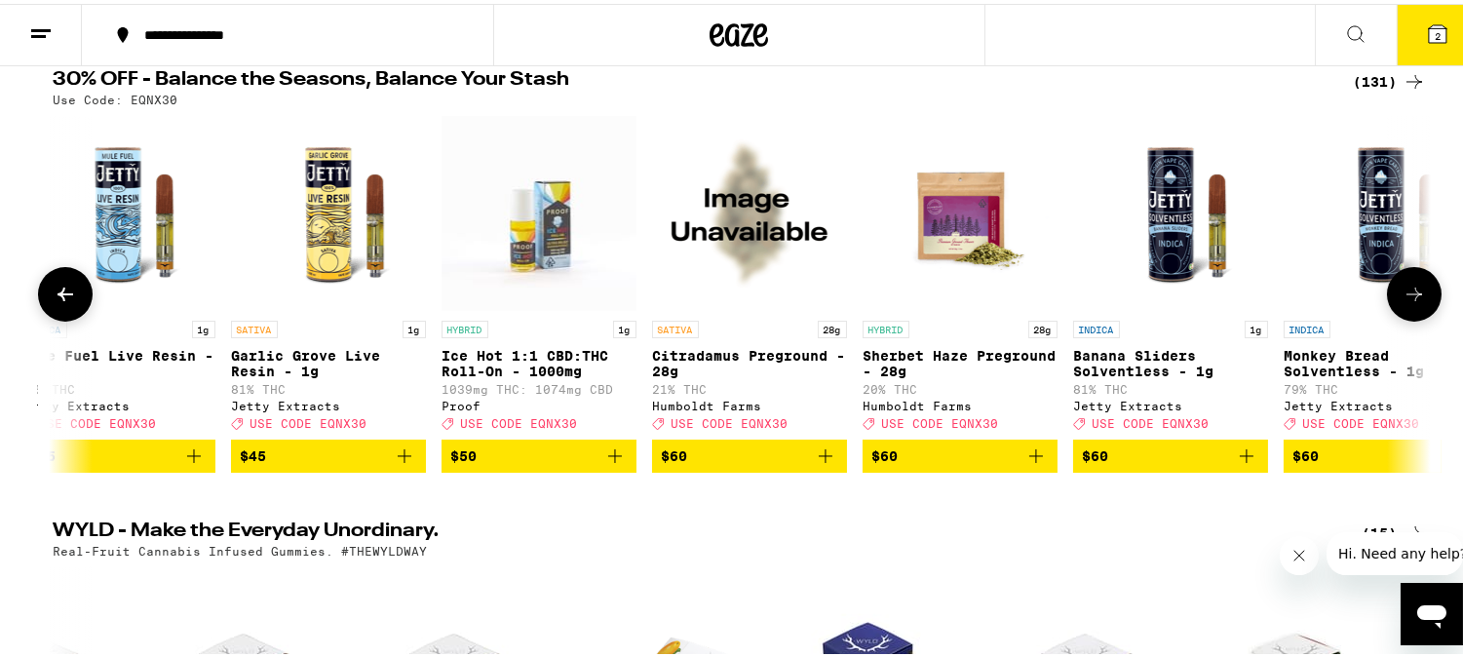
click at [1402, 298] on icon at bounding box center [1413, 290] width 23 height 23
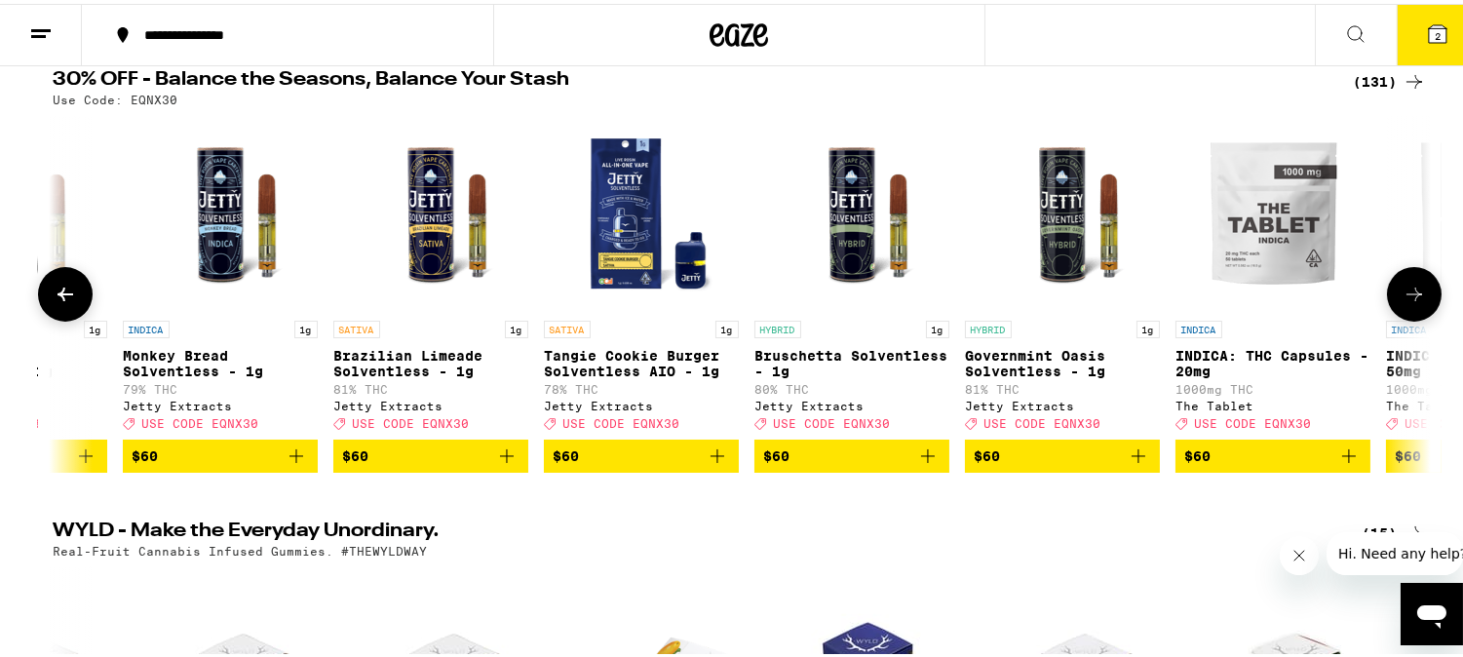
click at [1402, 298] on icon at bounding box center [1413, 290] width 23 height 23
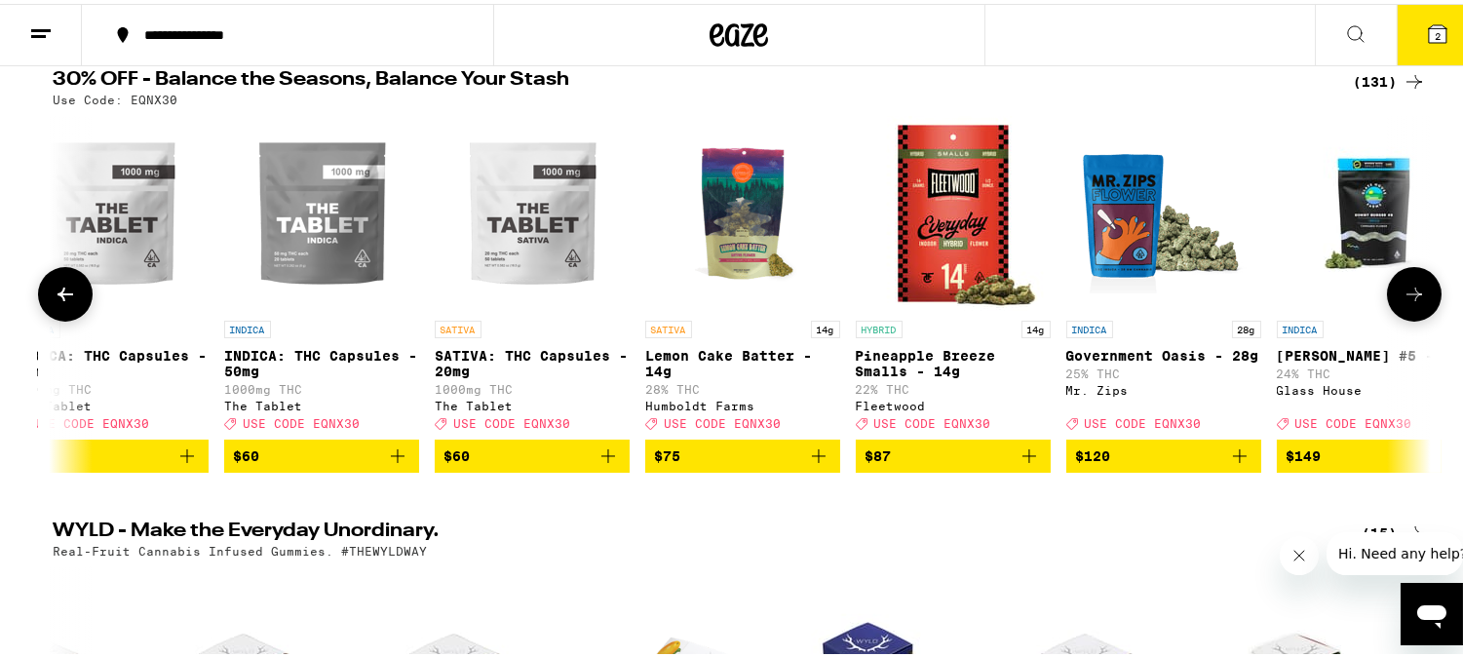
click at [1402, 298] on icon at bounding box center [1413, 290] width 23 height 23
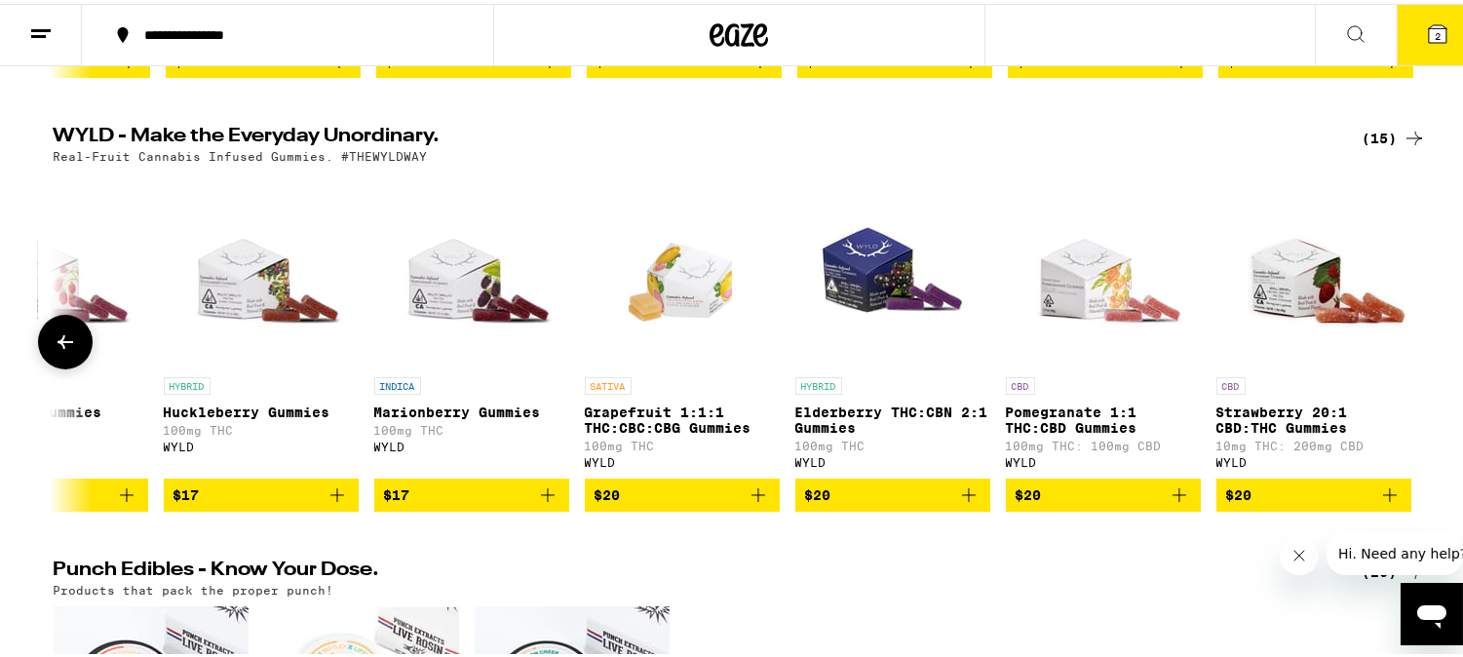
scroll to position [649, 0]
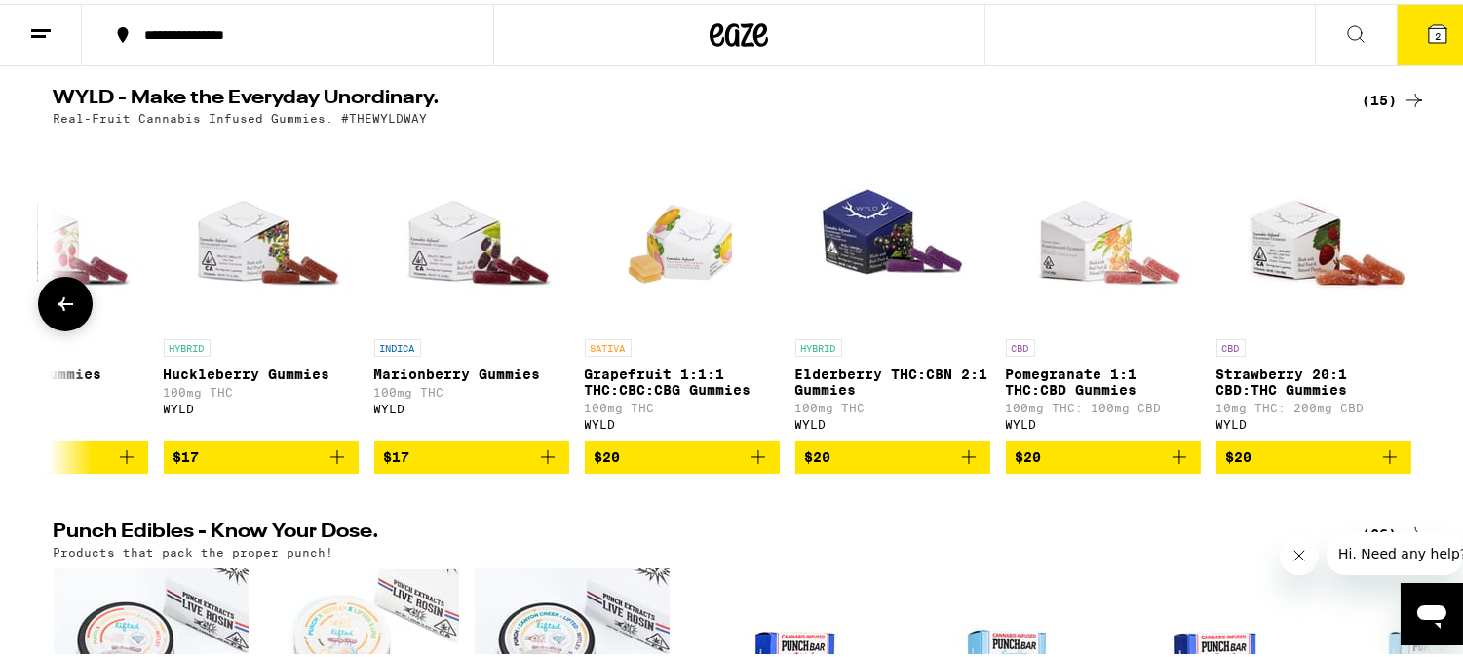
click at [59, 312] on icon at bounding box center [65, 299] width 23 height 23
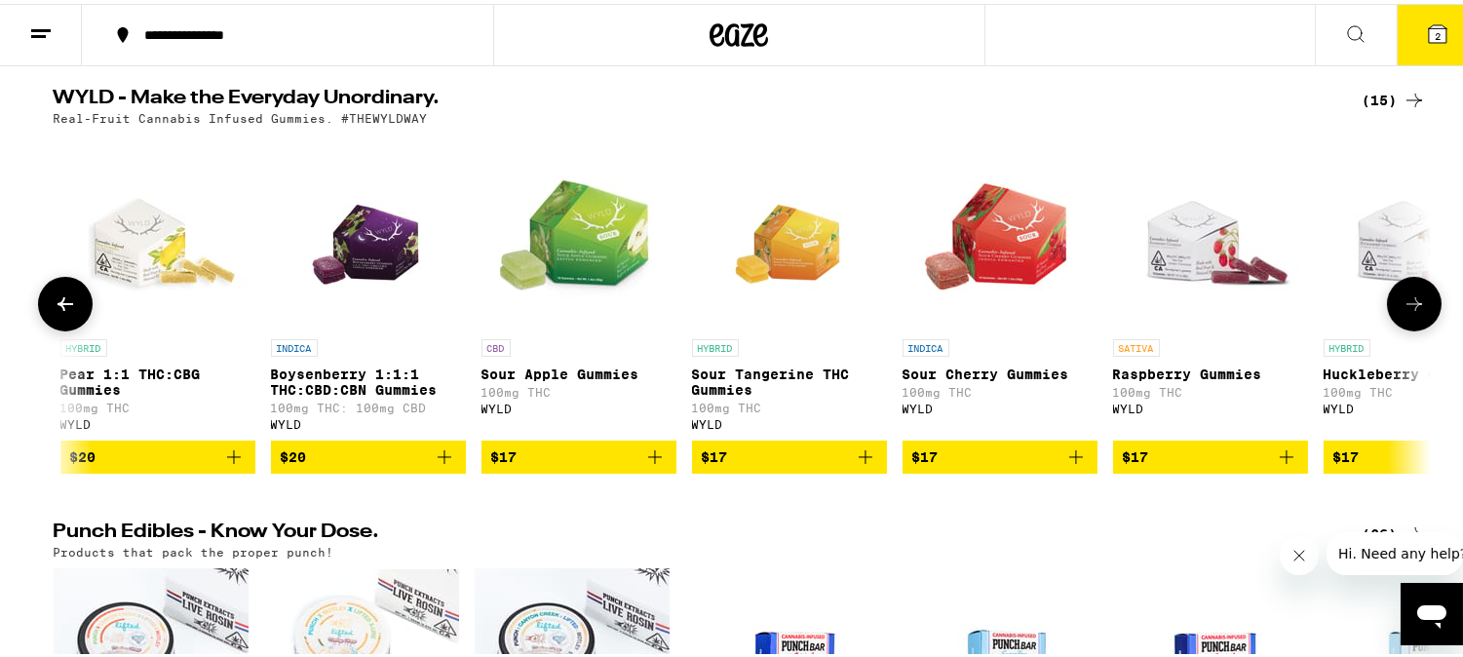
click at [59, 312] on icon at bounding box center [65, 299] width 23 height 23
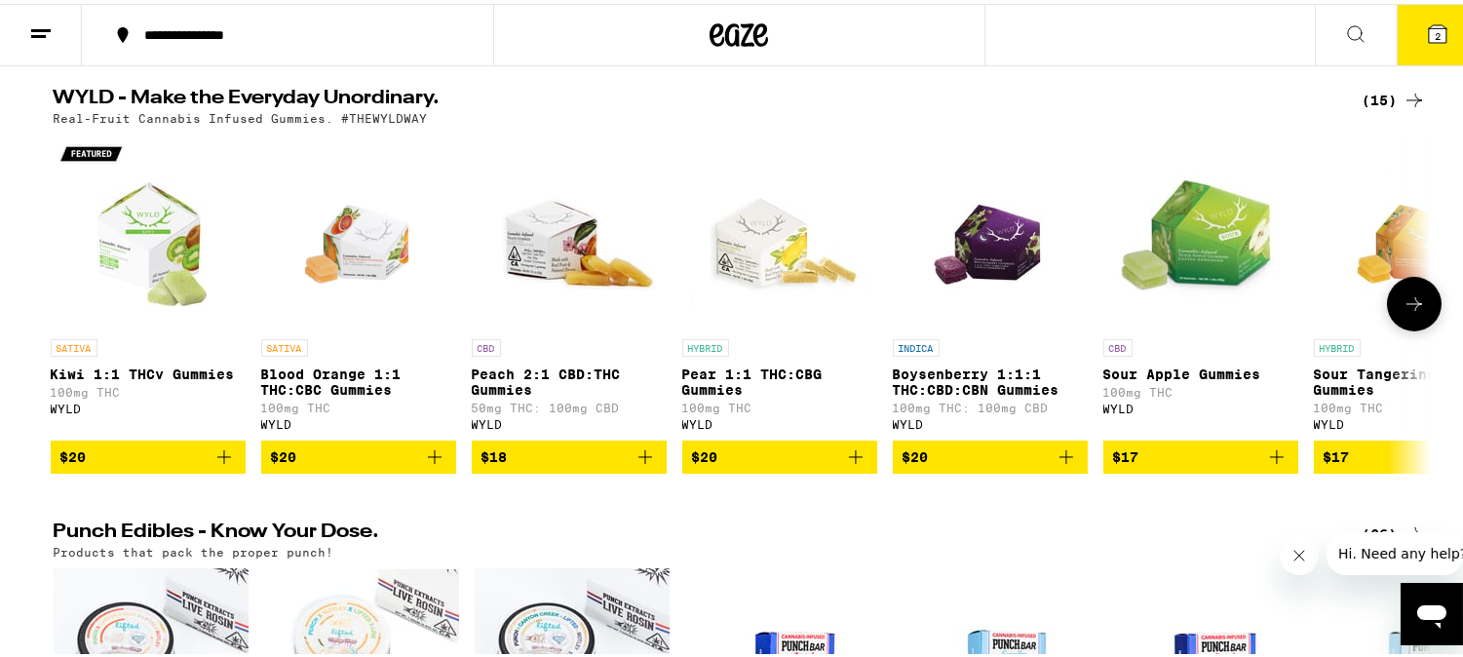
scroll to position [0, 0]
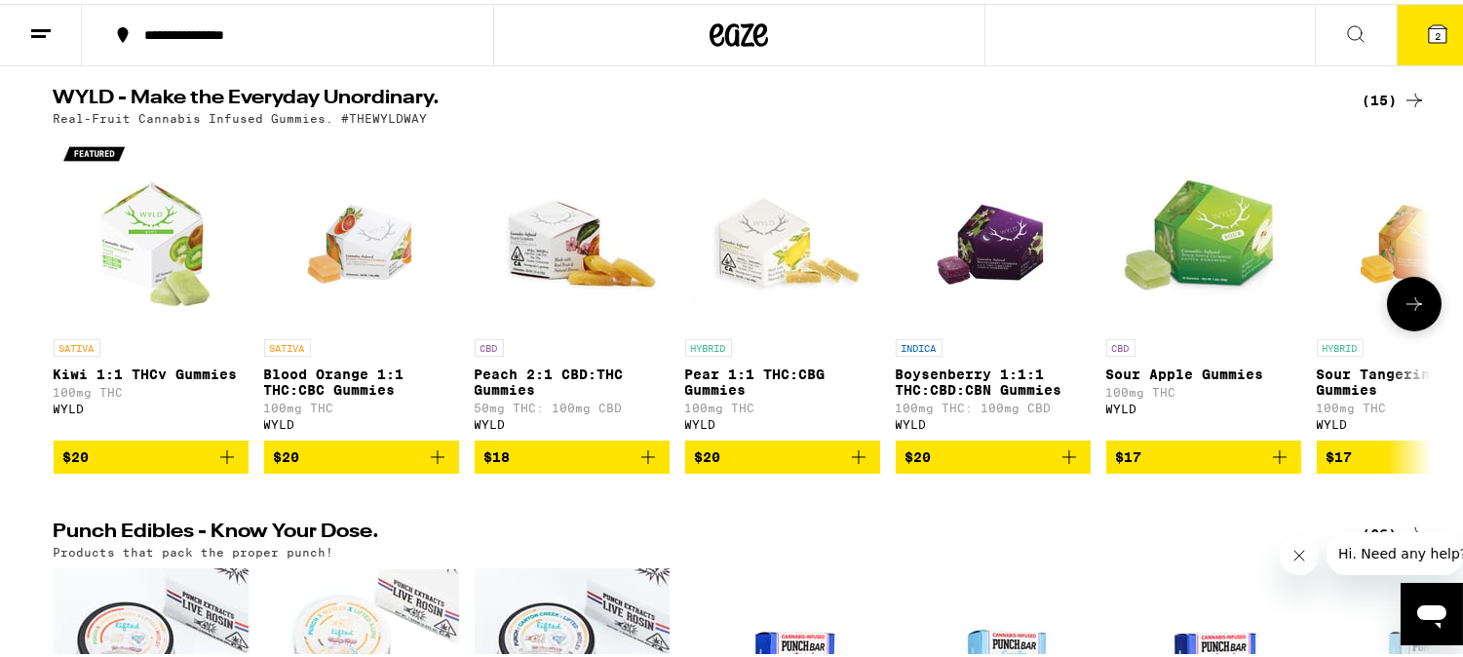
click at [59, 324] on div at bounding box center [65, 300] width 55 height 55
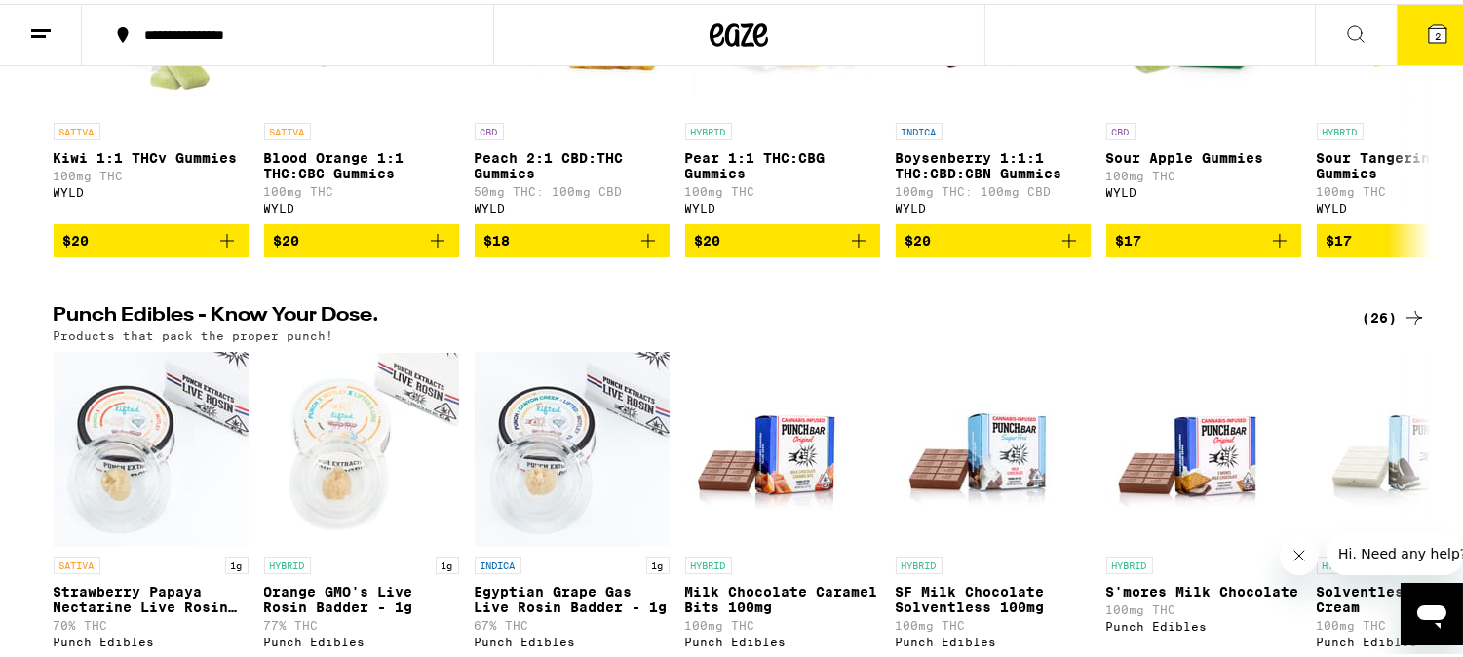
scroll to position [757, 0]
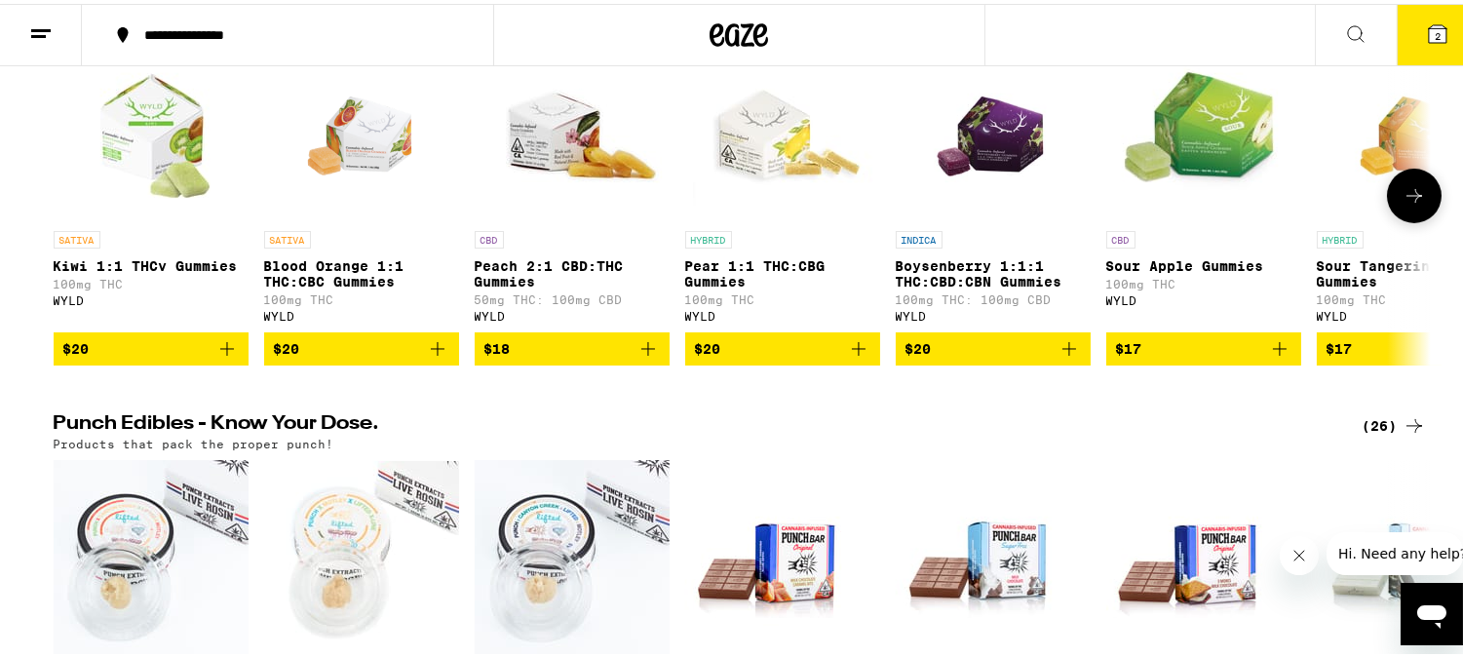
click at [1064, 357] on icon "Add to bag" at bounding box center [1068, 344] width 23 height 23
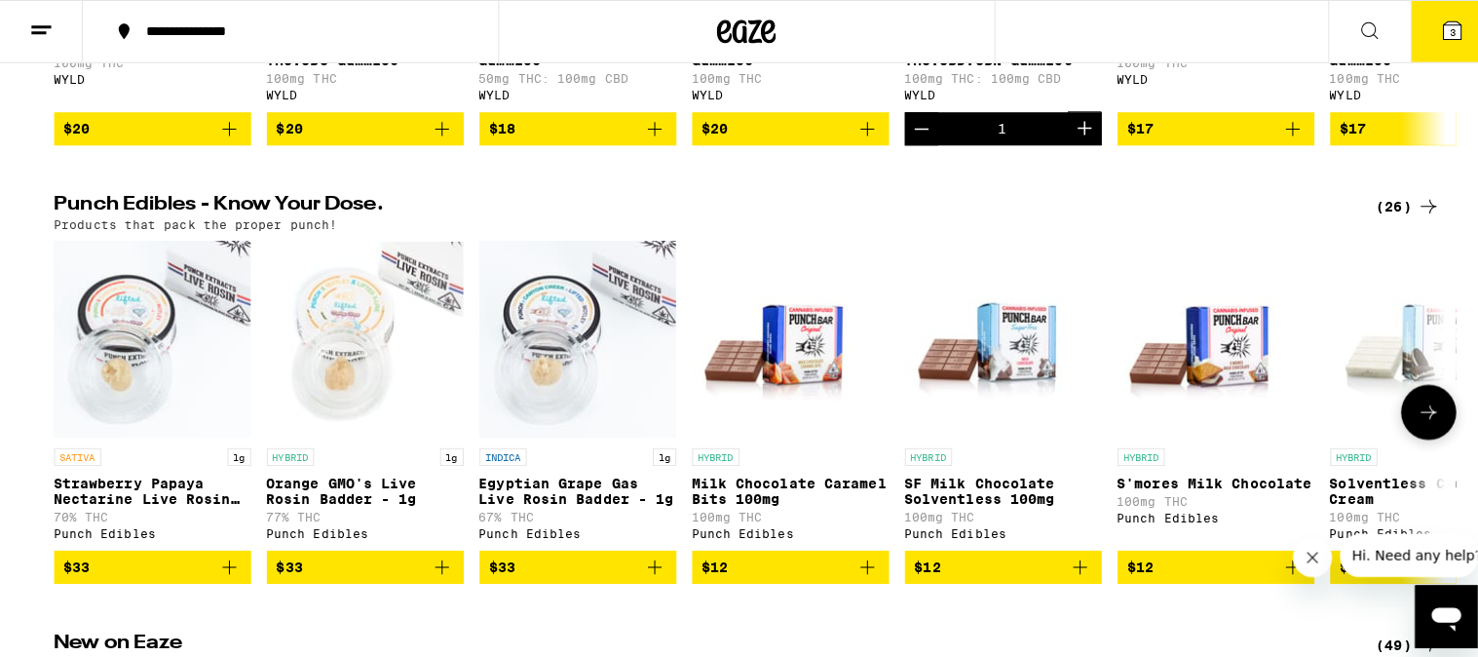
scroll to position [541, 0]
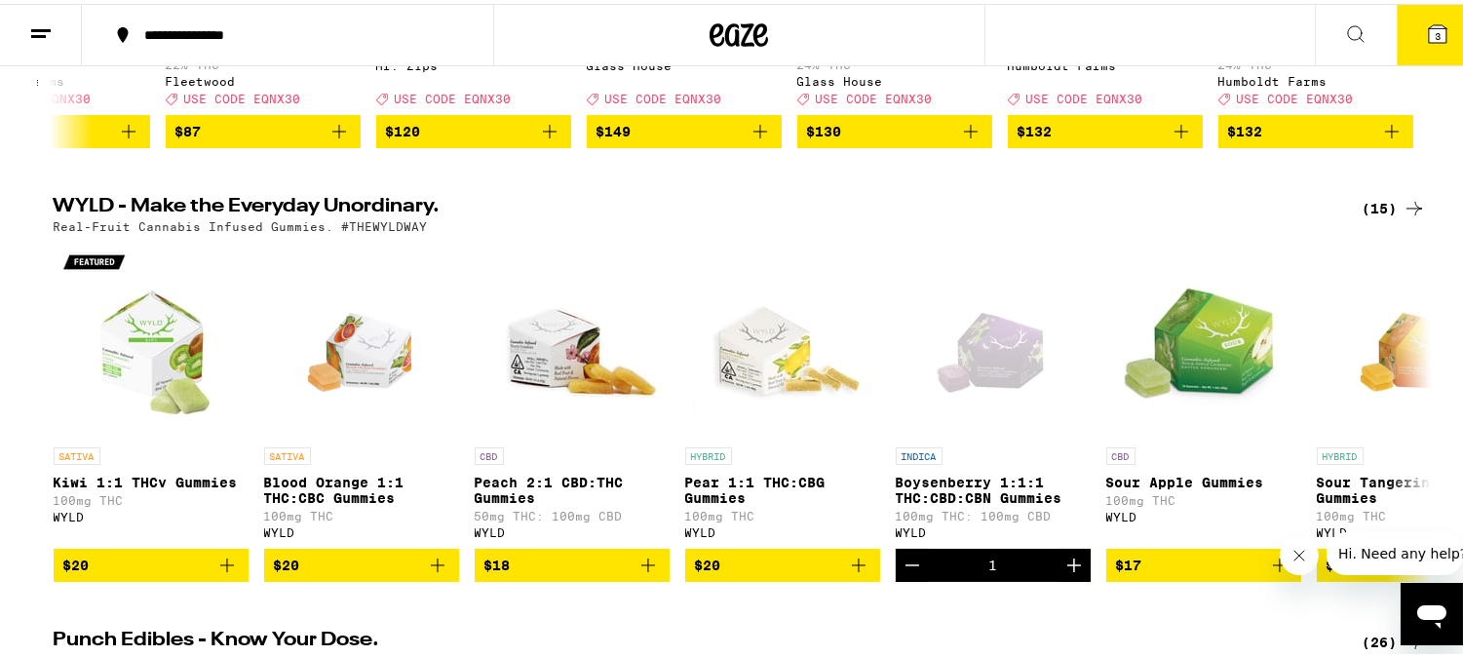
click at [1429, 33] on icon at bounding box center [1438, 30] width 18 height 18
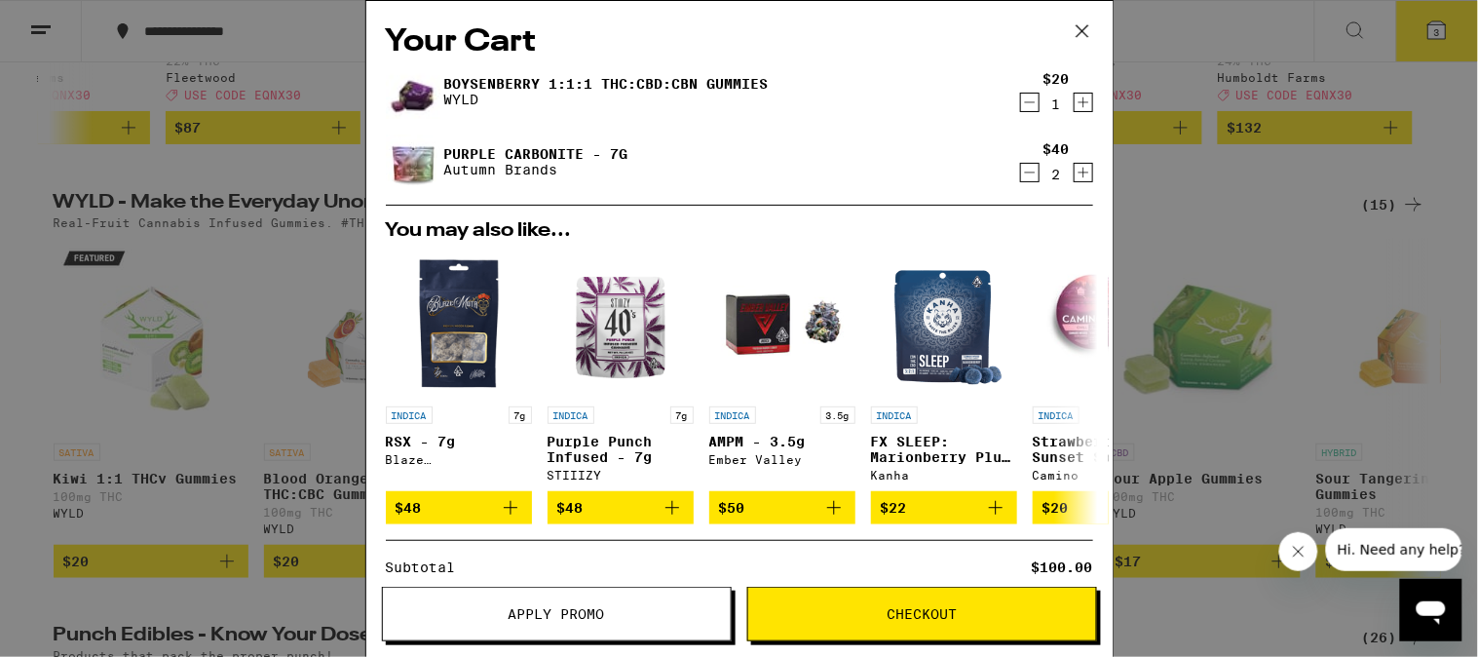
drag, startPoint x: 1011, startPoint y: 103, endPoint x: 1011, endPoint y: 137, distance: 34.1
click at [1021, 102] on icon "Decrement" at bounding box center [1030, 102] width 18 height 23
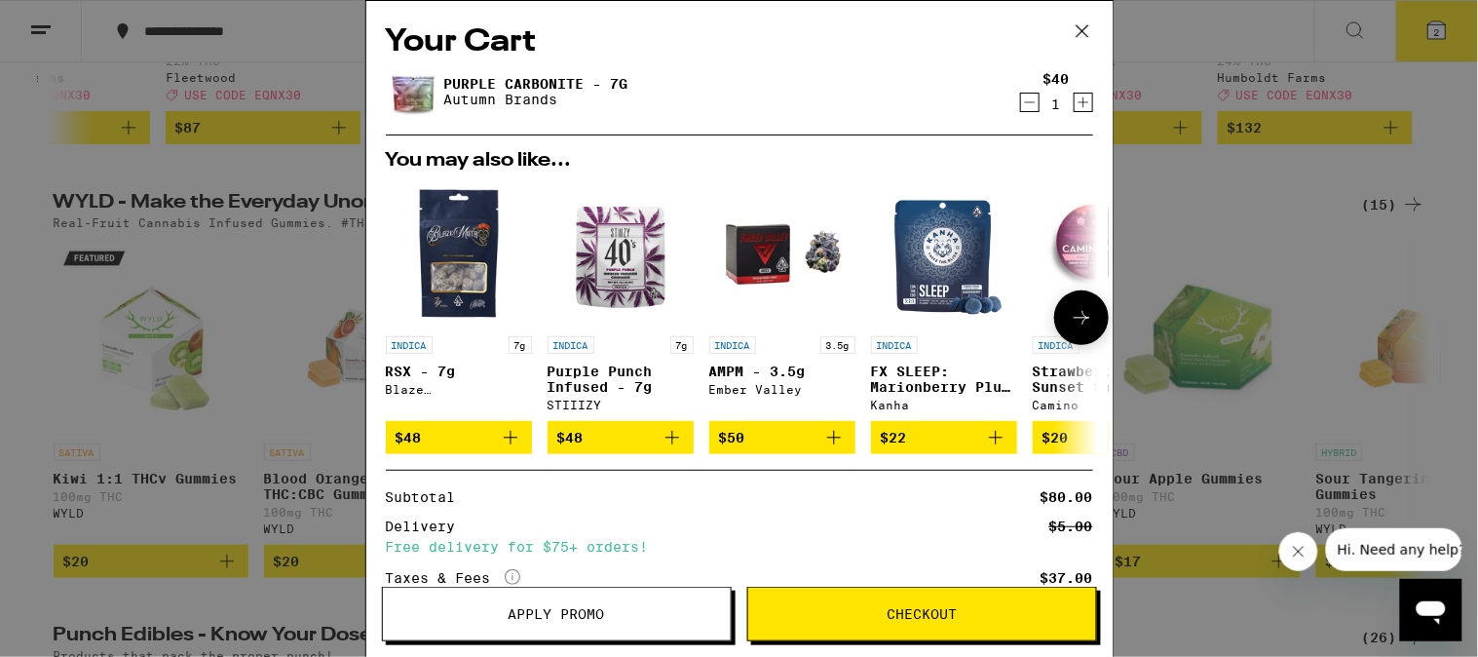
click at [994, 441] on icon "Add to bag" at bounding box center [995, 437] width 23 height 23
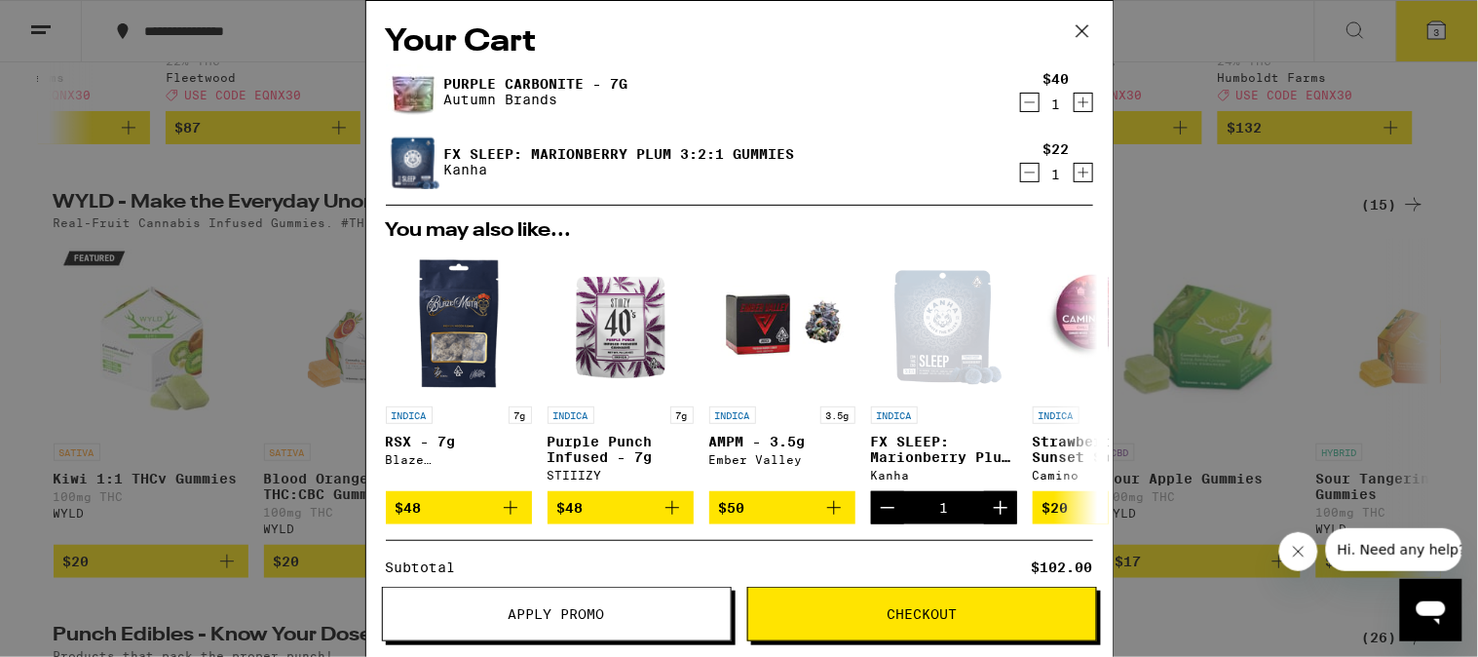
click at [1075, 100] on icon "Increment" at bounding box center [1084, 102] width 18 height 23
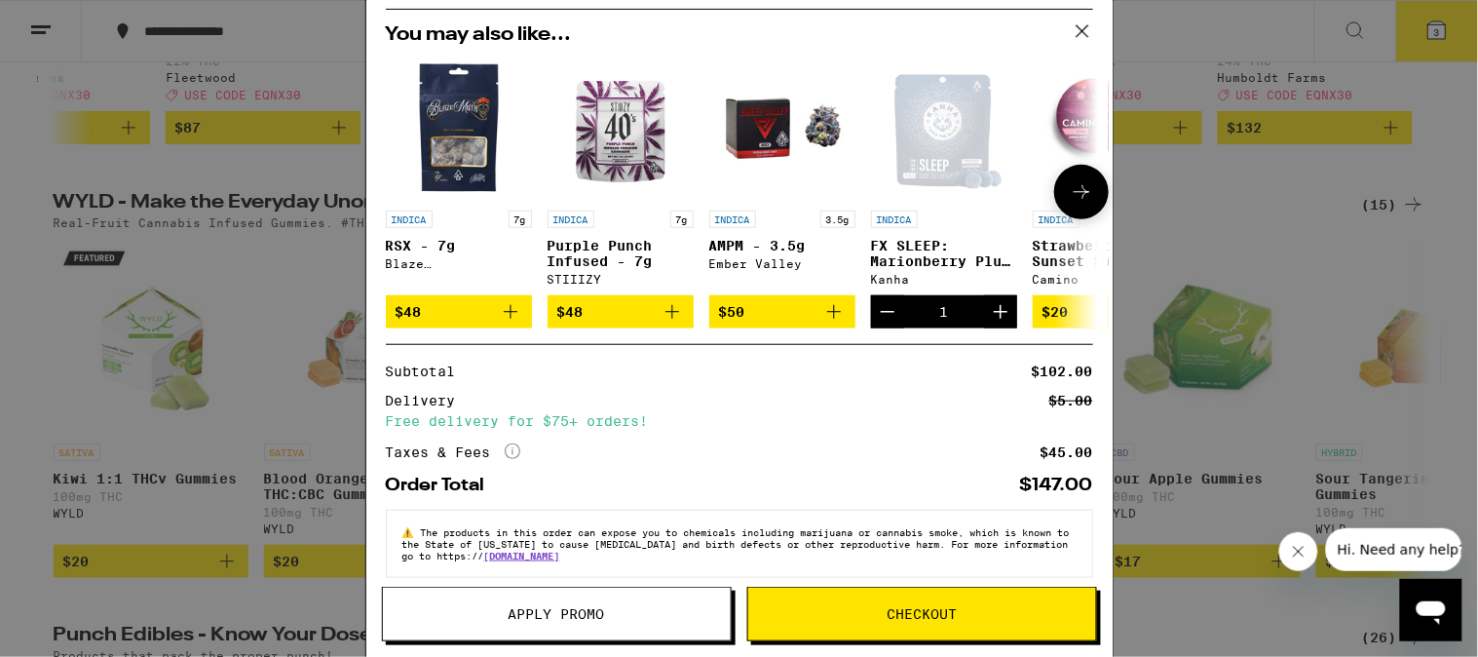
scroll to position [216, 0]
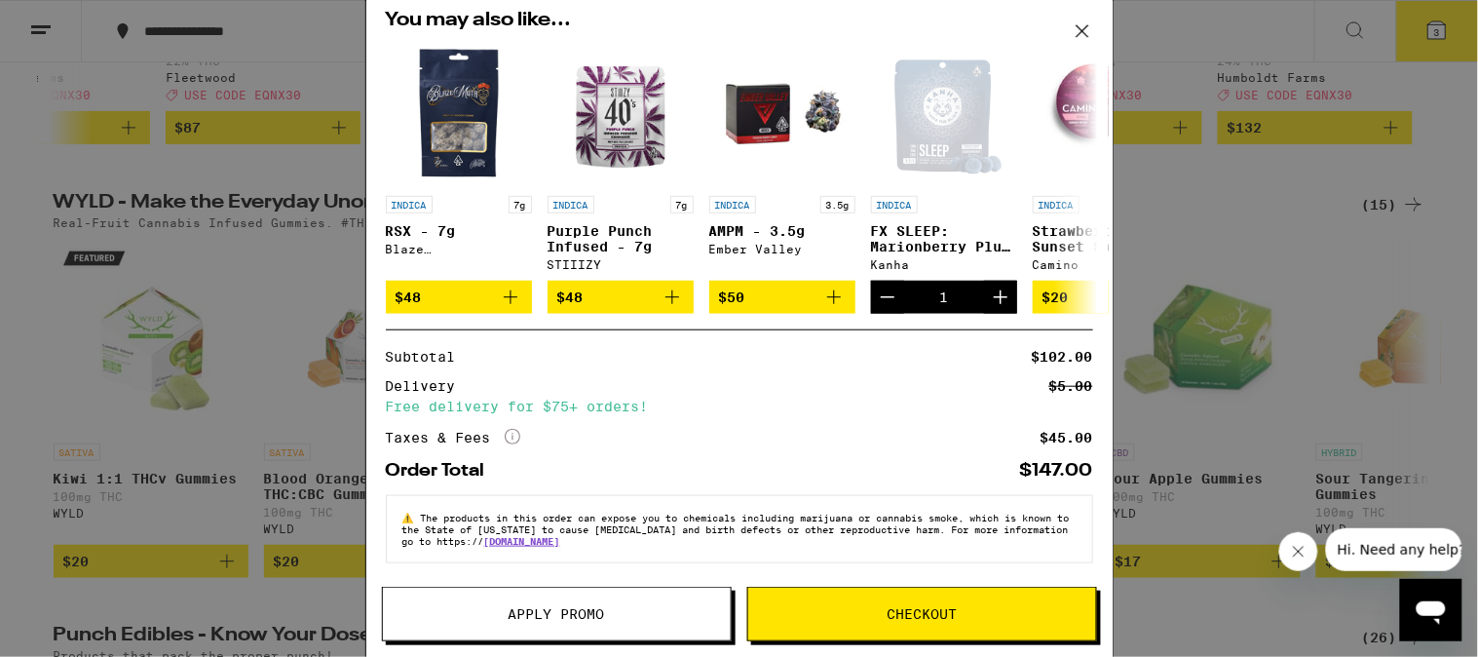
click at [791, 608] on span "Checkout" at bounding box center [922, 614] width 348 height 14
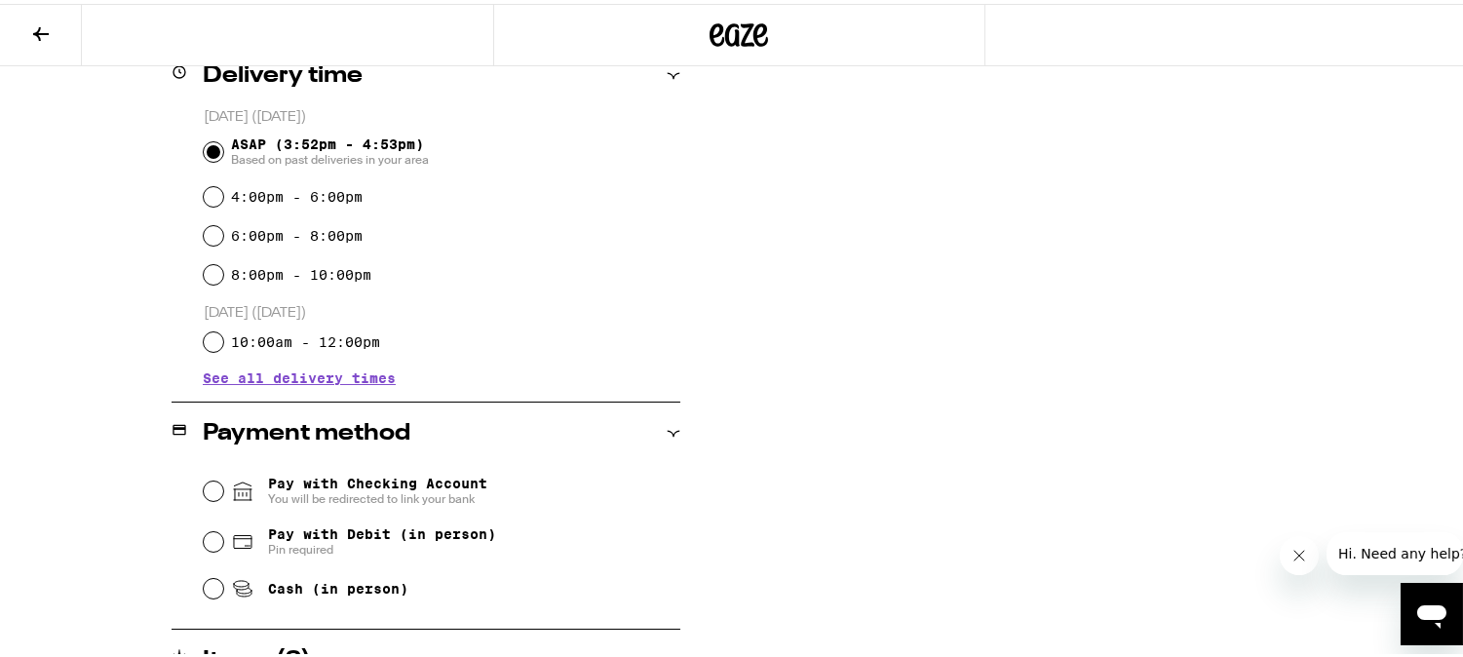
scroll to position [649, 0]
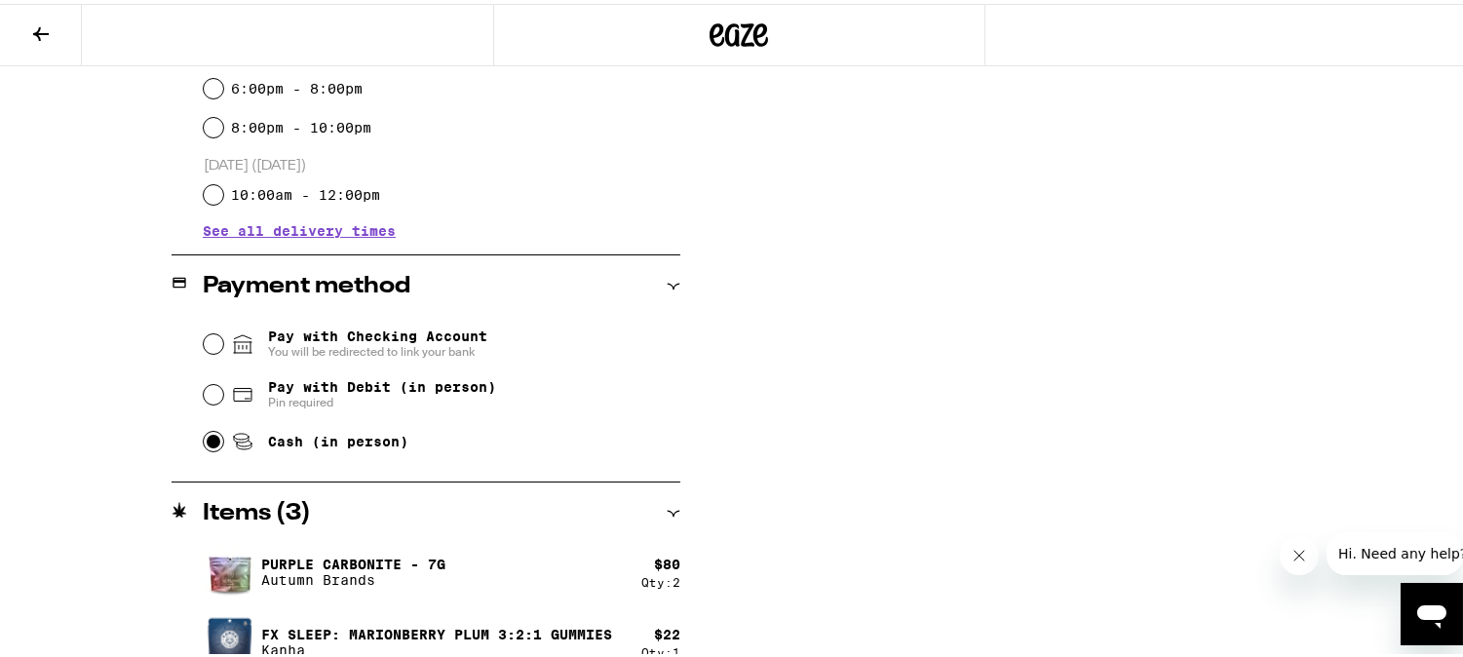
click at [204, 440] on input "Cash (in person)" at bounding box center [213, 437] width 19 height 19
radio input "true"
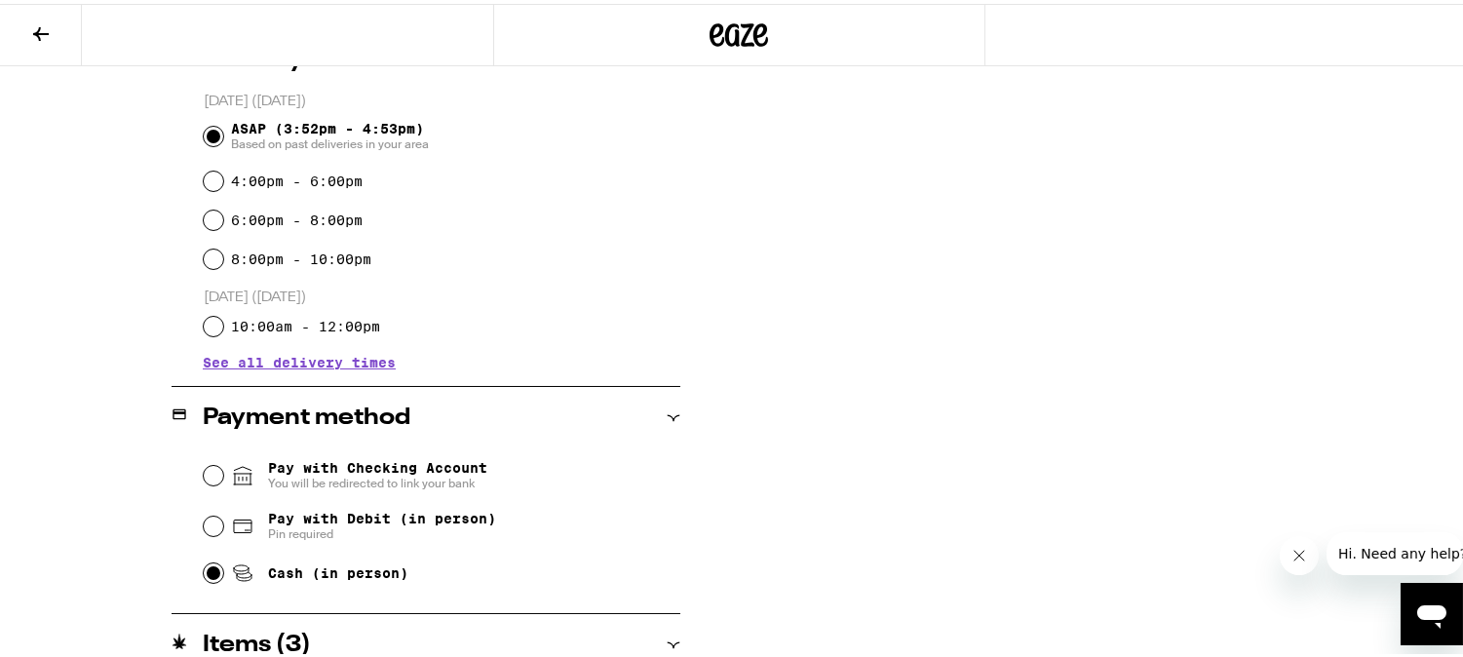
scroll to position [349, 0]
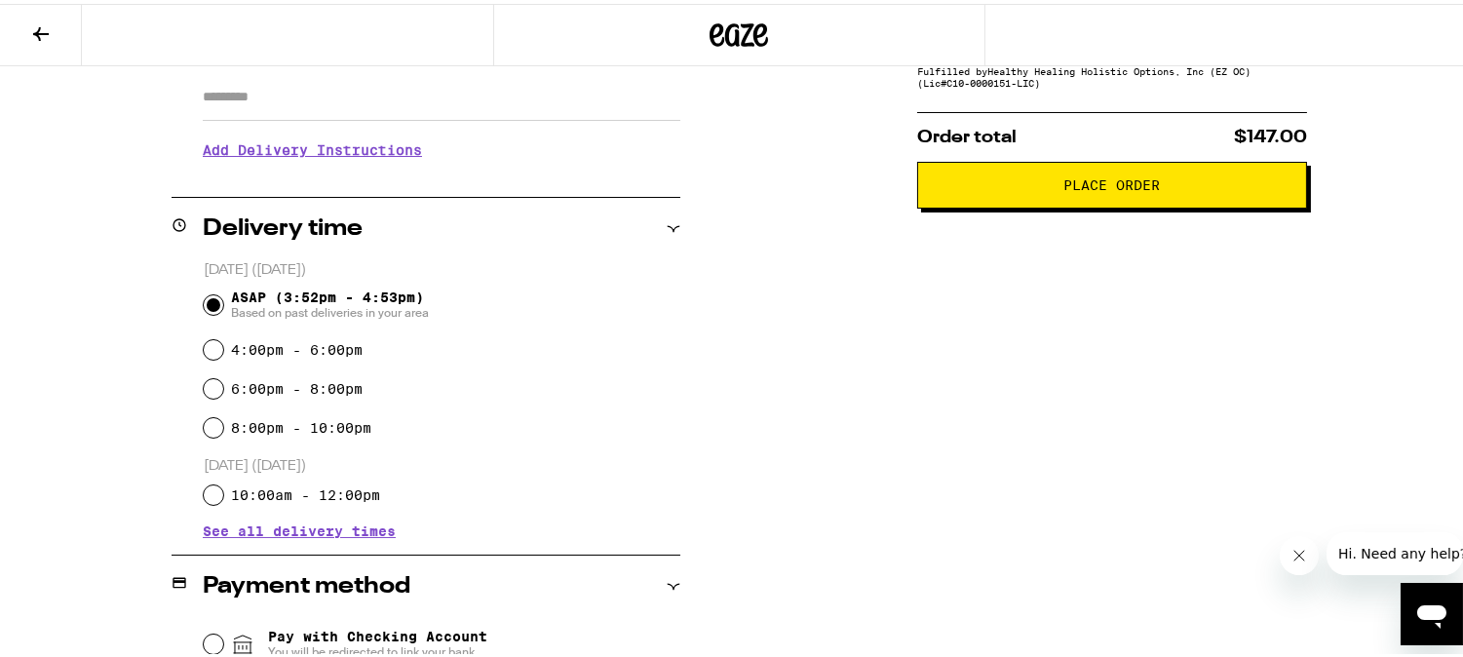
click at [1122, 205] on button "Place Order" at bounding box center [1112, 181] width 390 height 47
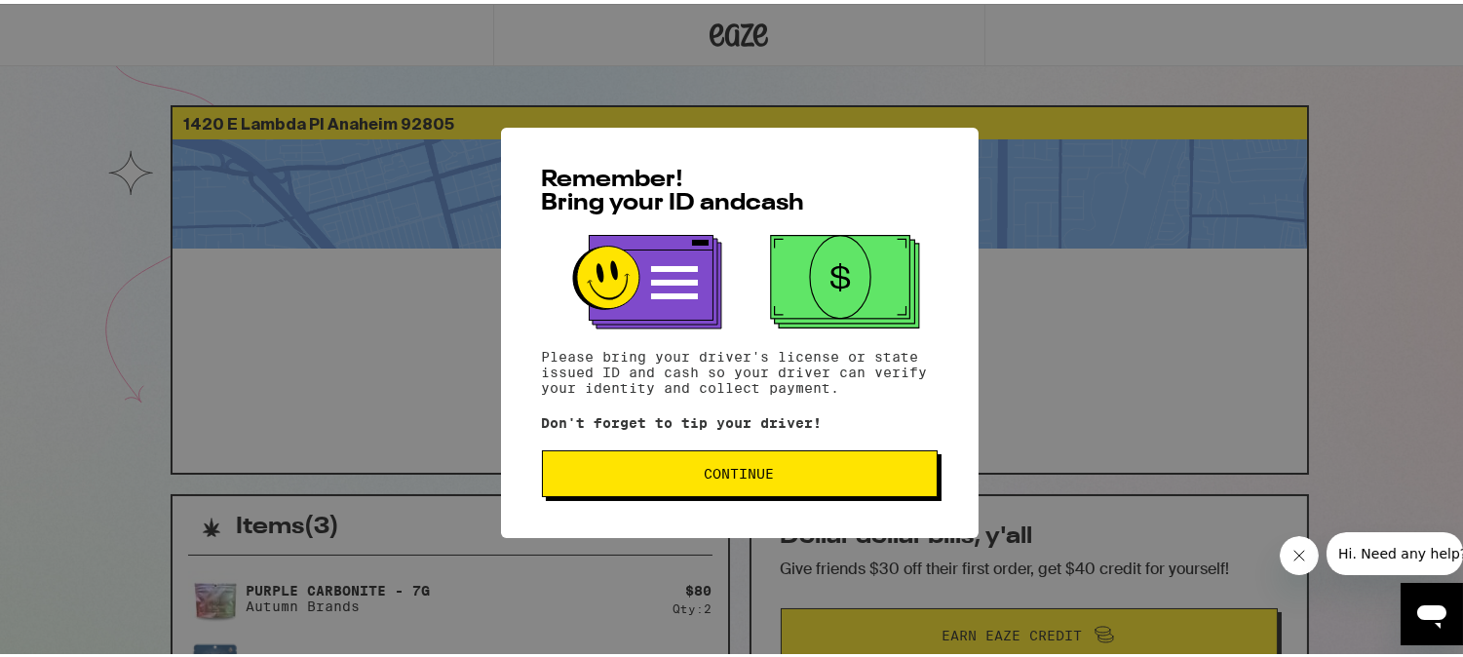
click at [772, 466] on span "Continue" at bounding box center [739, 470] width 363 height 14
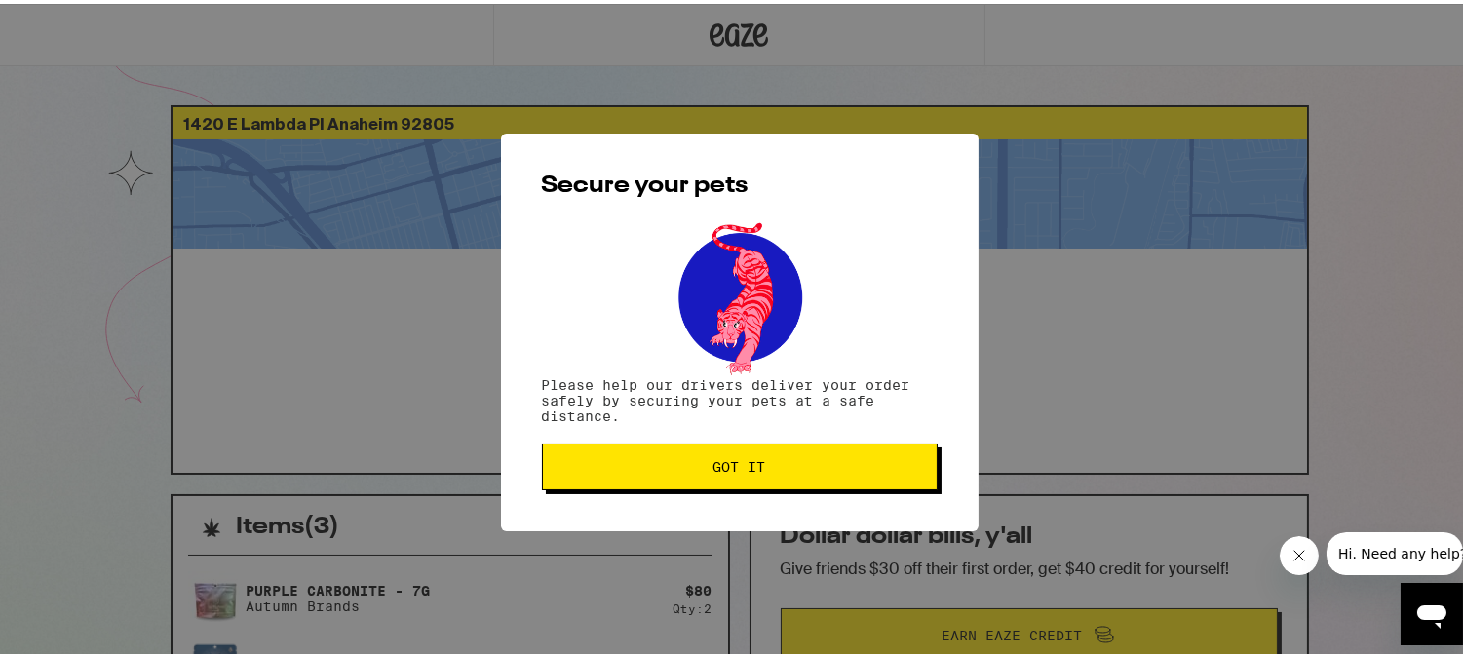
click at [772, 466] on span "Got it" at bounding box center [739, 463] width 363 height 14
